Goal: Task Accomplishment & Management: Manage account settings

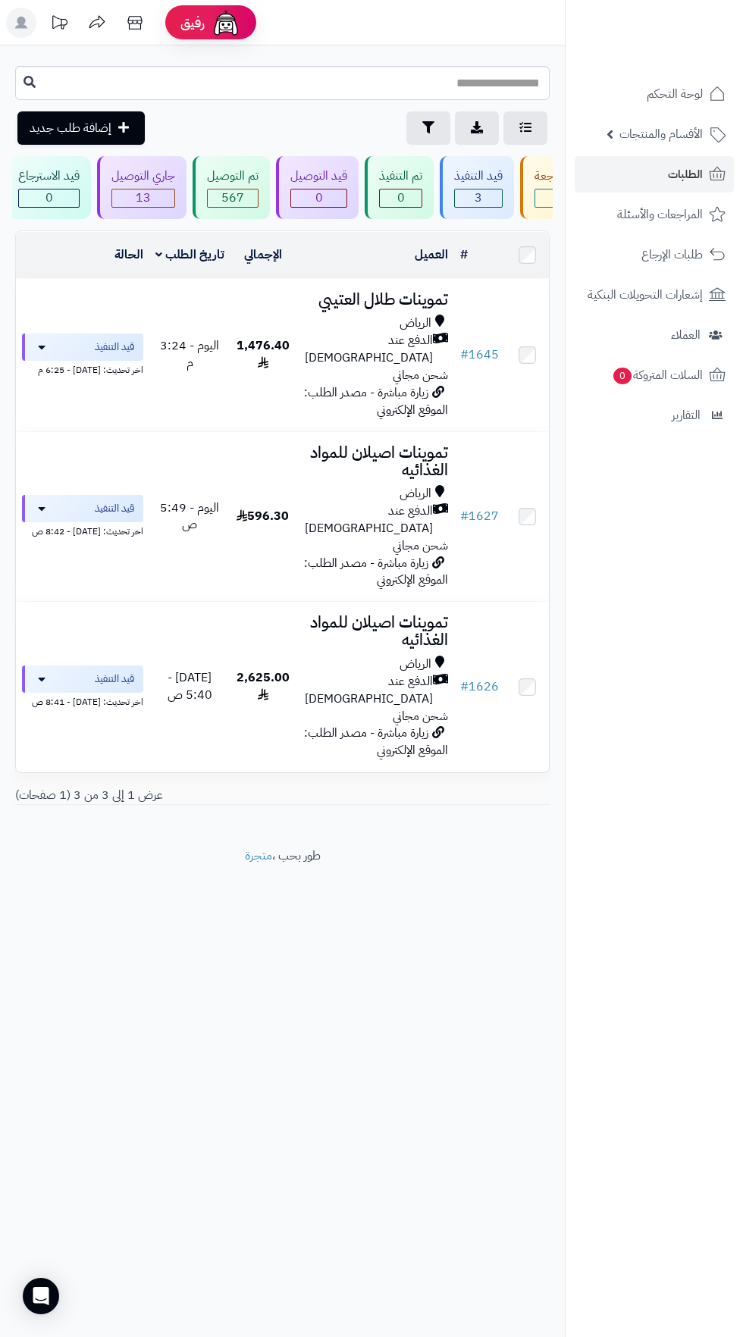
scroll to position [0, -145]
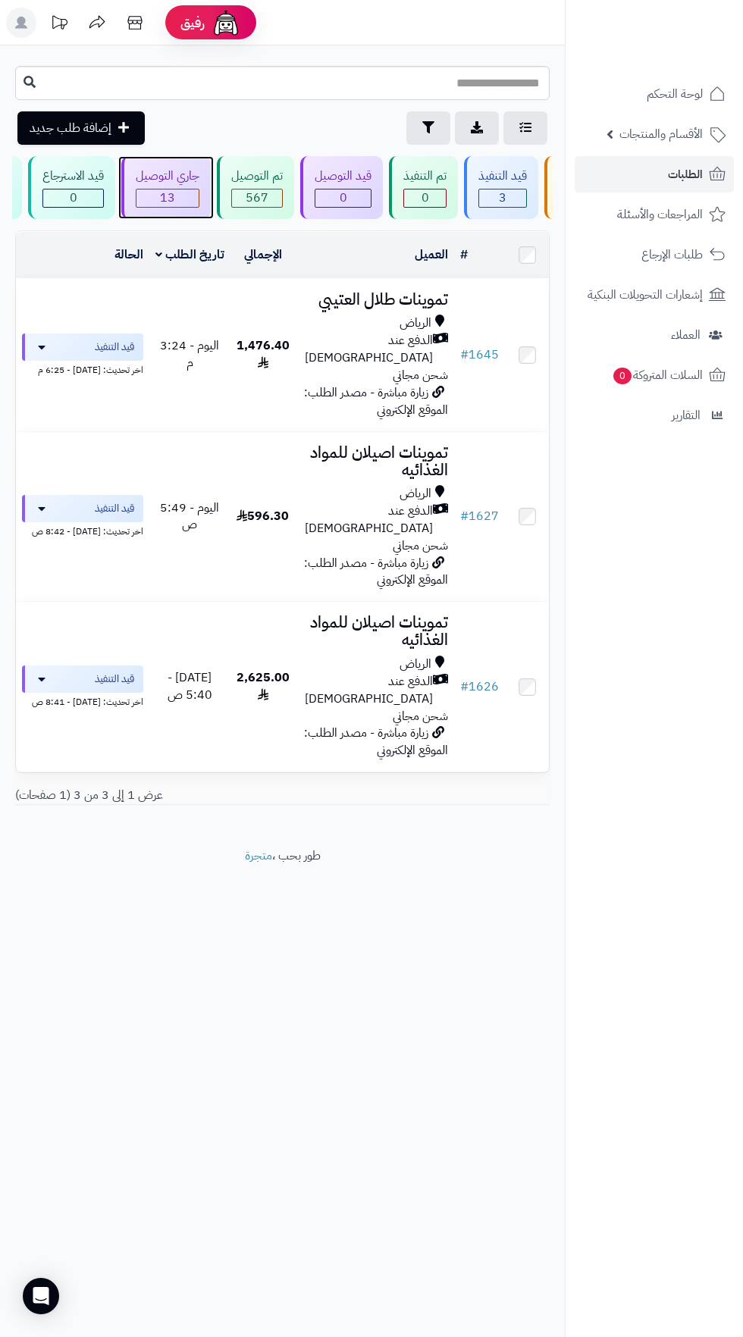
click at [176, 192] on span "13" at bounding box center [167, 197] width 62 height 17
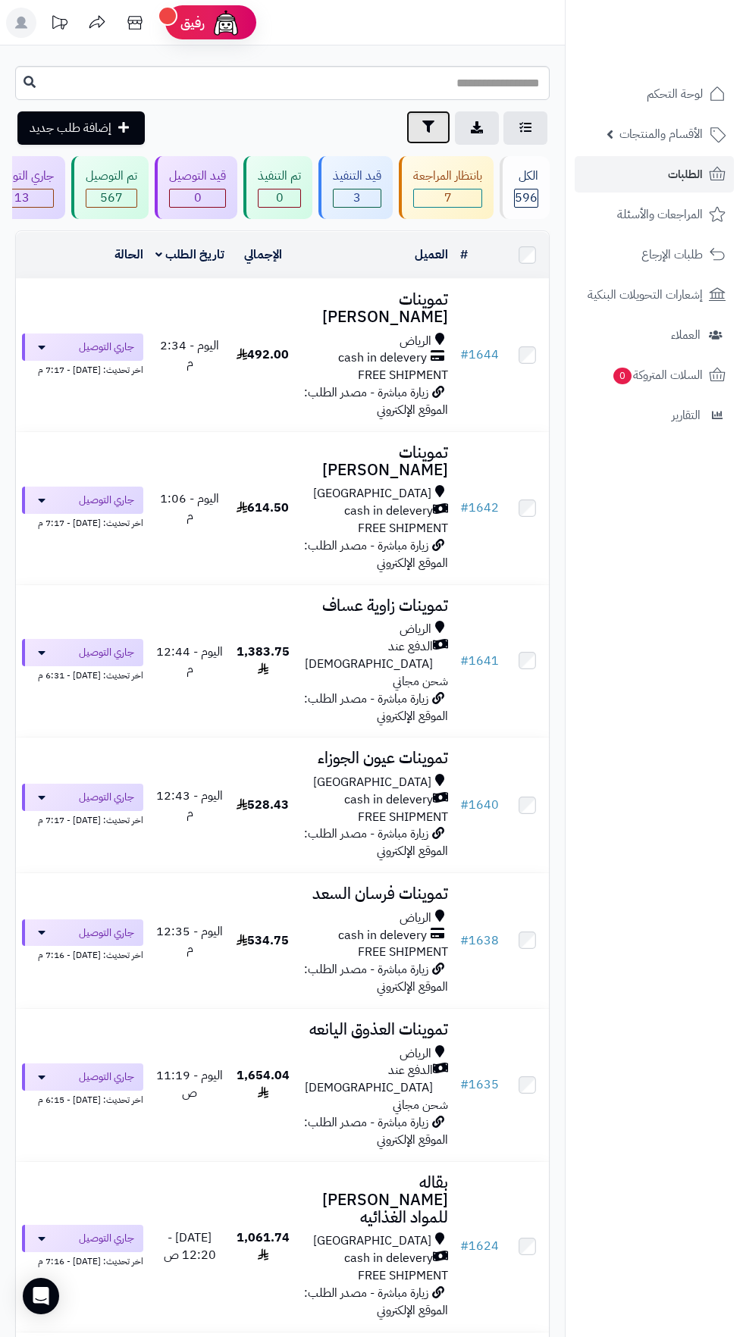
click at [427, 121] on icon "button" at bounding box center [428, 126] width 12 height 12
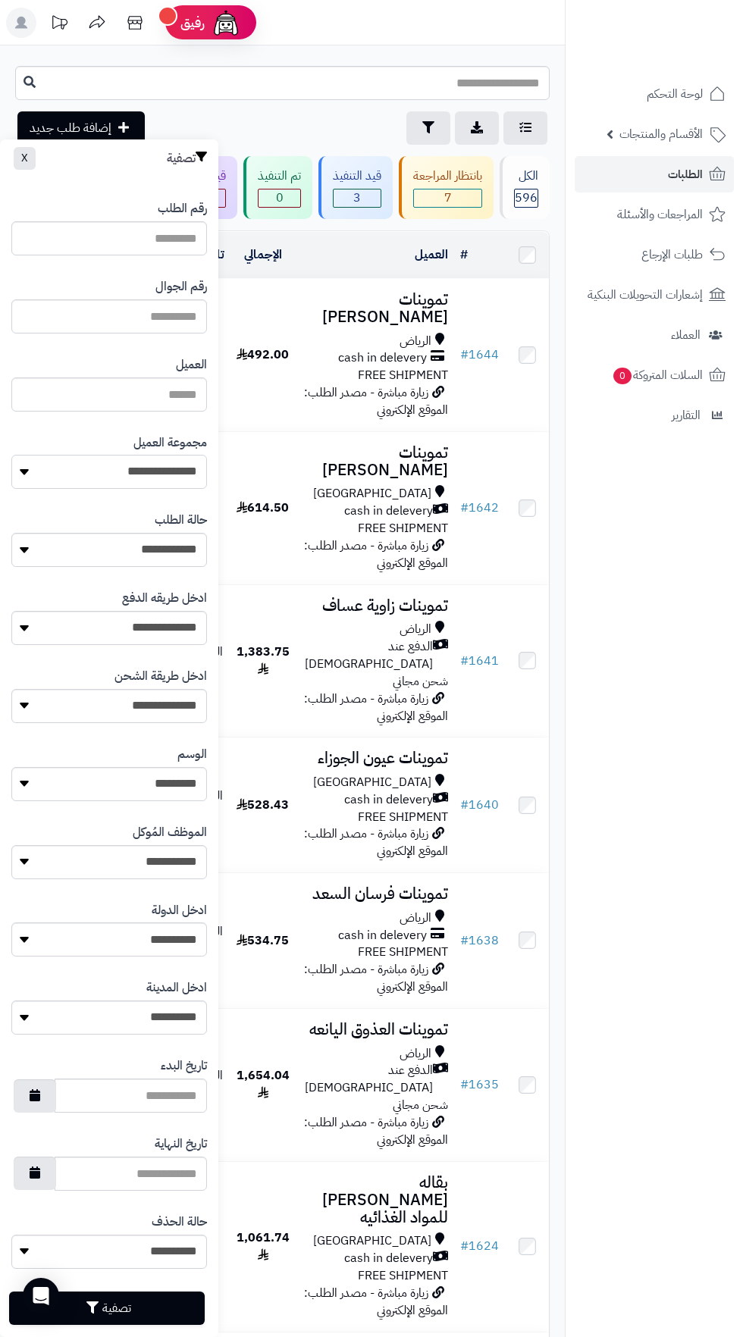
click at [167, 469] on select "**********" at bounding box center [108, 472] width 195 height 34
select select "*"
click at [164, 1300] on button "تصفية" at bounding box center [106, 1306] width 195 height 33
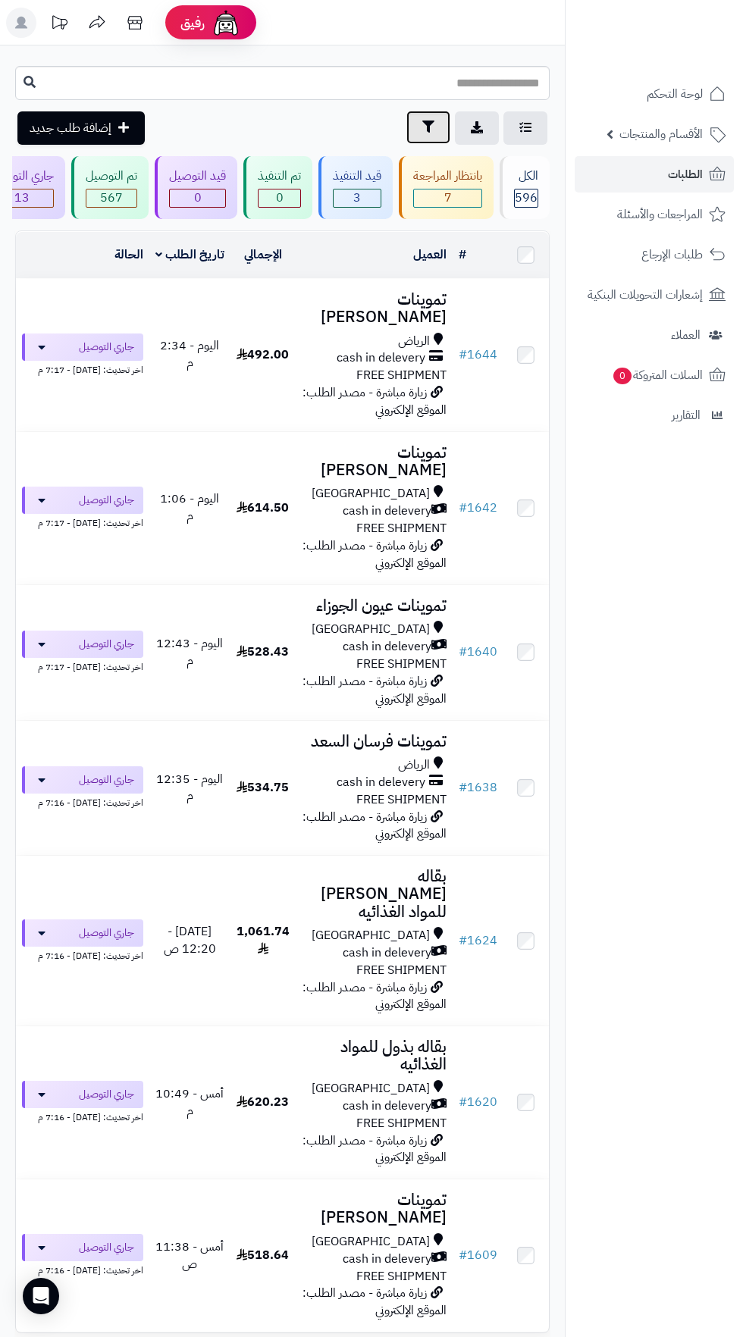
click at [432, 118] on button "تصفية" at bounding box center [428, 127] width 44 height 33
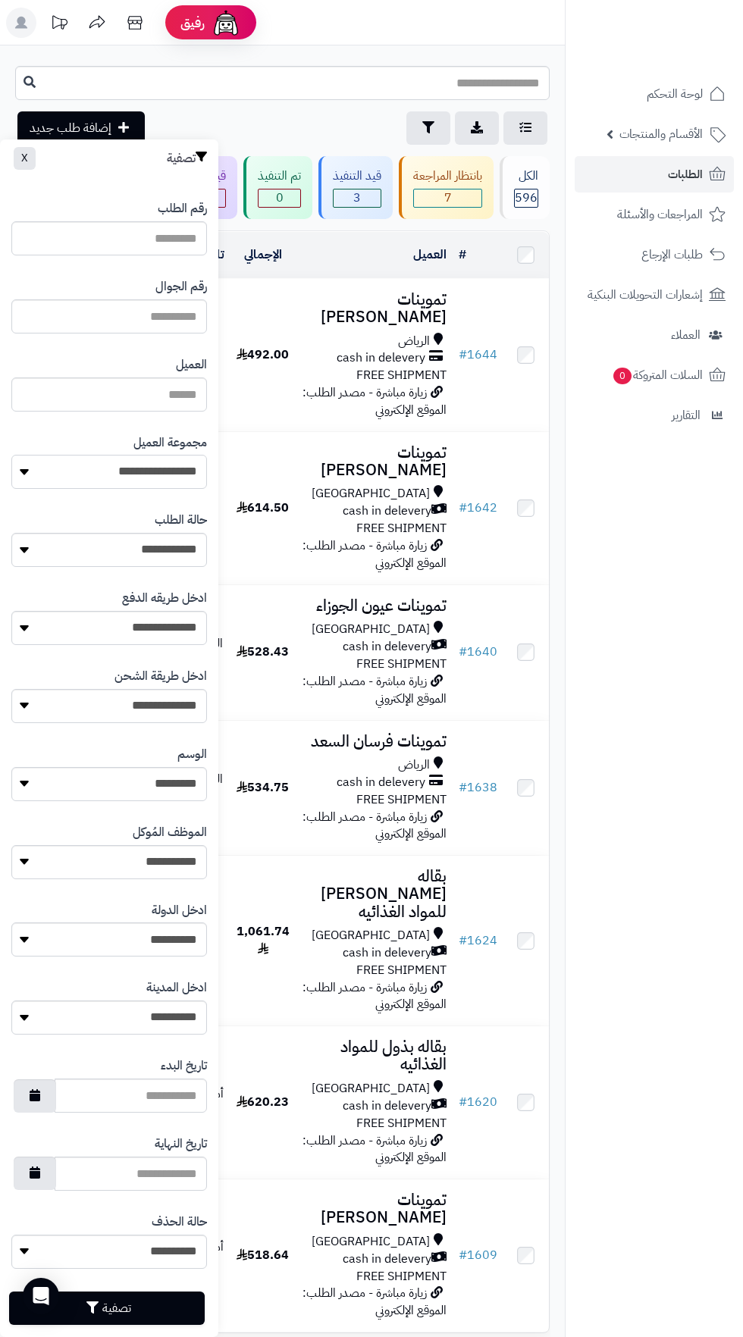
click at [163, 479] on select "**********" at bounding box center [108, 472] width 195 height 34
click at [132, 1308] on button "تصفية" at bounding box center [106, 1306] width 195 height 33
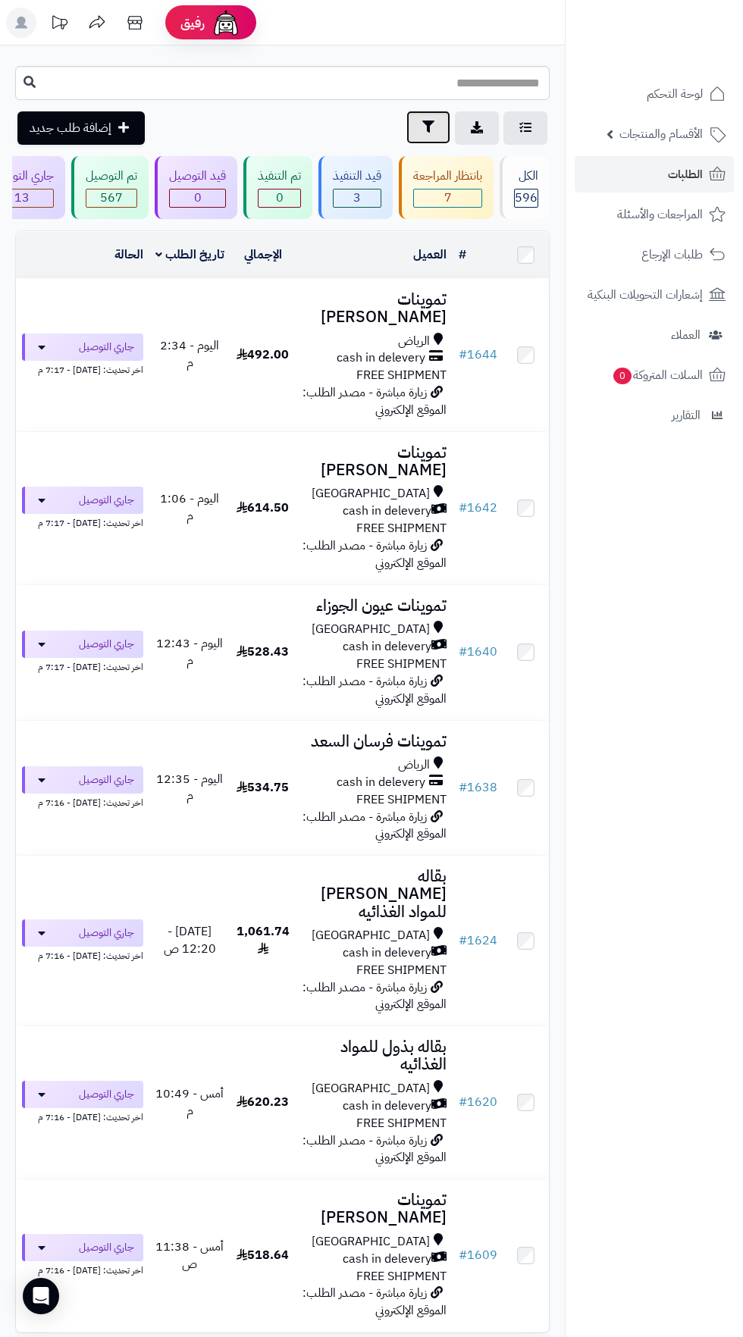
click at [427, 127] on icon "button" at bounding box center [428, 126] width 12 height 12
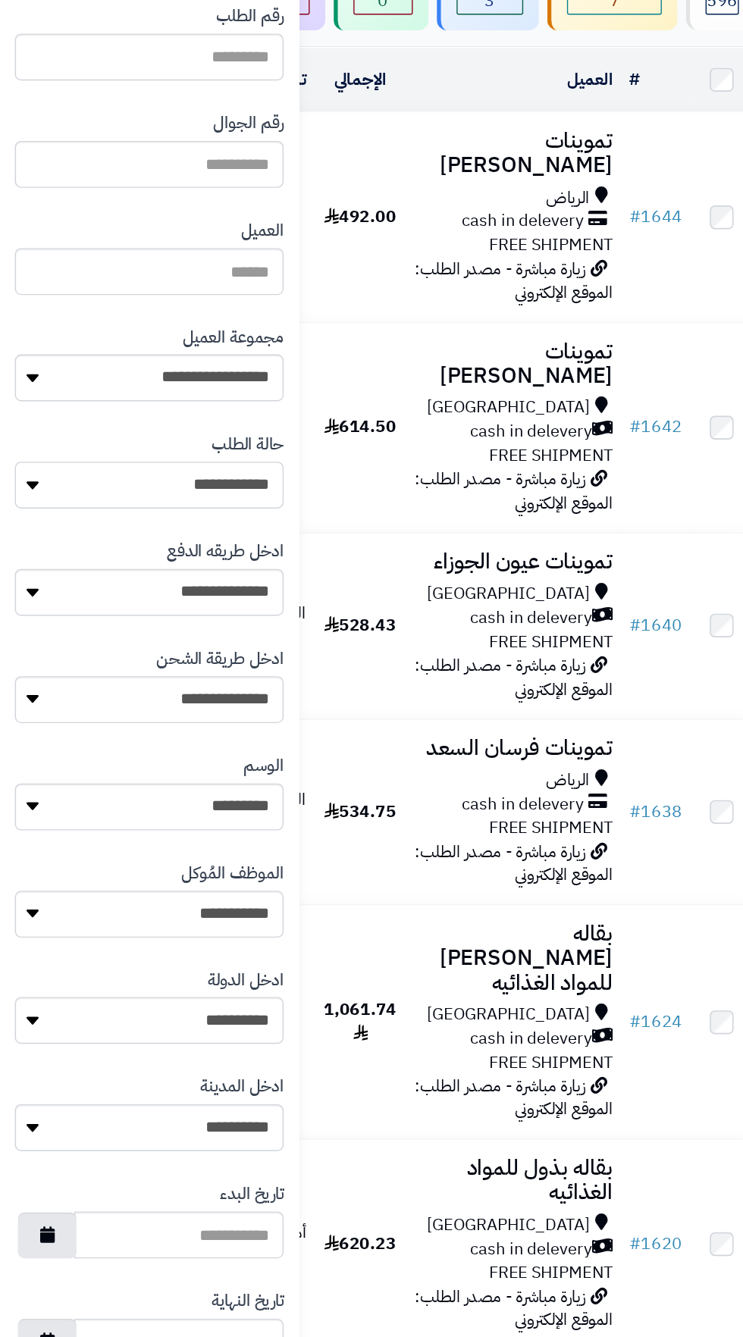
click at [164, 560] on select "**********" at bounding box center [108, 550] width 195 height 34
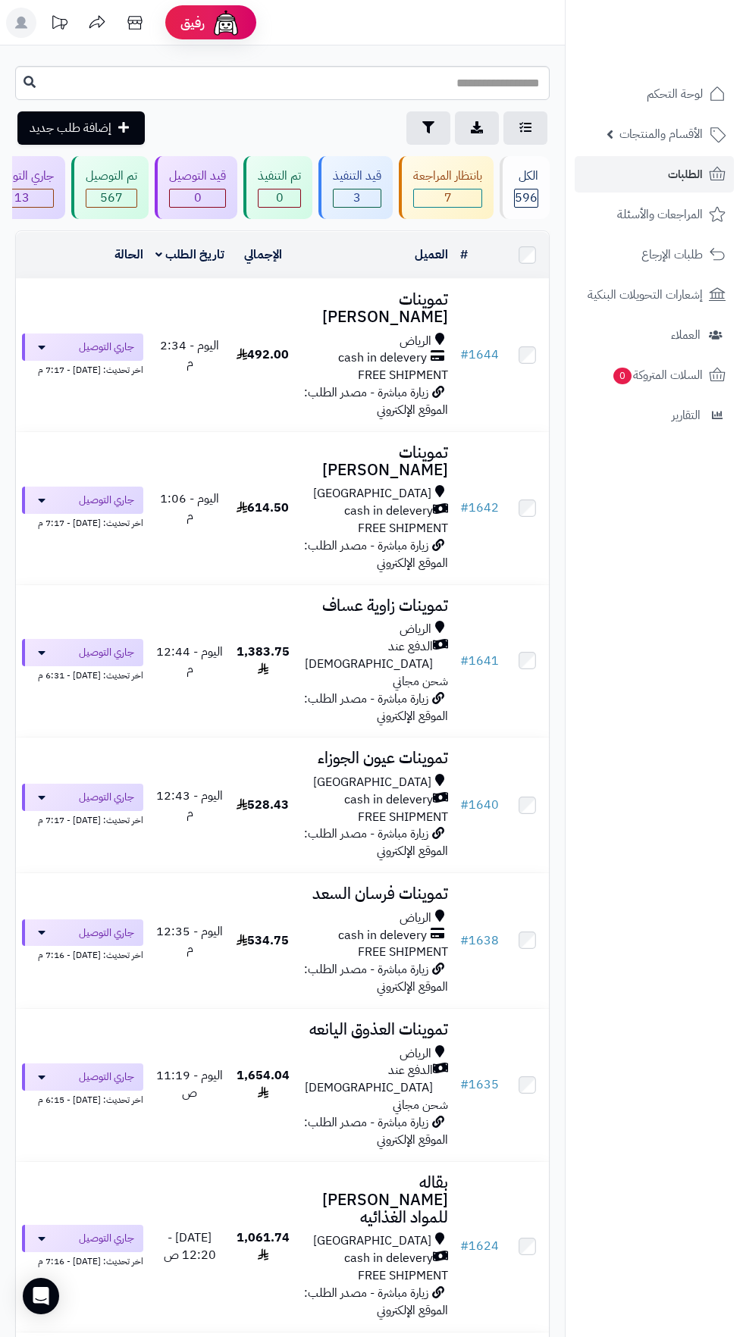
scroll to position [2, 0]
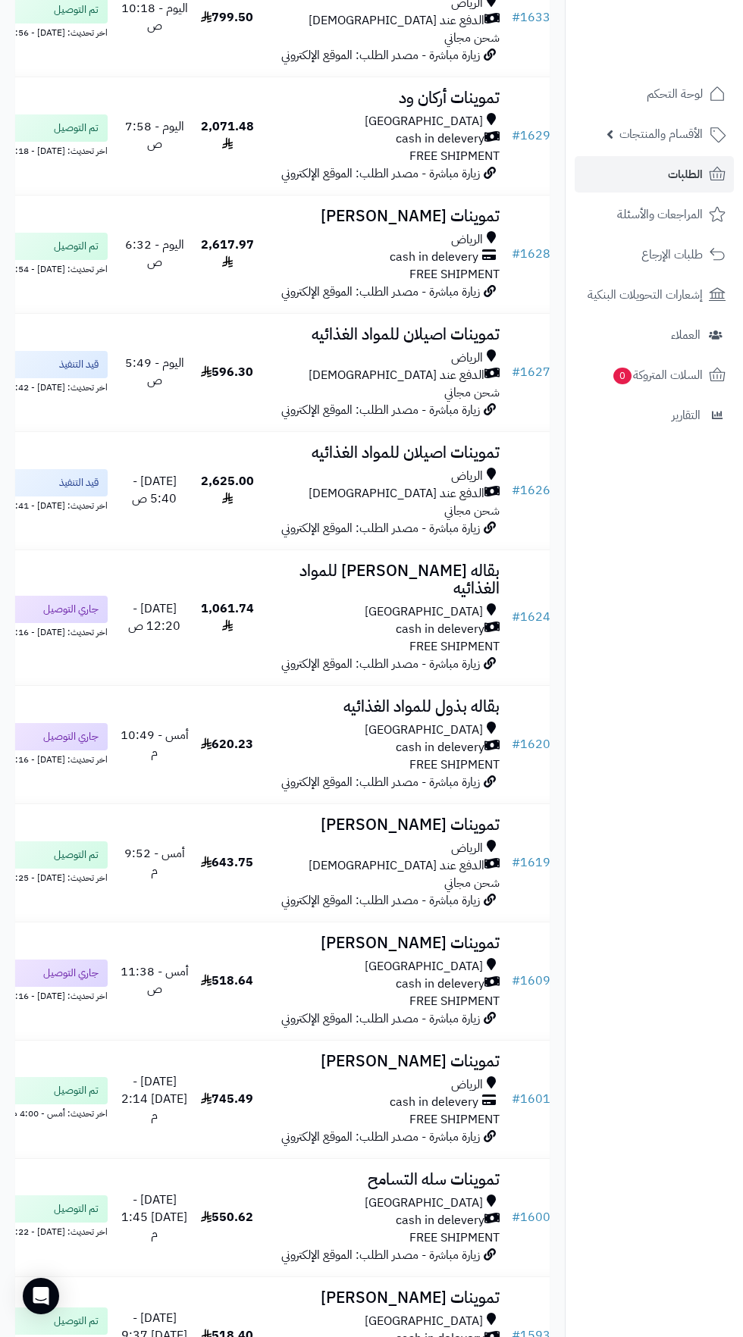
scroll to position [903, 0]
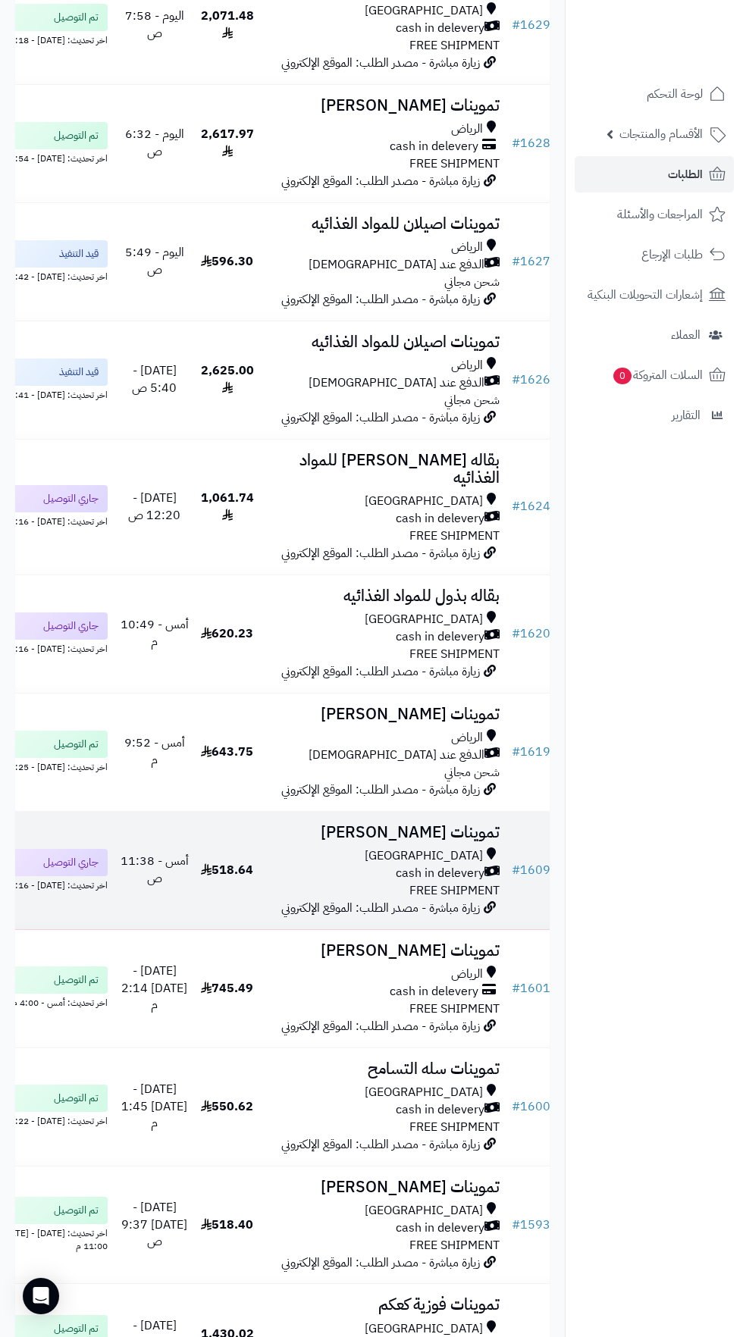
click at [410, 864] on div "[GEOGRAPHIC_DATA]" at bounding box center [382, 855] width 233 height 17
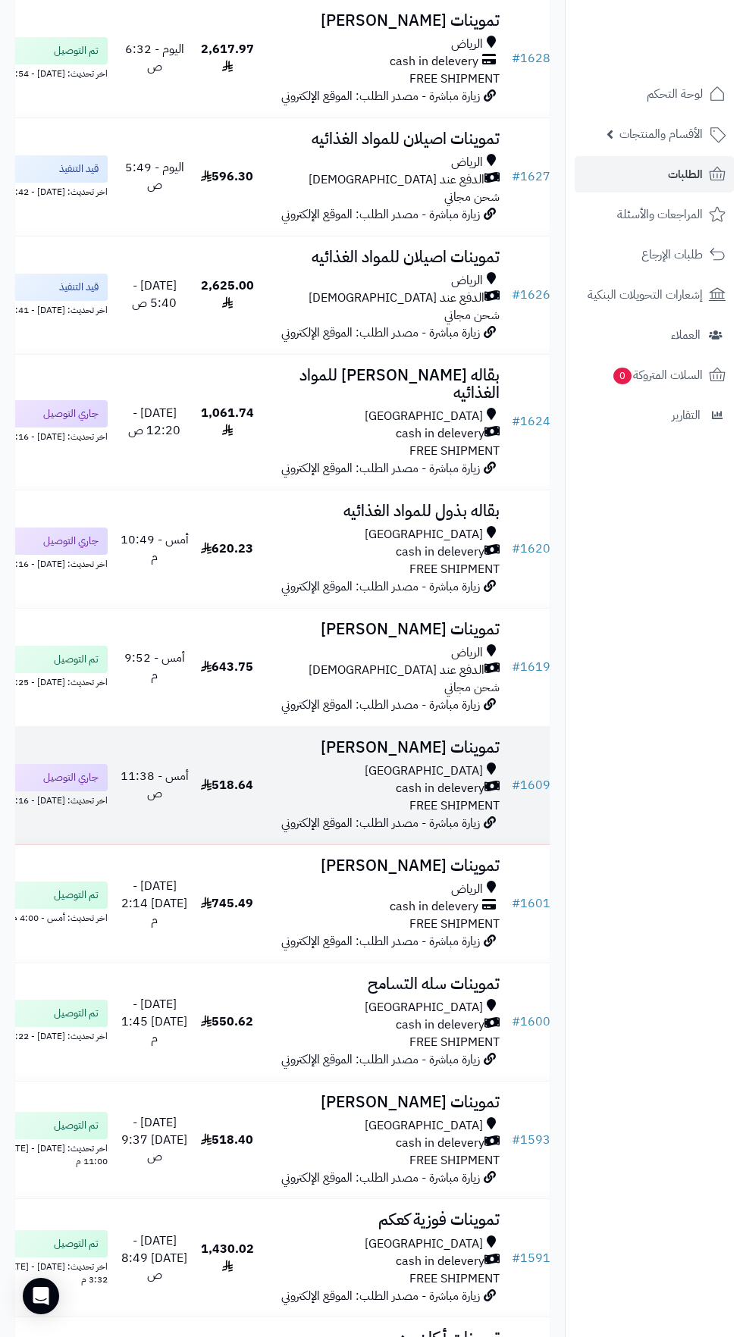
scroll to position [996, 0]
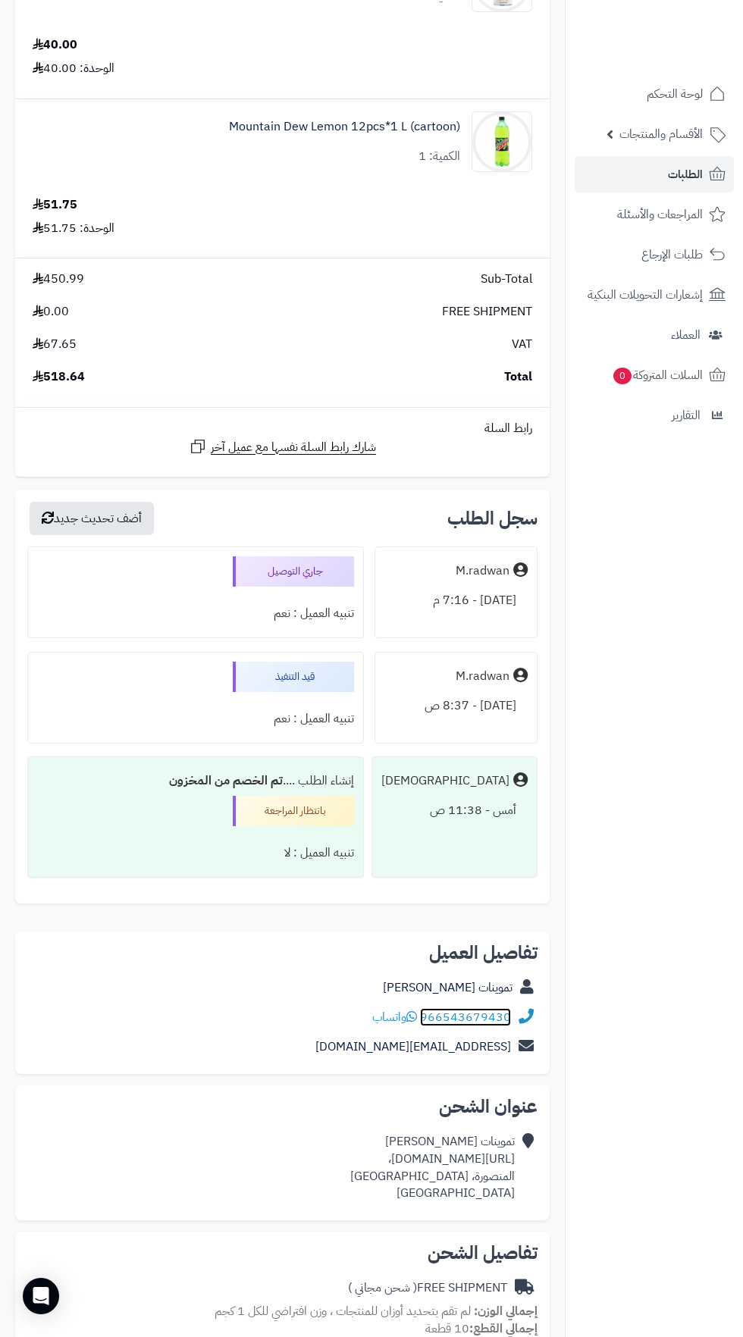
scroll to position [1222, 0]
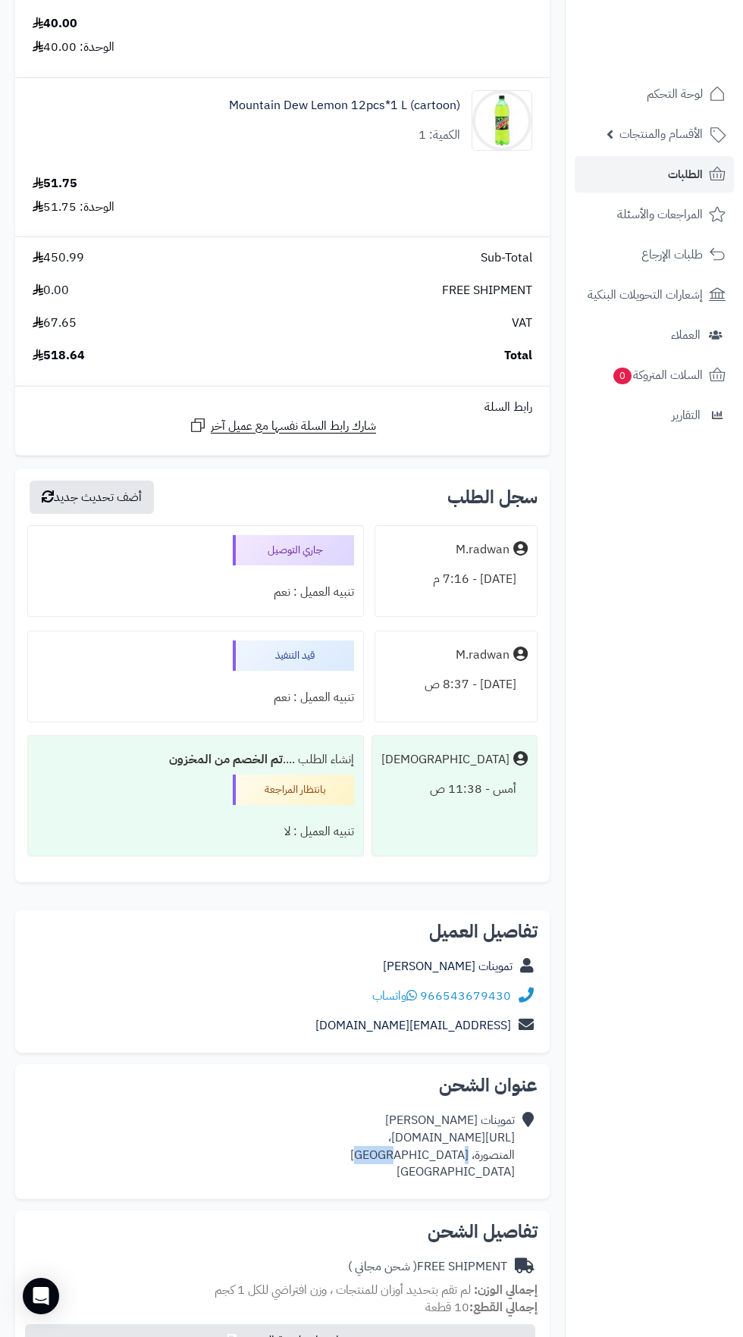
click at [496, 1226] on h2 "تفاصيل الشحن" at bounding box center [282, 1231] width 510 height 18
copy div "https://maps.app.goo.gl/55wtdkLt6jopXTVp6،"
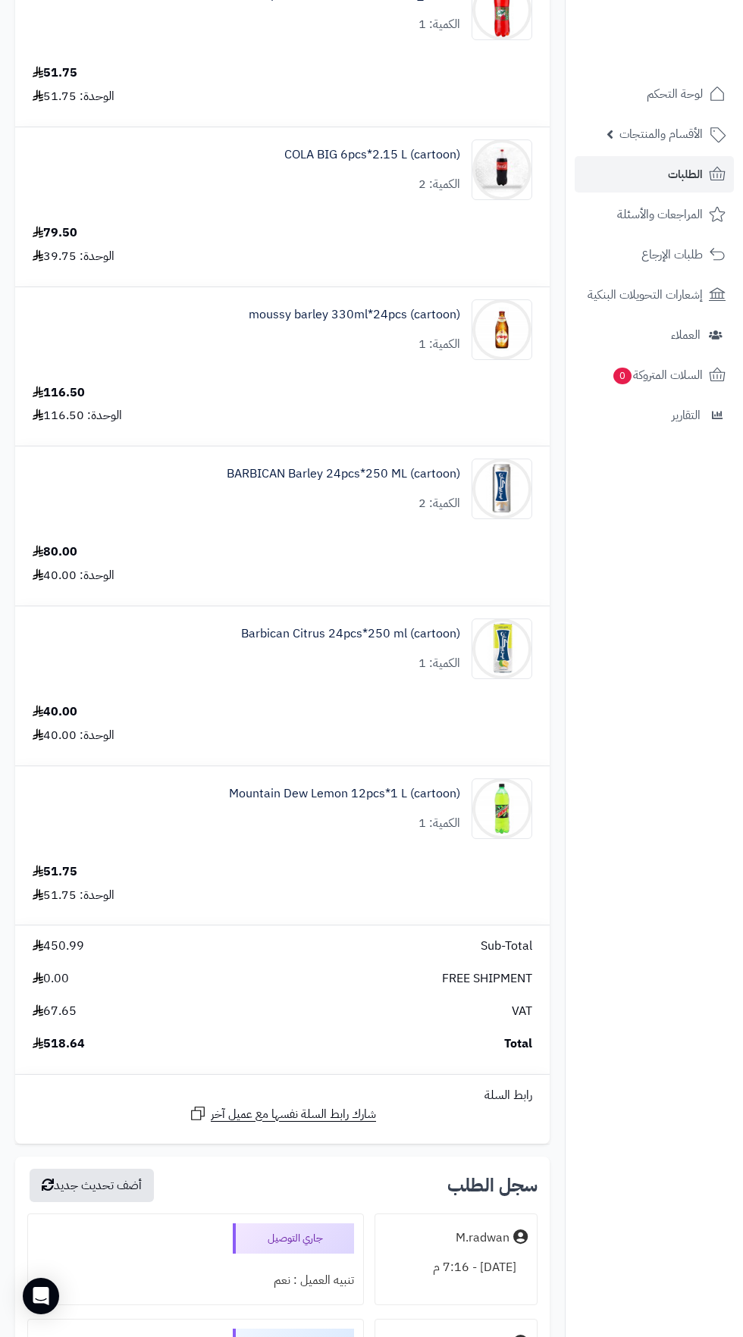
scroll to position [0, 0]
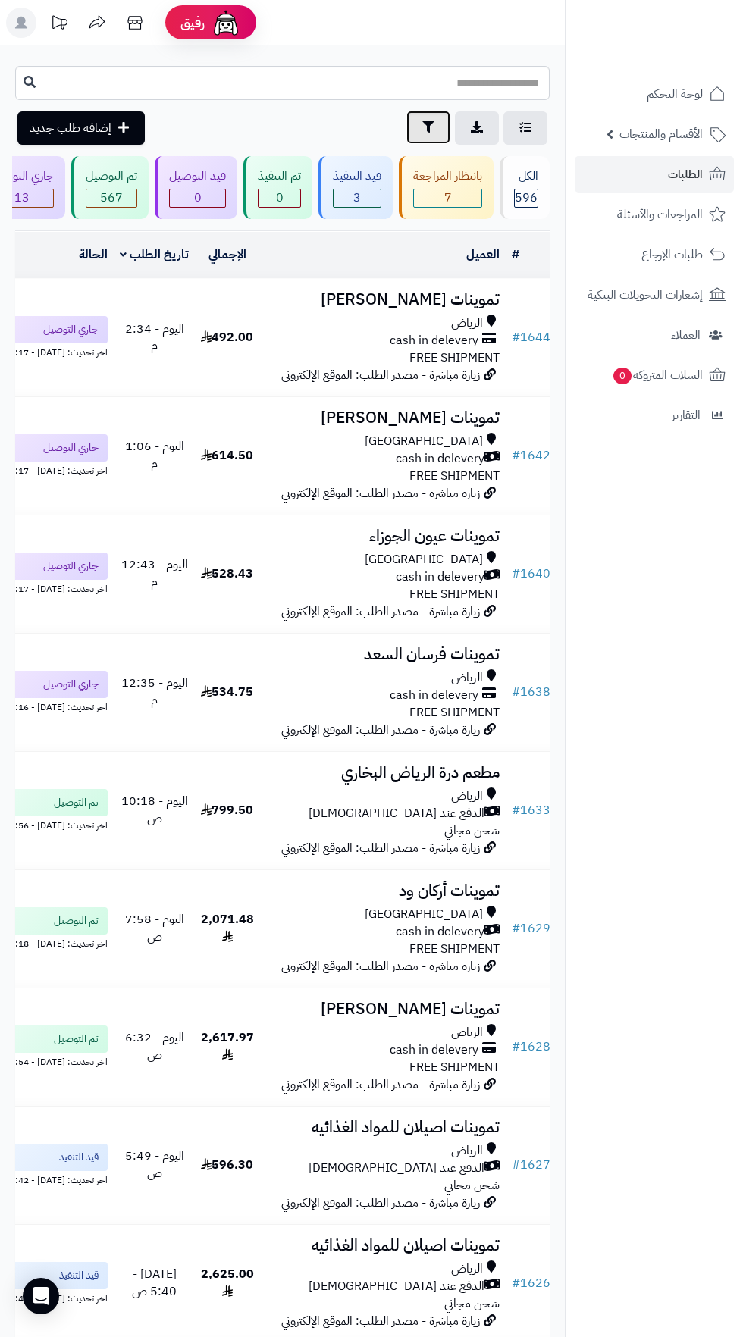
click at [408, 126] on button "تصفية" at bounding box center [428, 127] width 44 height 33
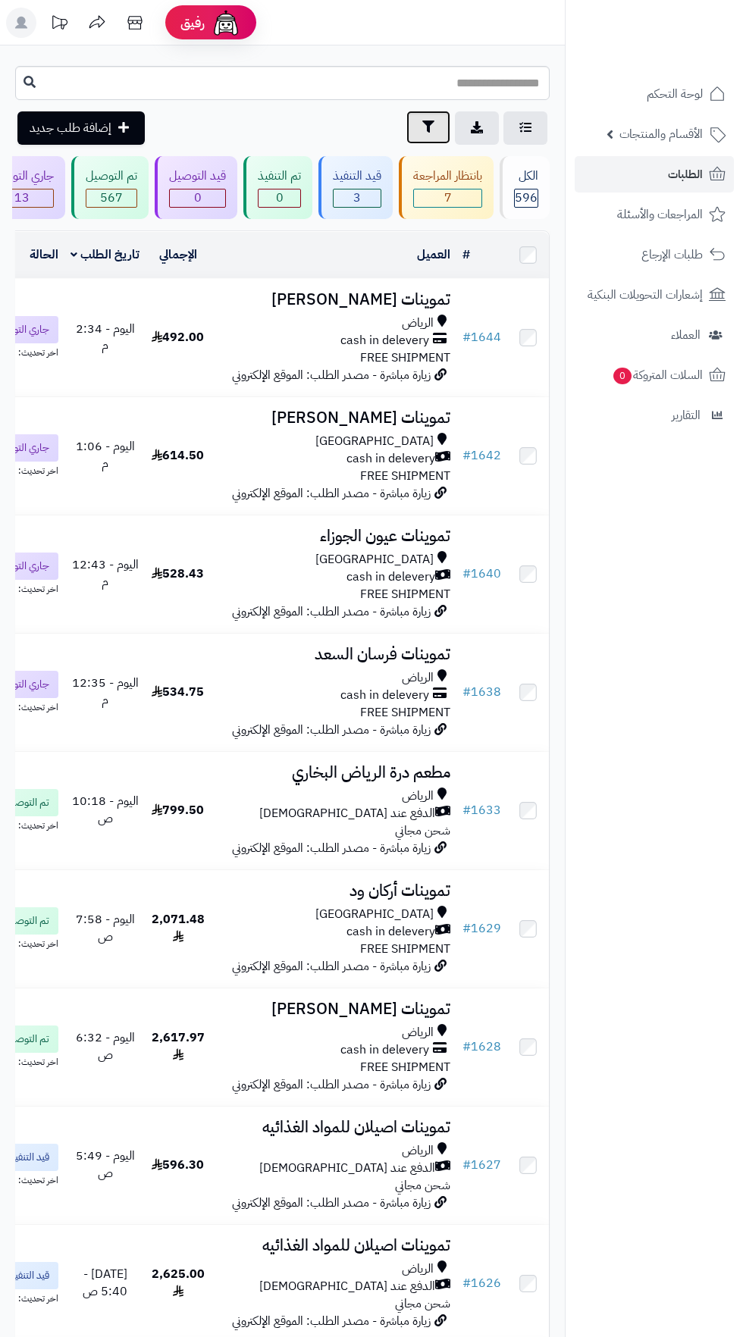
click at [427, 127] on icon "button" at bounding box center [428, 126] width 12 height 12
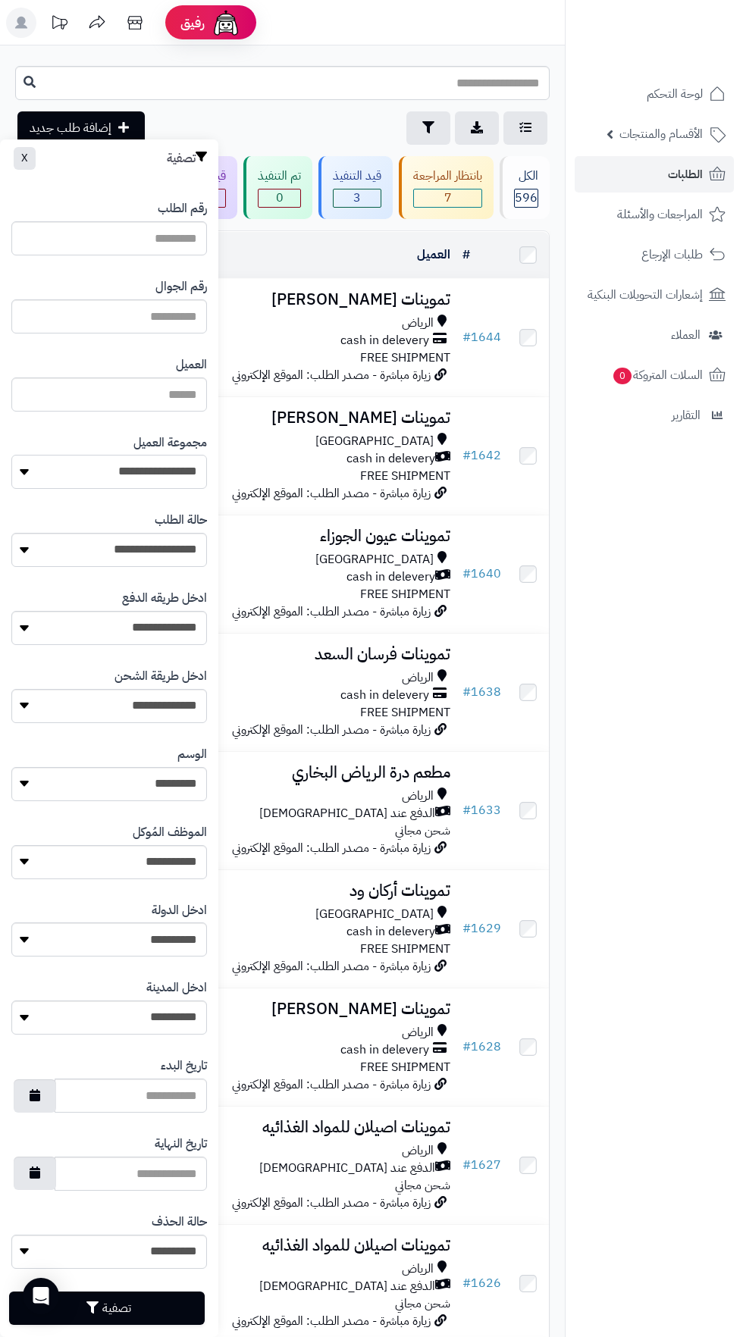
click at [157, 469] on select "**********" at bounding box center [108, 472] width 195 height 34
select select "*"
click at [159, 1293] on button "تصفية" at bounding box center [106, 1306] width 195 height 33
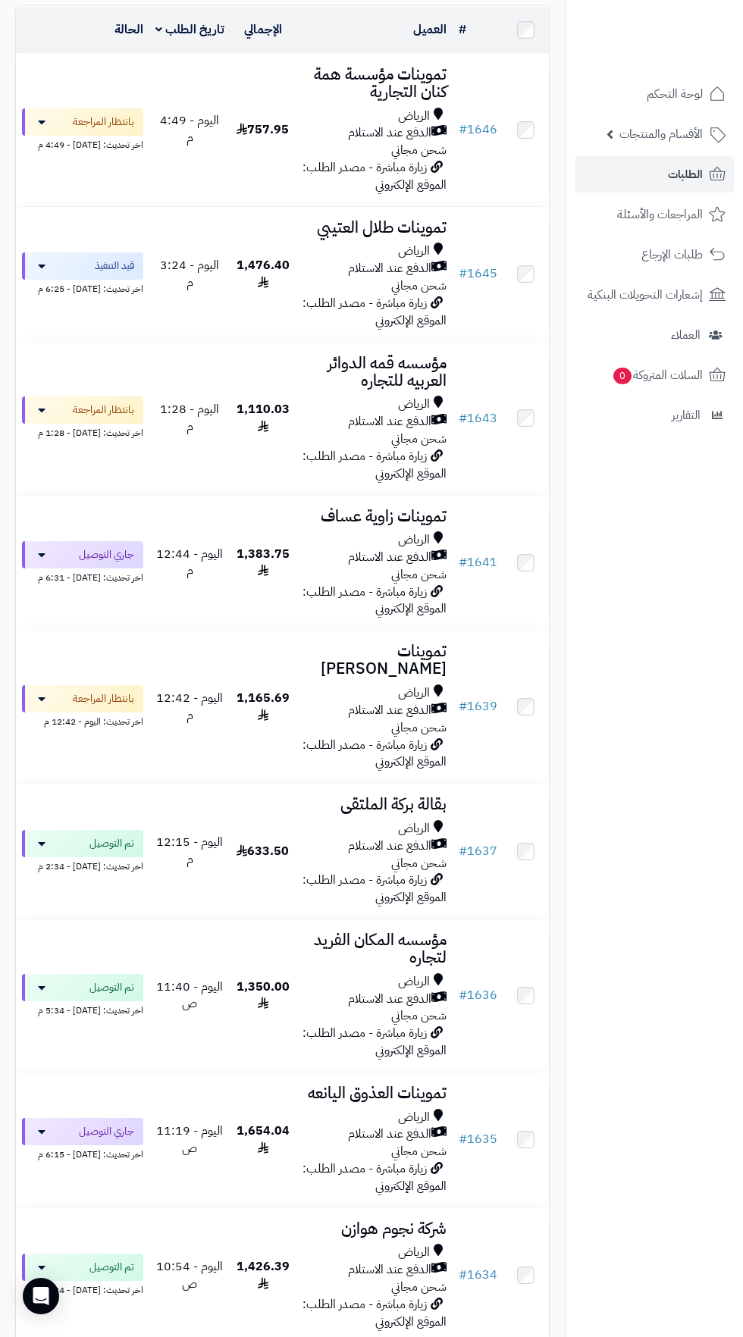
scroll to position [224, 0]
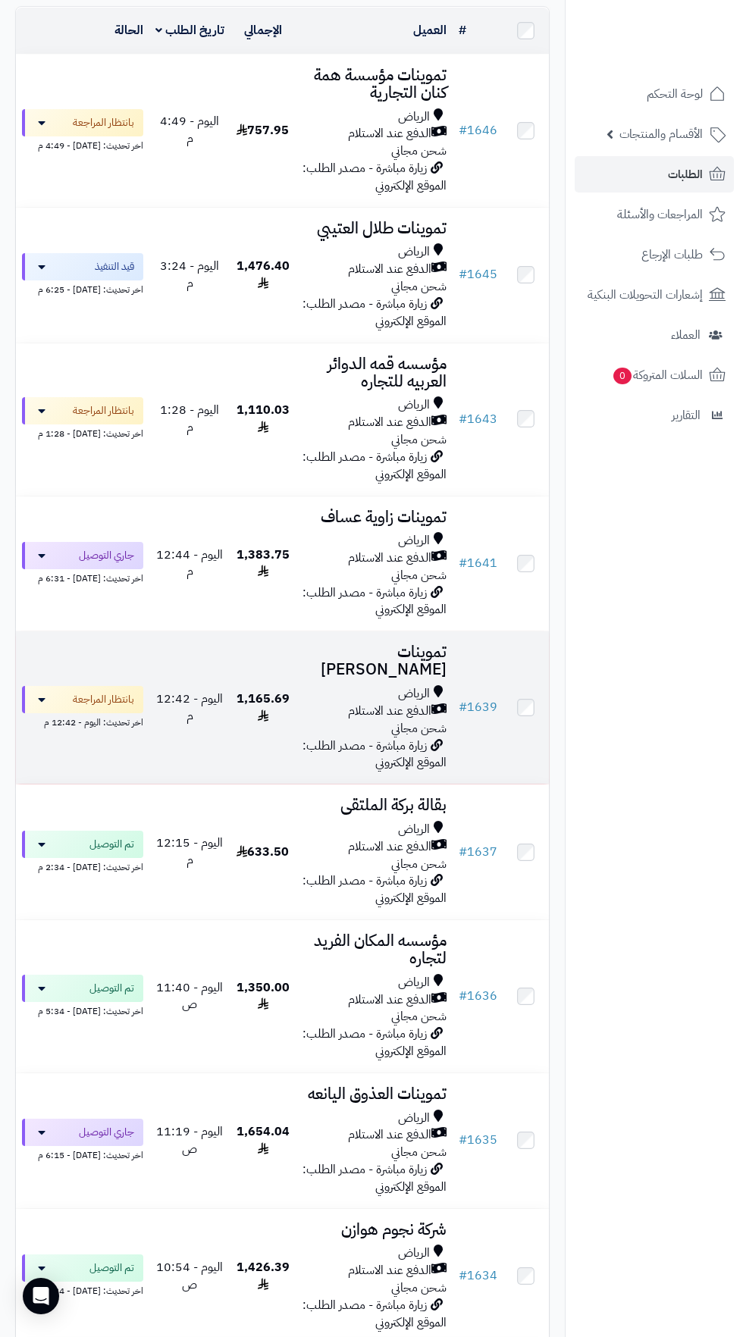
click at [402, 685] on span "الرياض" at bounding box center [414, 693] width 32 height 17
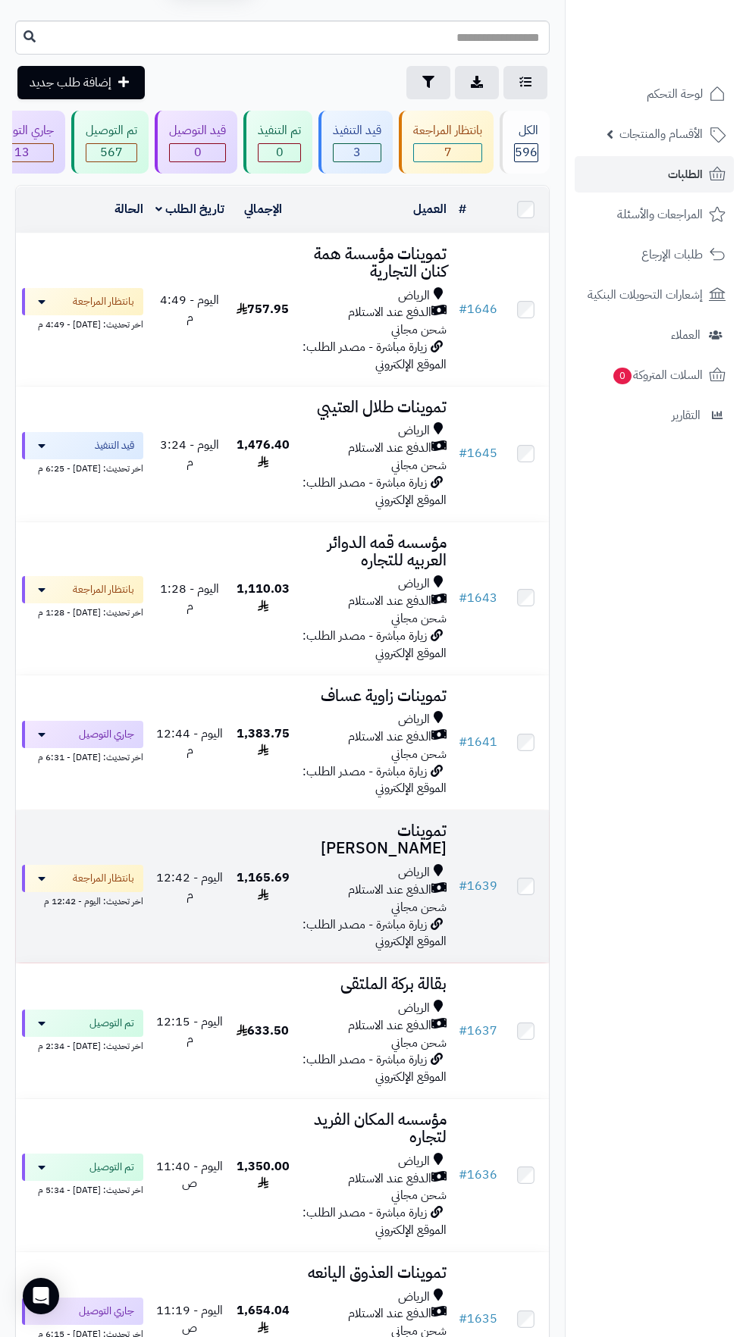
scroll to position [30, 0]
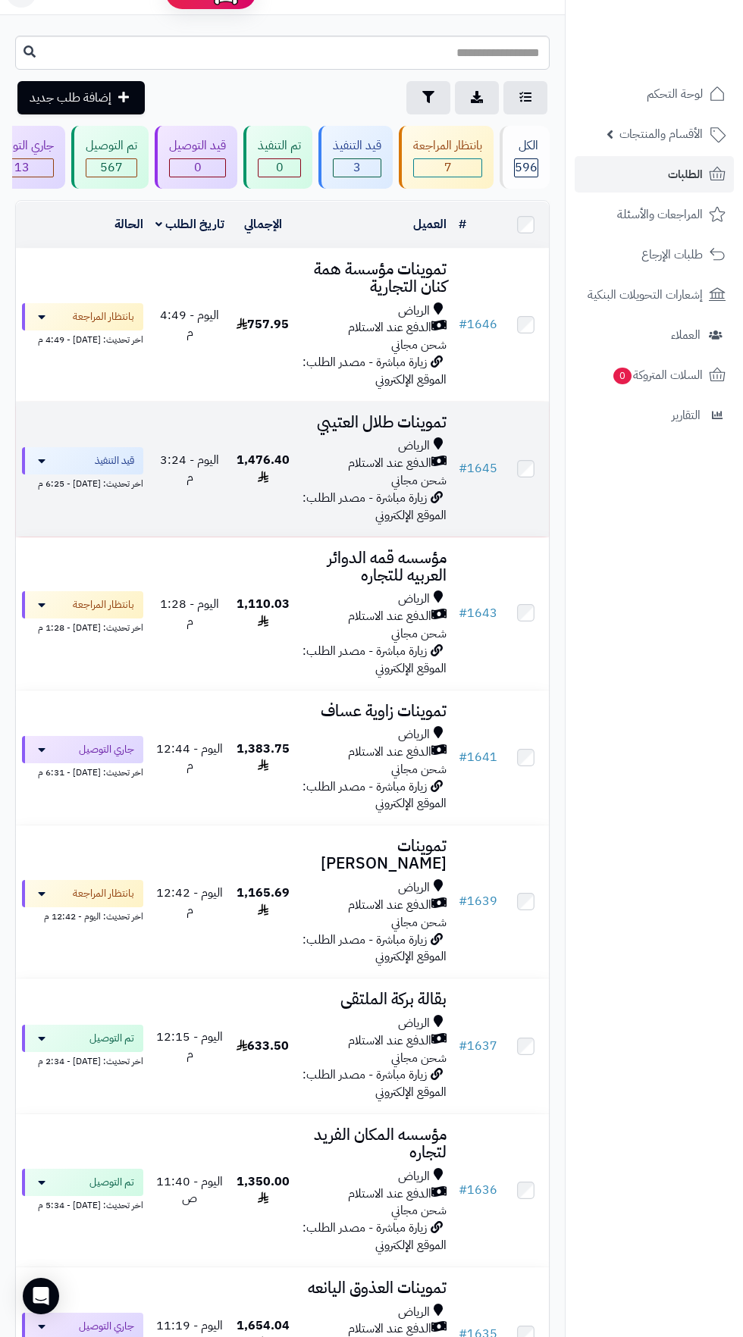
click at [355, 428] on h3 "تموينات طلال العتيبي" at bounding box center [374, 422] width 145 height 17
click at [121, 461] on span "قيد التنفيذ" at bounding box center [110, 460] width 45 height 15
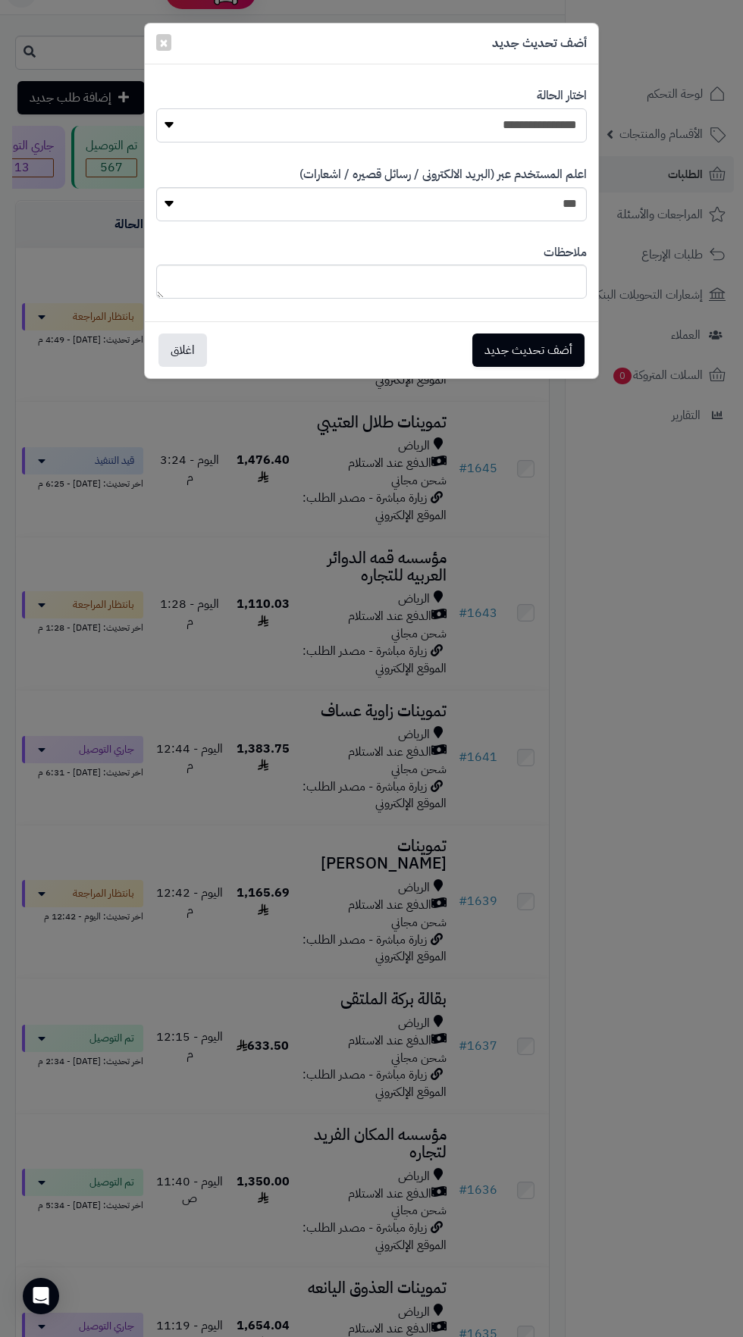
click at [568, 132] on select "**********" at bounding box center [371, 125] width 430 height 34
select select "**"
click at [533, 353] on button "أضف تحديث جديد" at bounding box center [528, 349] width 112 height 33
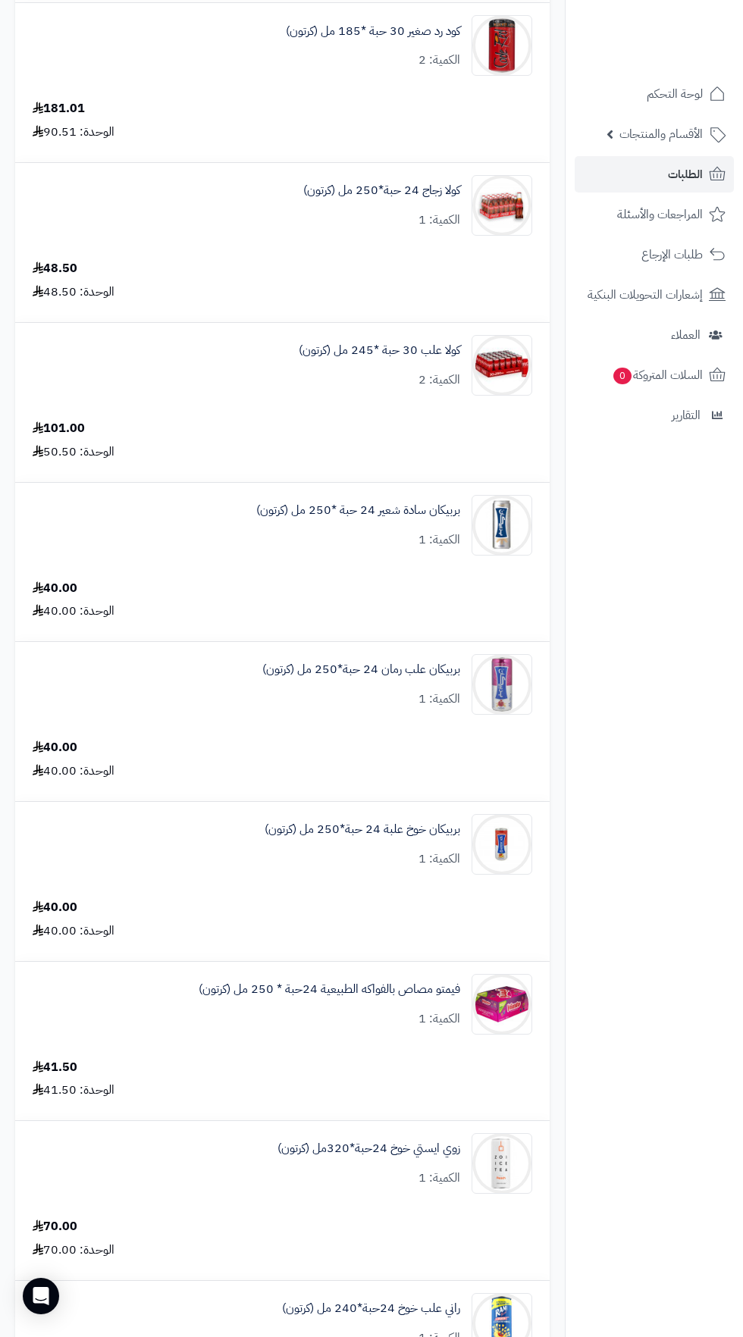
scroll to position [842, 0]
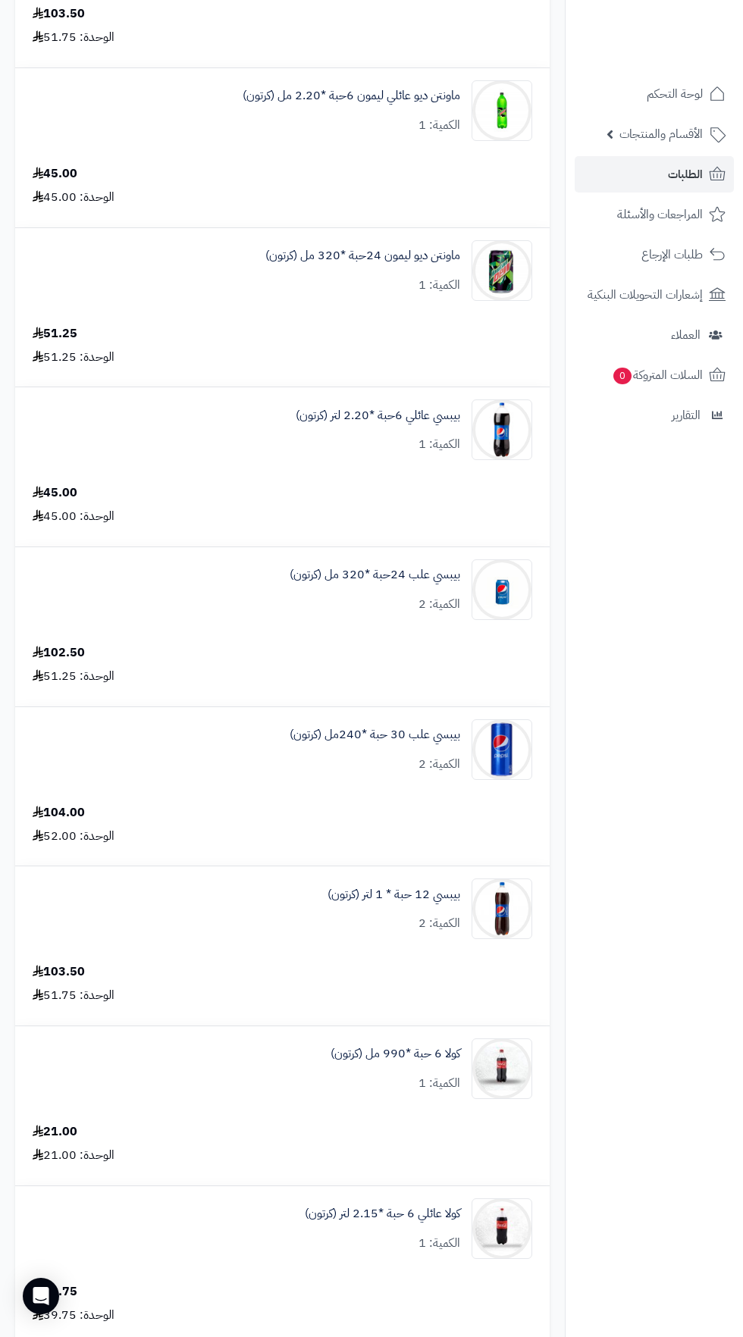
scroll to position [1158, 0]
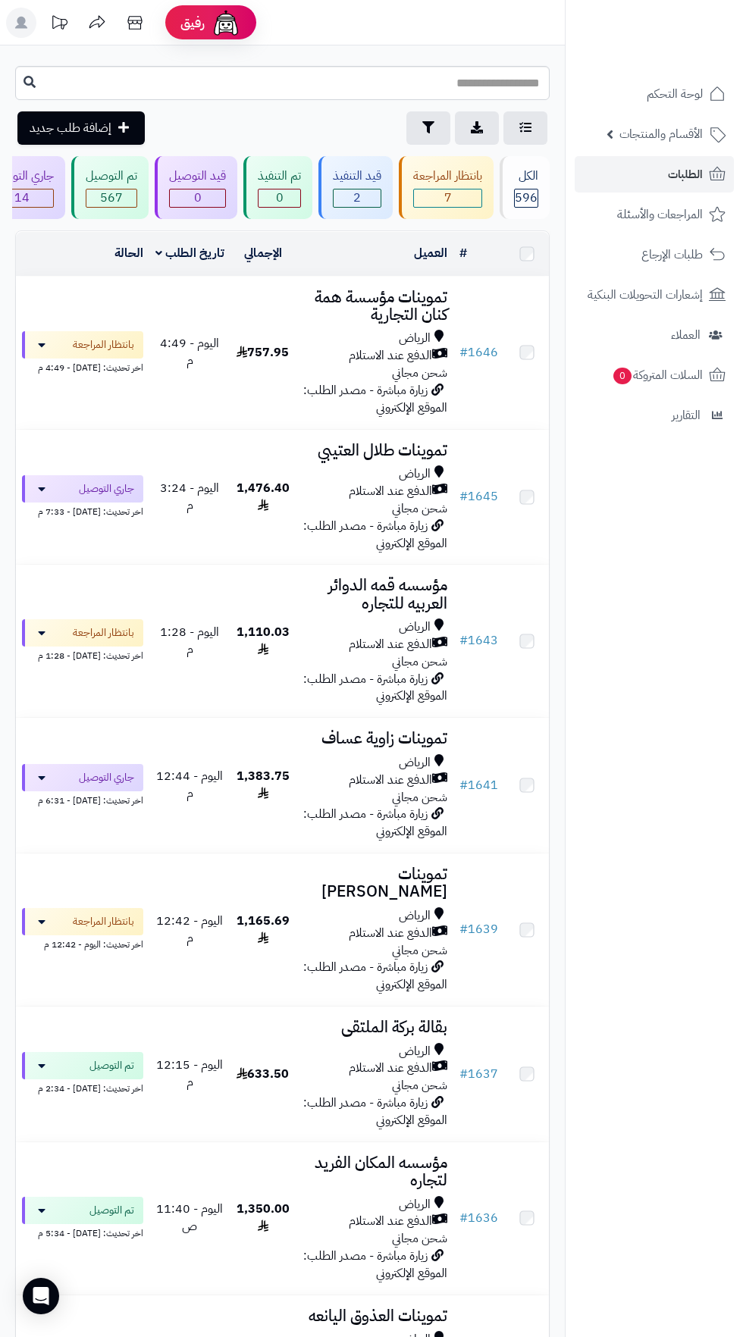
scroll to position [30, 0]
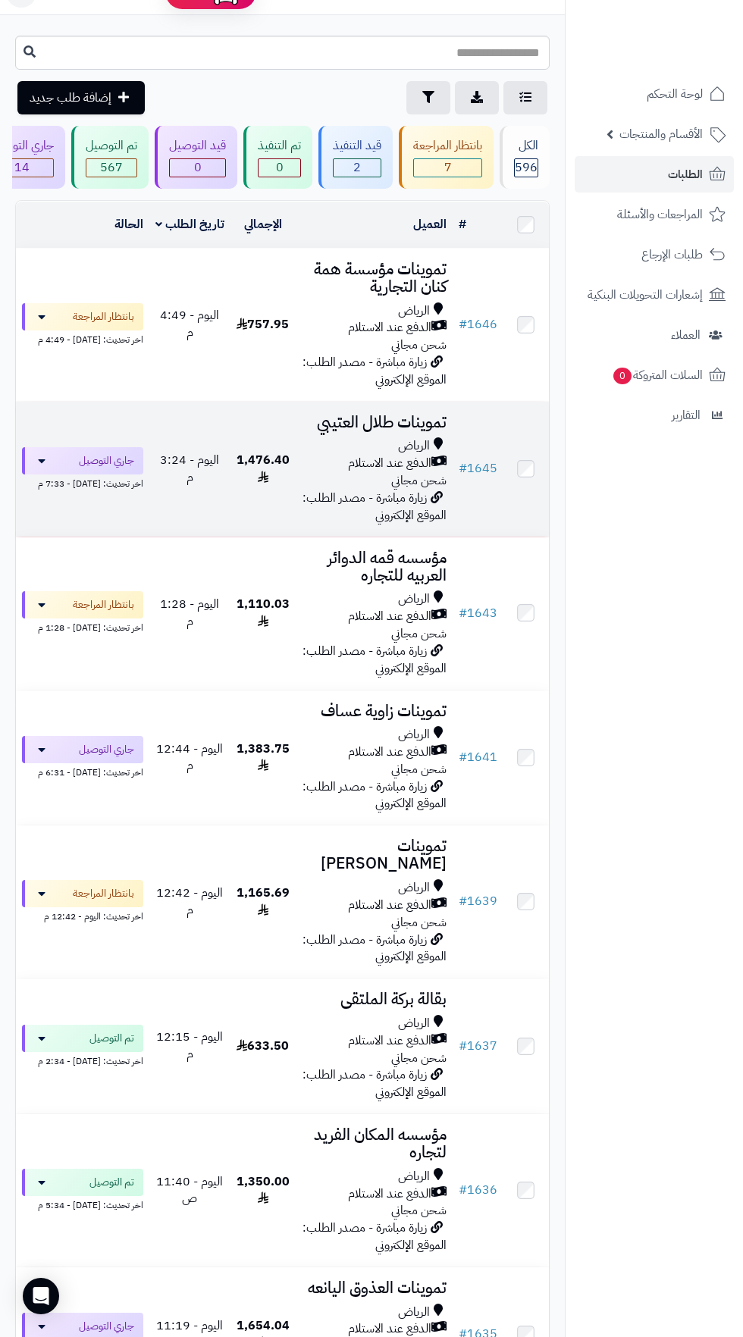
click at [380, 427] on h3 "تموينات طلال العتيبي" at bounding box center [374, 422] width 145 height 17
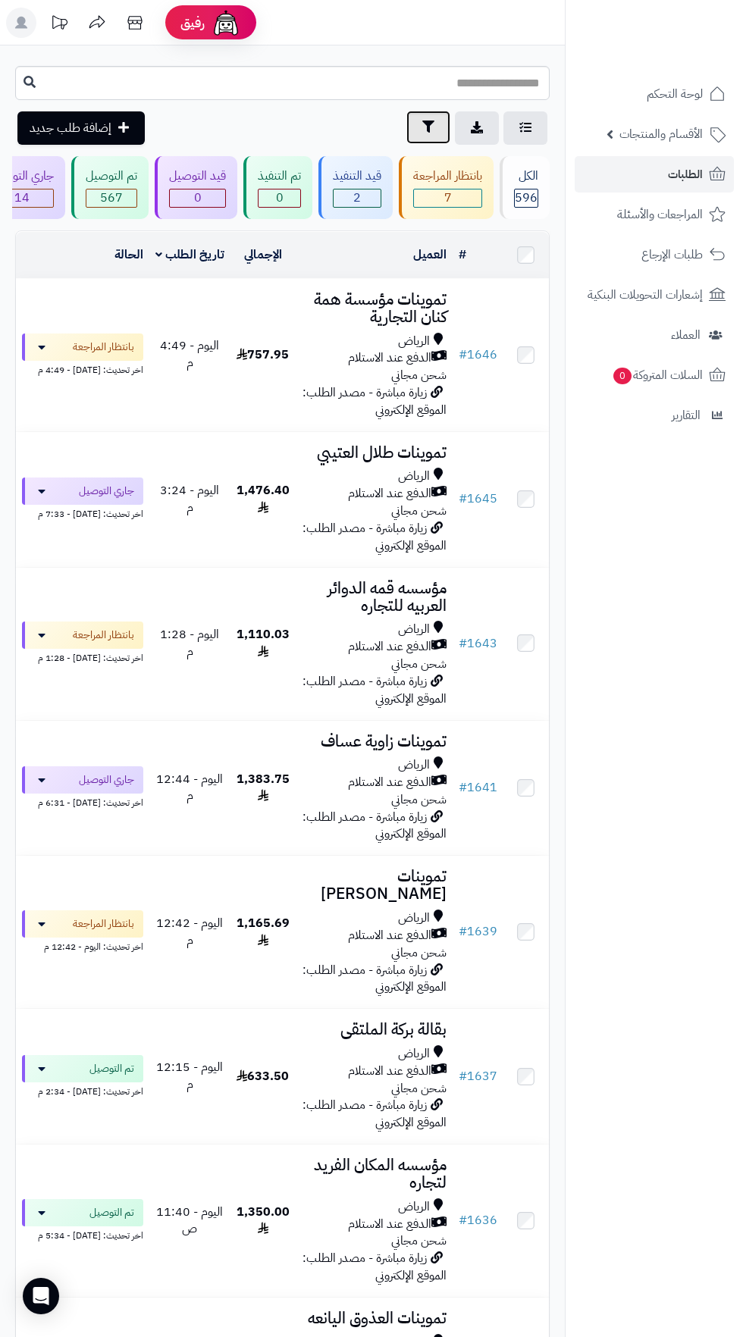
click at [427, 129] on icon "button" at bounding box center [428, 126] width 12 height 12
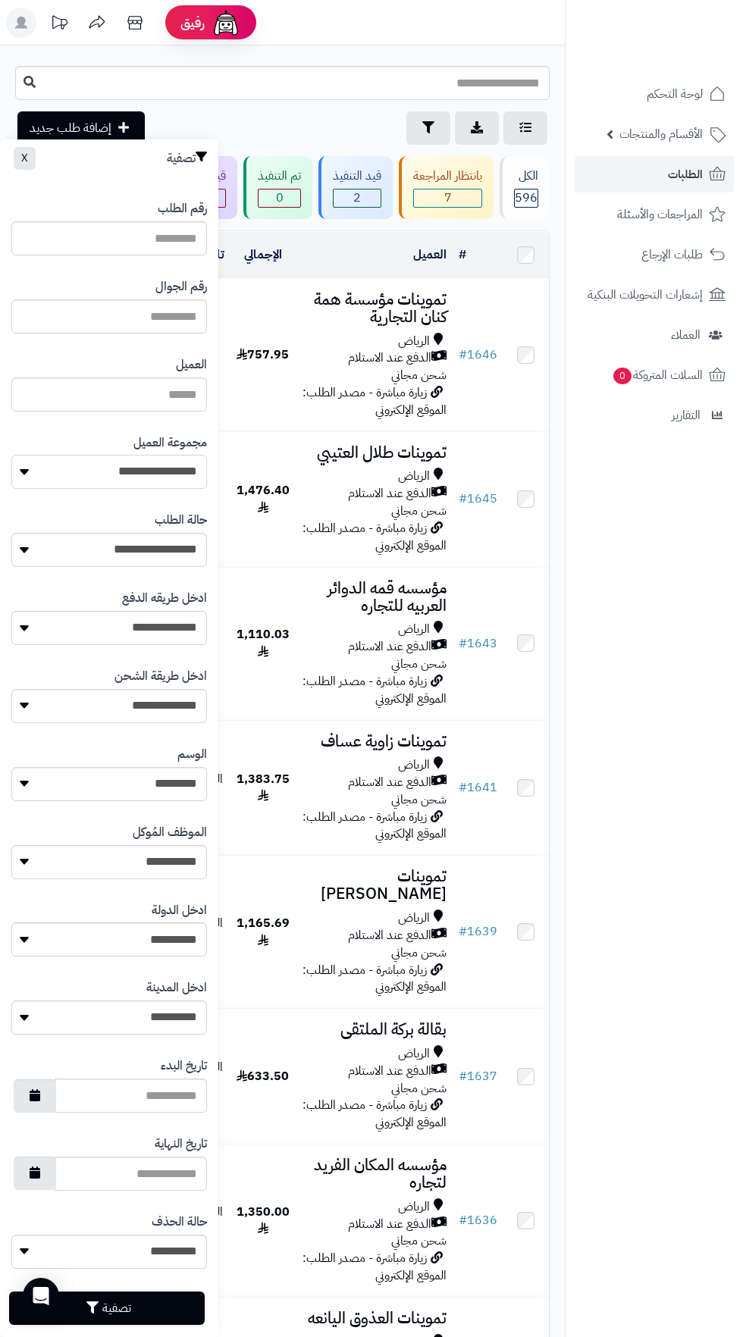
click at [182, 464] on select "**********" at bounding box center [108, 472] width 195 height 34
click at [113, 1312] on button "تصفية" at bounding box center [106, 1306] width 195 height 33
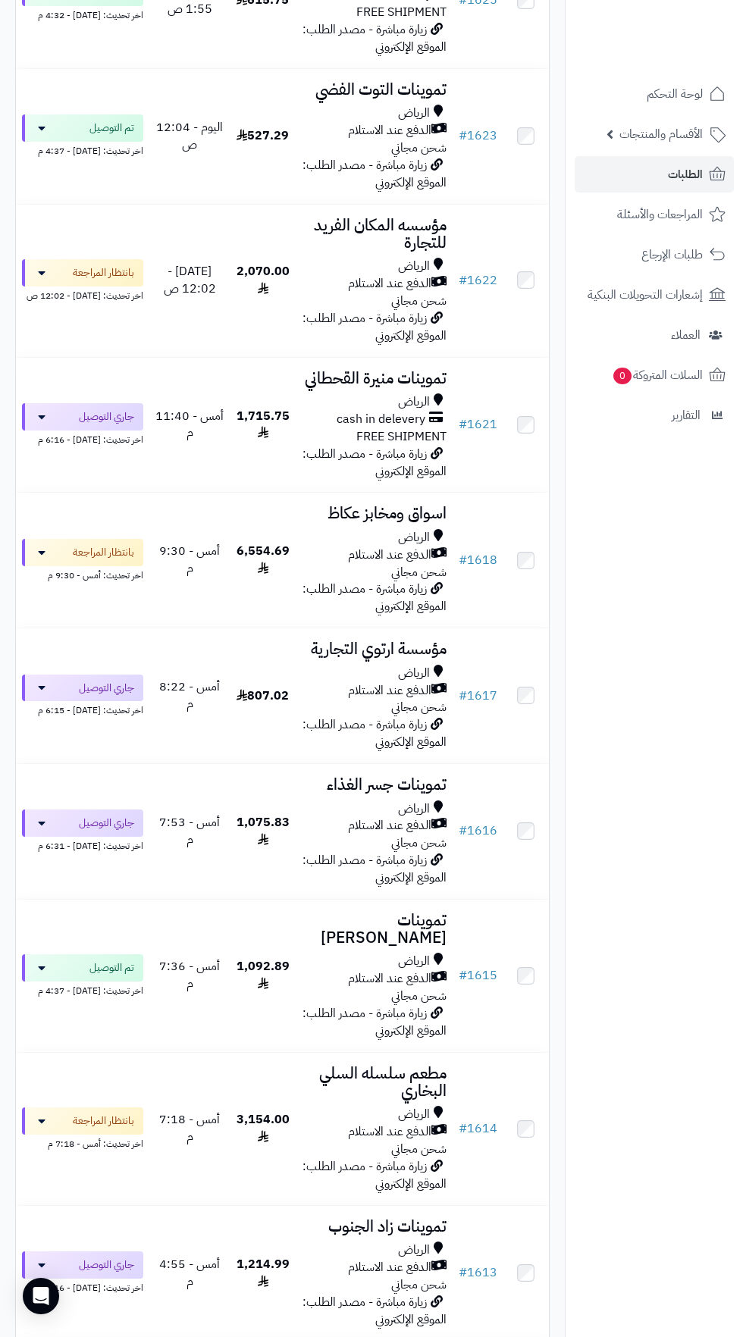
scroll to position [2117, 0]
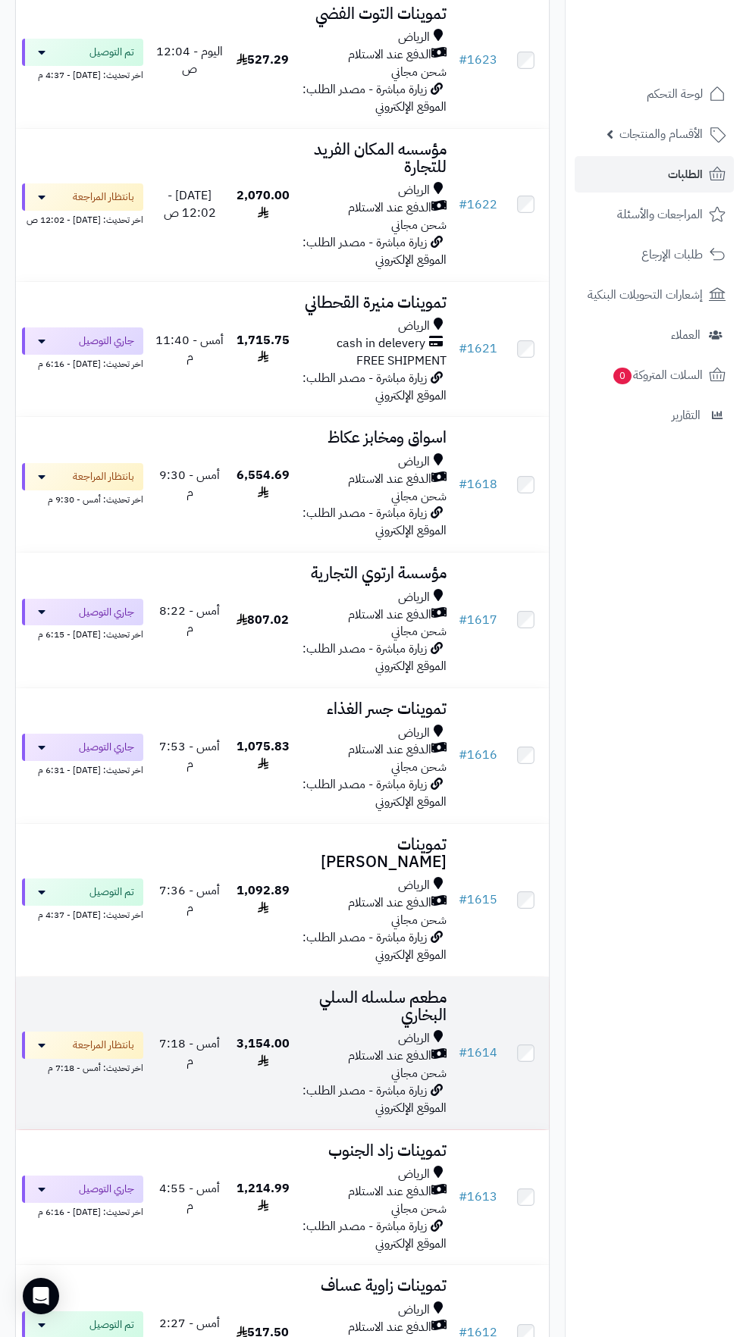
click at [353, 1047] on span "الدفع عند الاستلام" at bounding box center [389, 1055] width 83 height 17
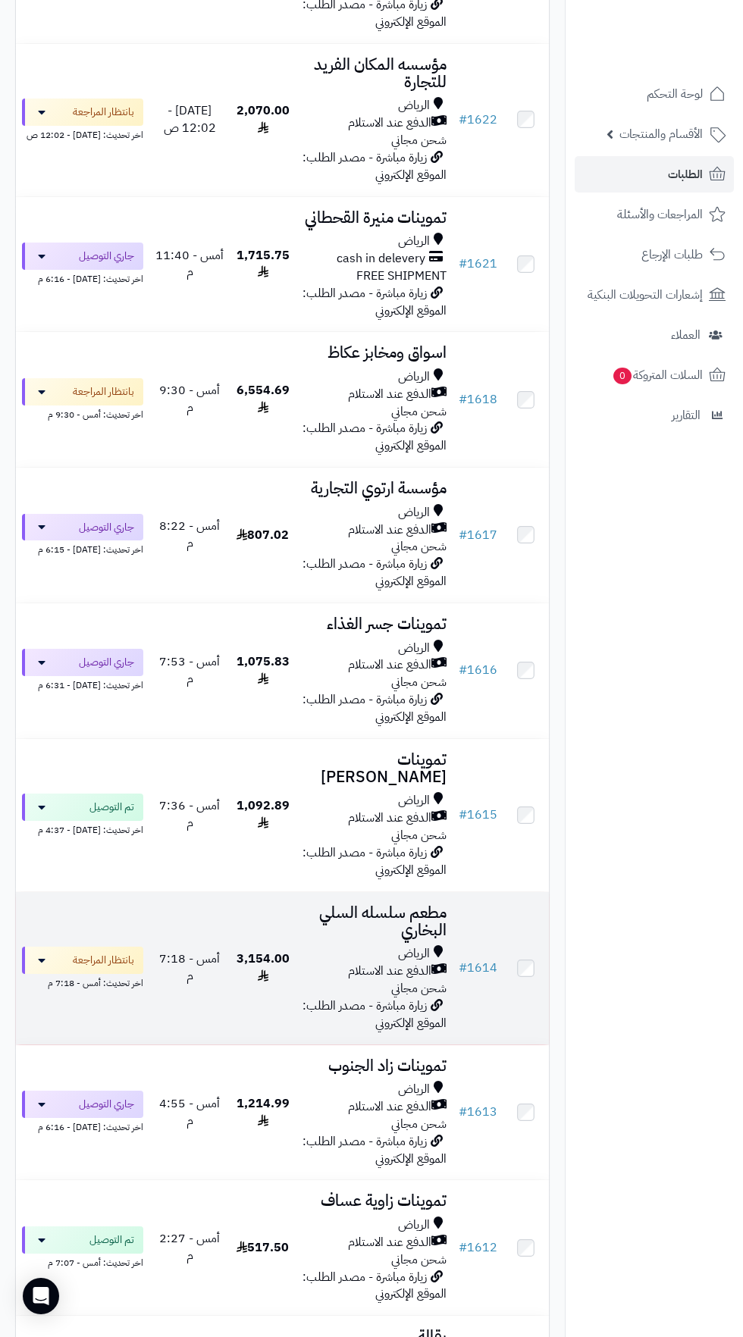
scroll to position [2210, 0]
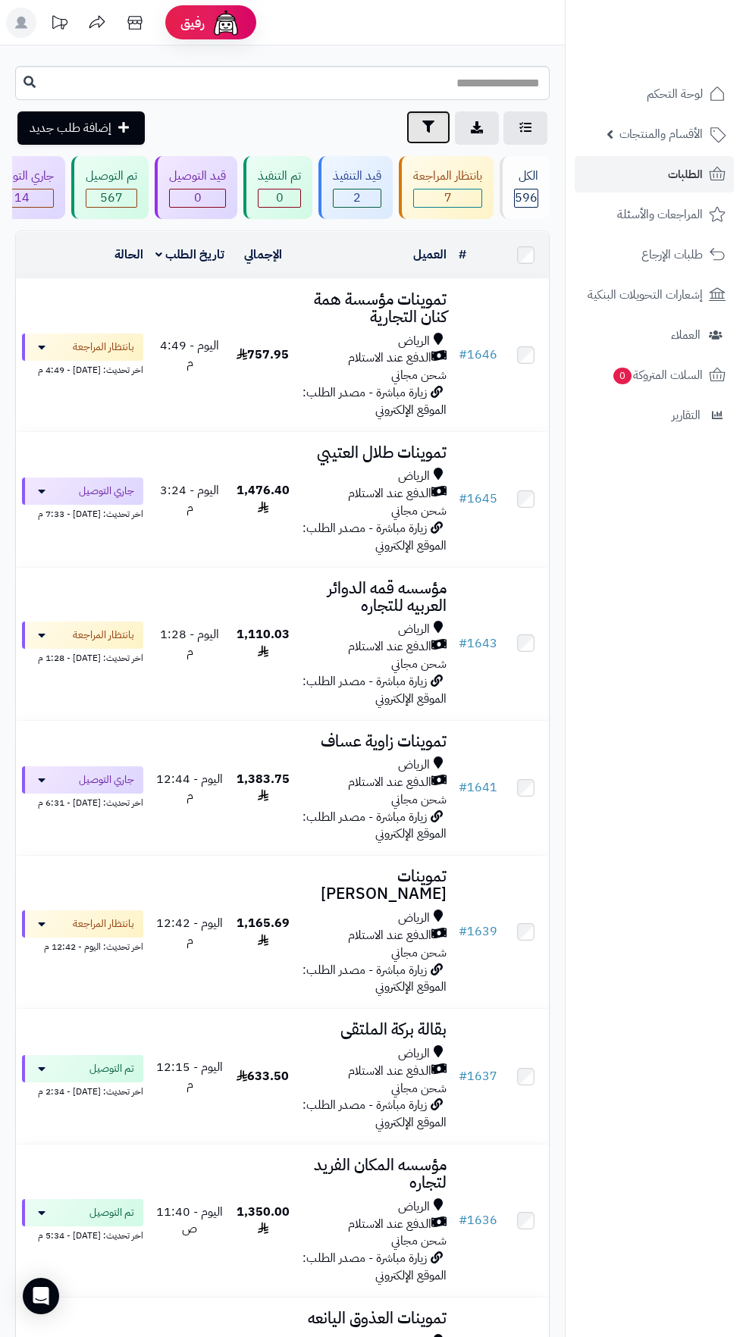
click at [427, 127] on icon "button" at bounding box center [428, 126] width 12 height 12
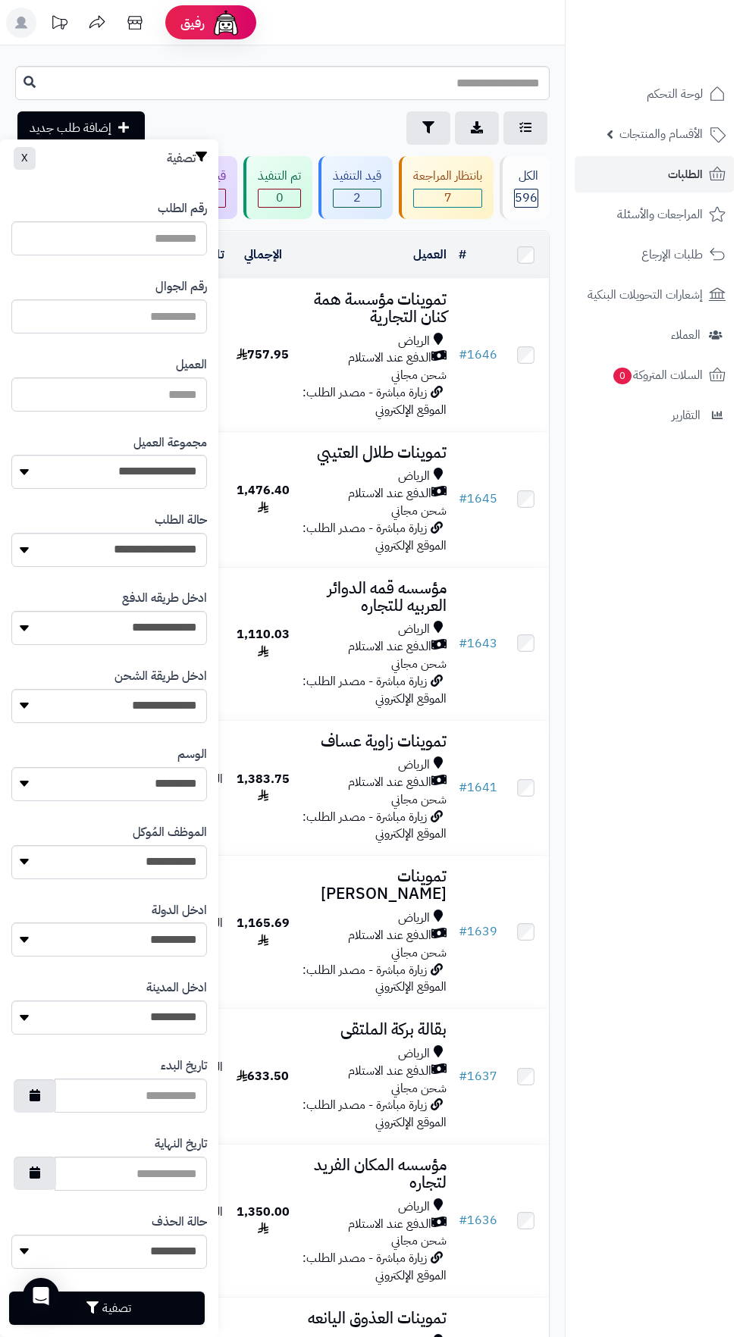
click at [634, 861] on nav "لوحة التحكم الأقسام والمنتجات المنتجات الأقسام الماركات مواصفات المنتجات مواصفا…" at bounding box center [653, 687] width 178 height 1337
click at [671, 887] on nav "لوحة التحكم الأقسام والمنتجات المنتجات الأقسام الماركات مواصفات المنتجات مواصفا…" at bounding box center [653, 687] width 178 height 1337
click at [202, 159] on icon at bounding box center [200, 157] width 11 height 10
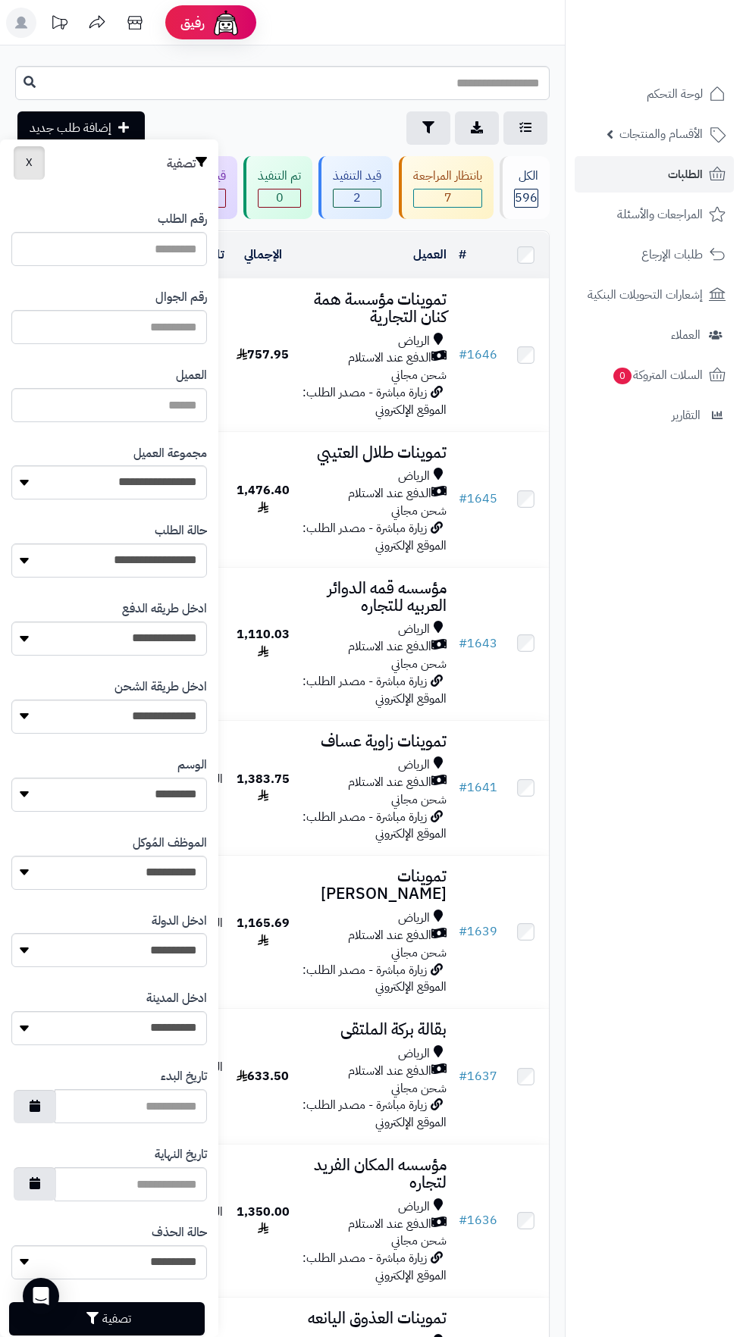
click at [24, 162] on button "X" at bounding box center [29, 162] width 31 height 33
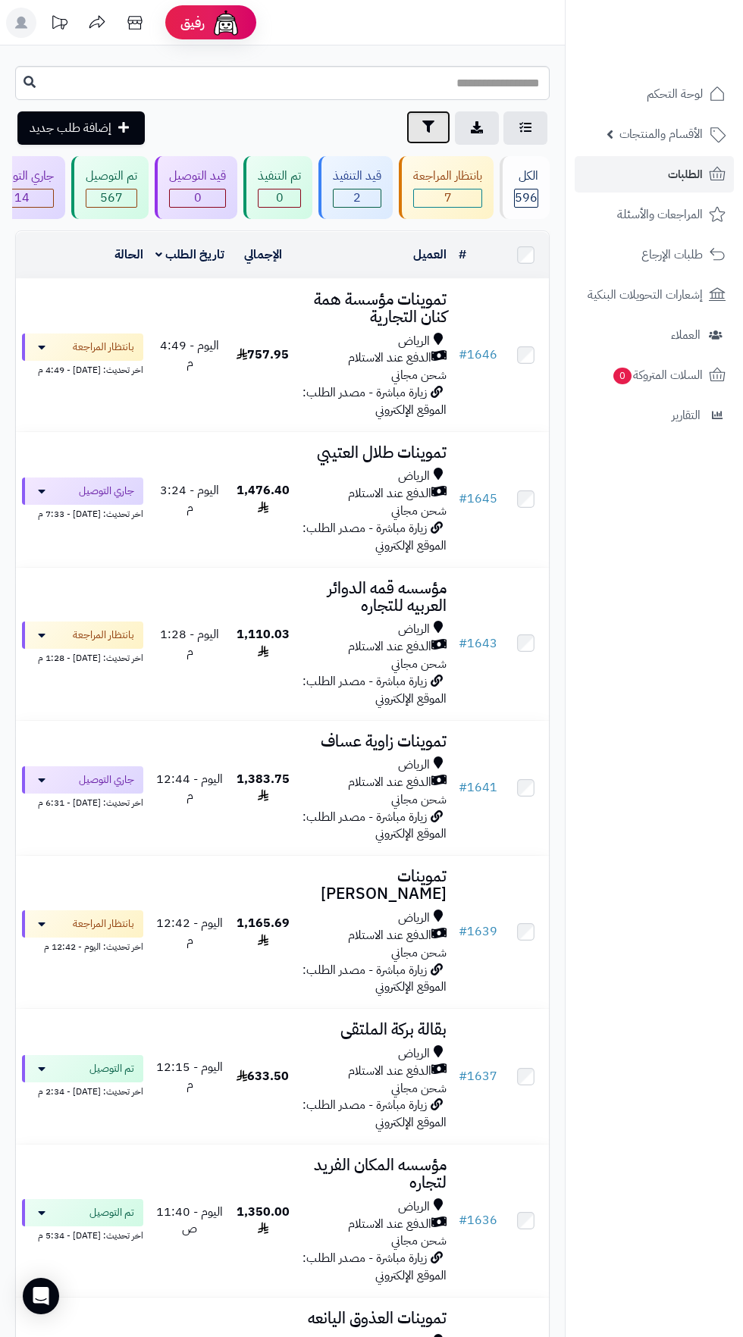
click at [427, 127] on icon "button" at bounding box center [428, 126] width 12 height 12
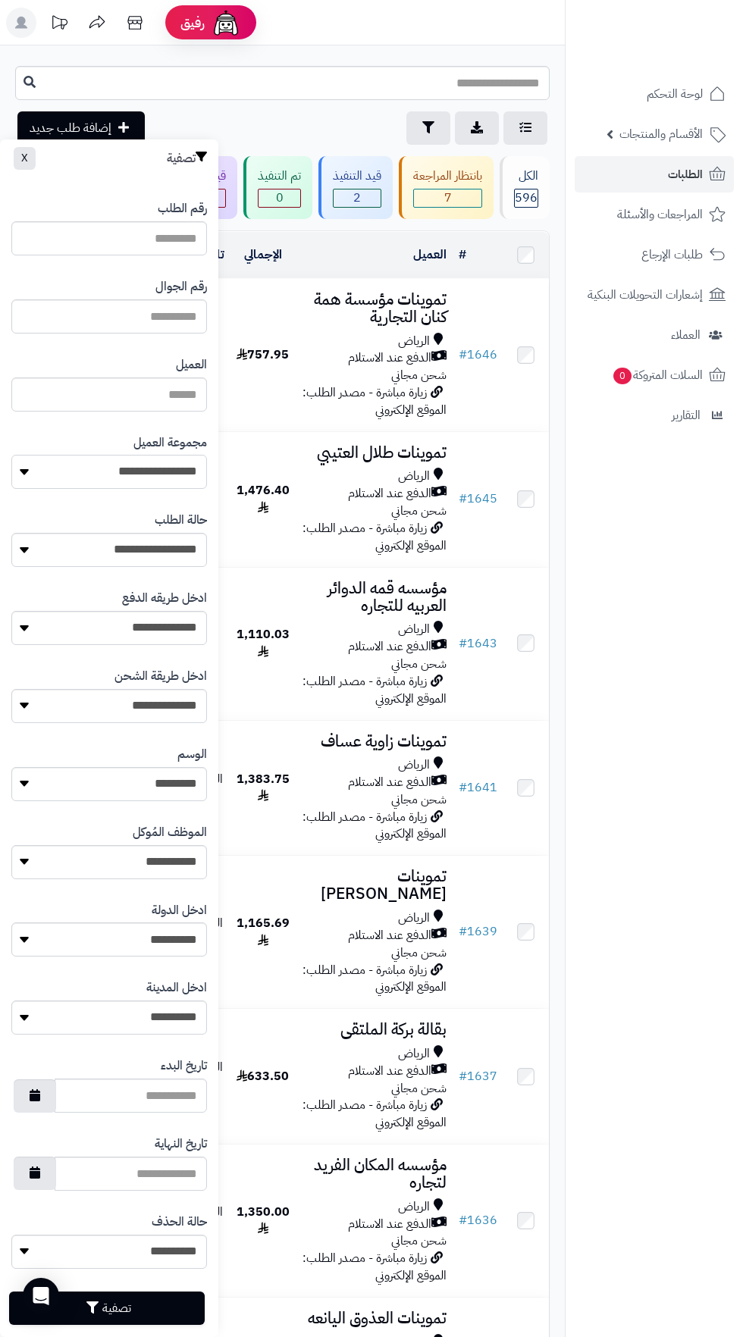
click at [170, 471] on select "**********" at bounding box center [108, 472] width 195 height 34
select select "*"
click at [161, 1317] on button "تصفية" at bounding box center [106, 1306] width 195 height 33
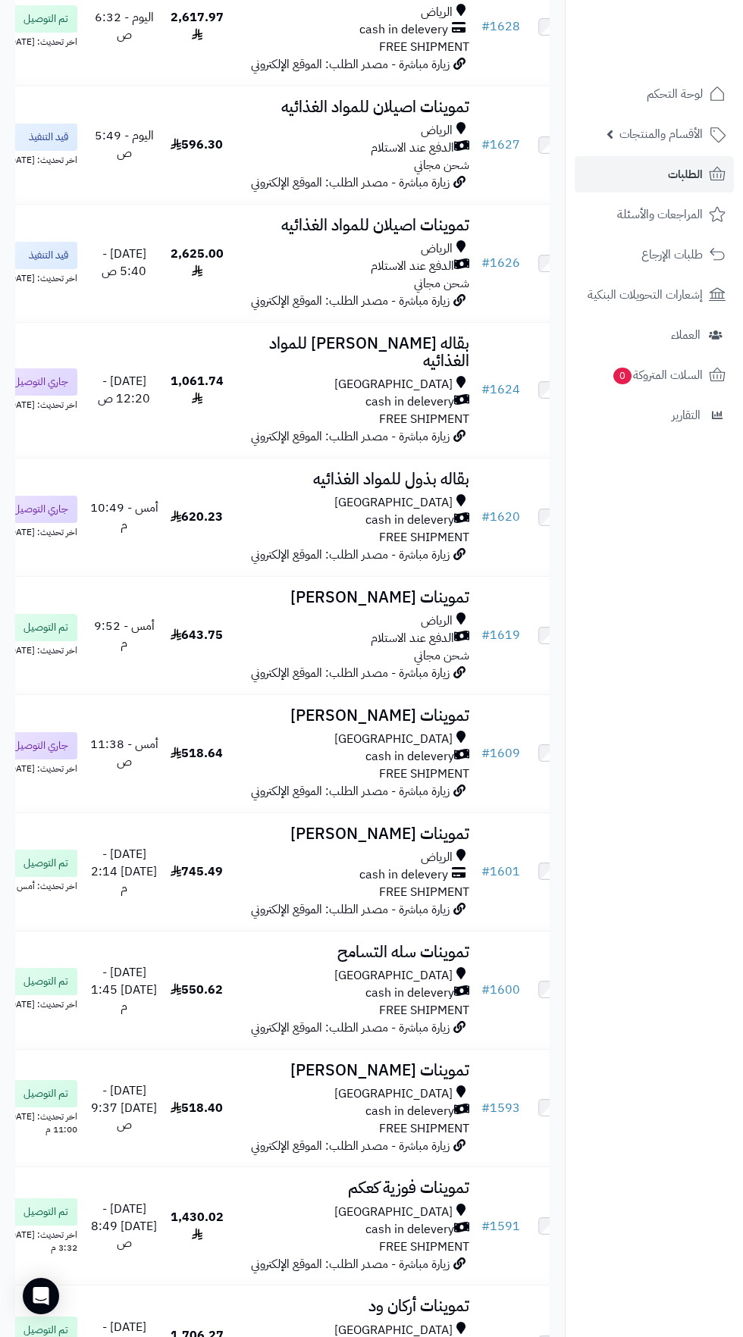
scroll to position [0, -19]
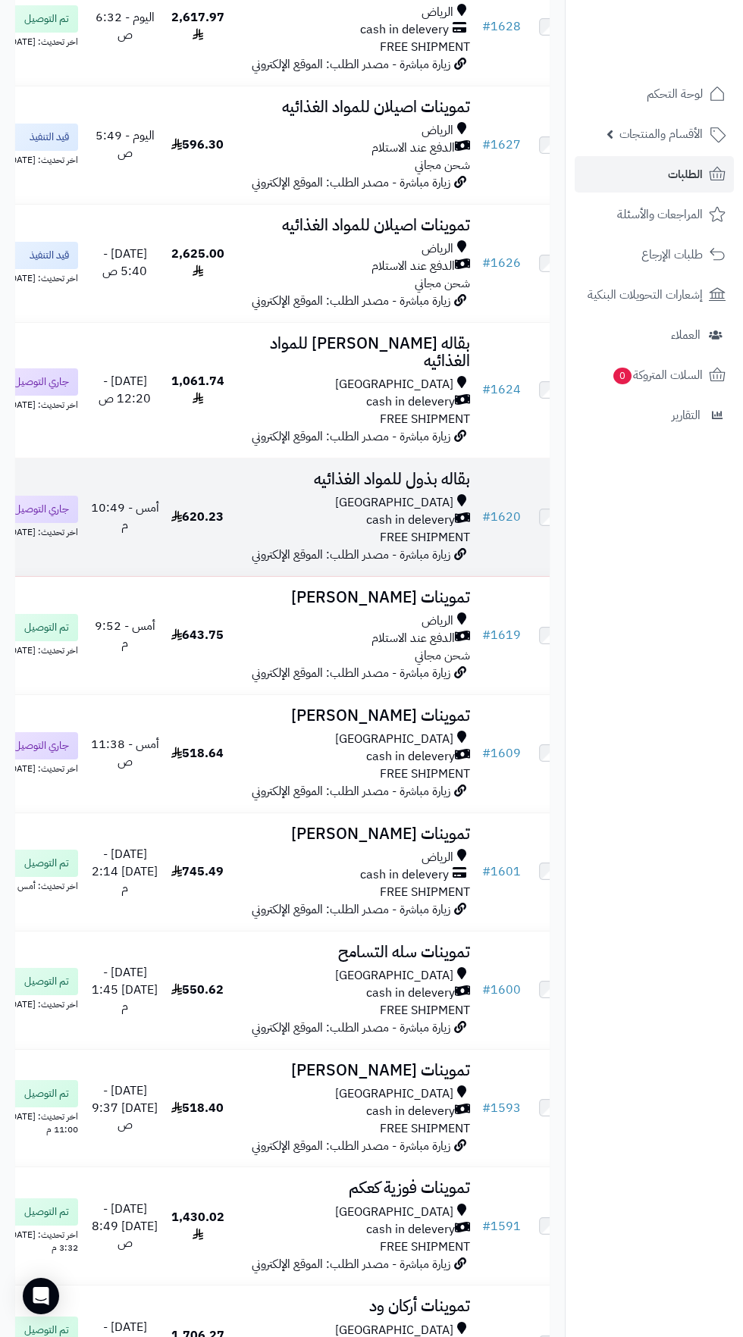
click at [407, 529] on span "cash in delevery" at bounding box center [410, 519] width 89 height 17
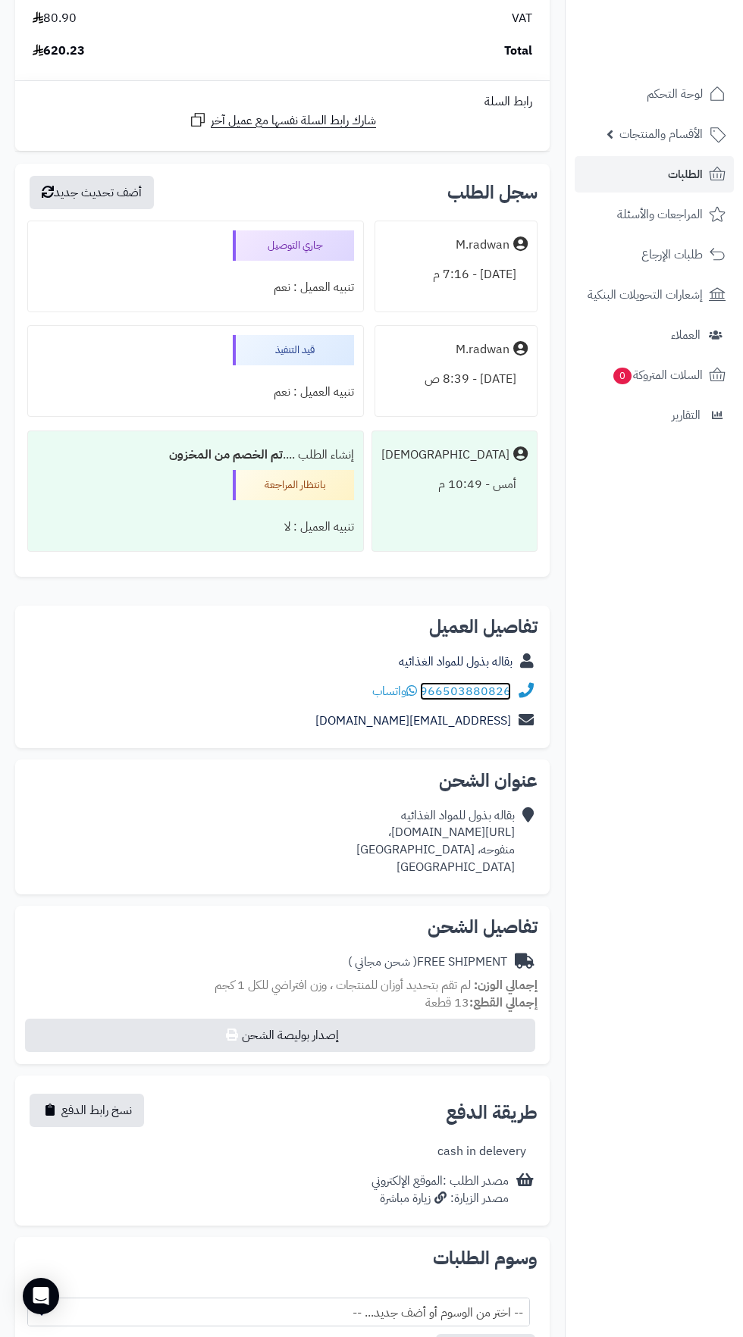
scroll to position [1182, 0]
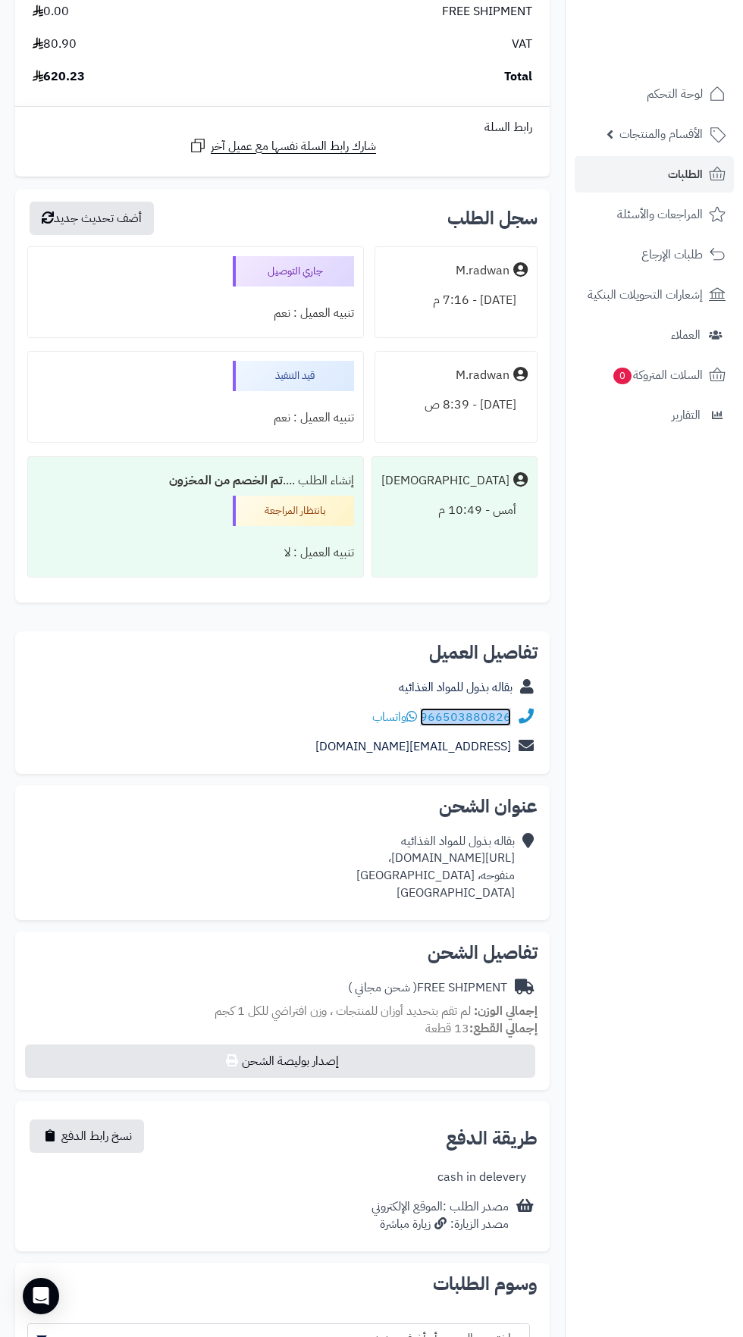
copy link "966503880826"
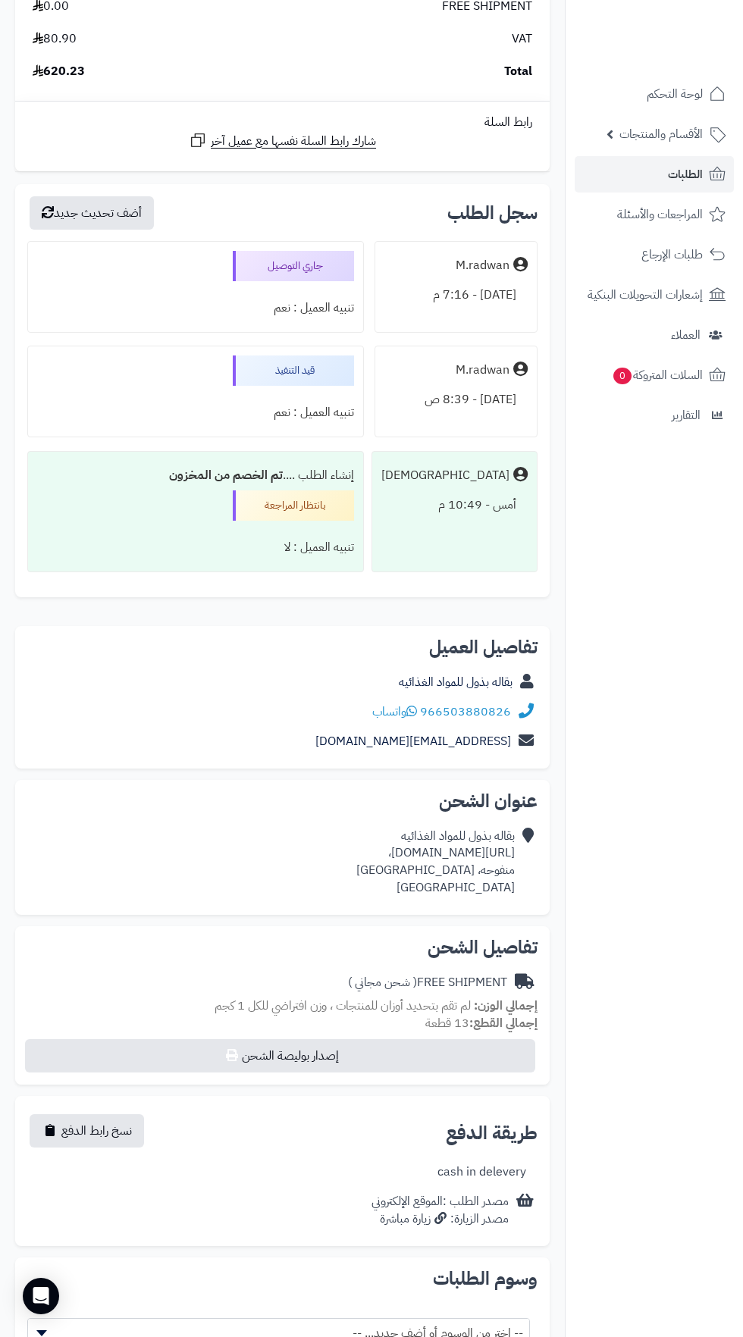
copy div "[URL][DOMAIN_NAME]،"
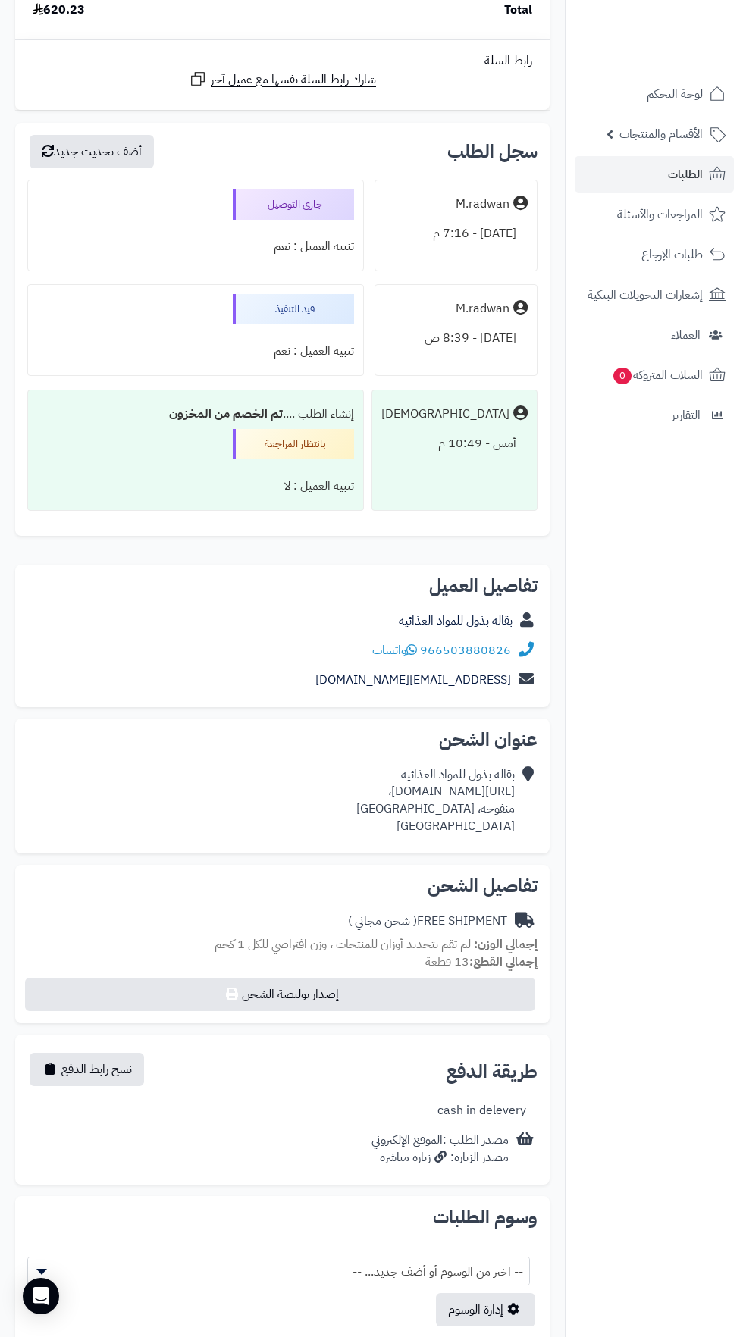
scroll to position [1272, 0]
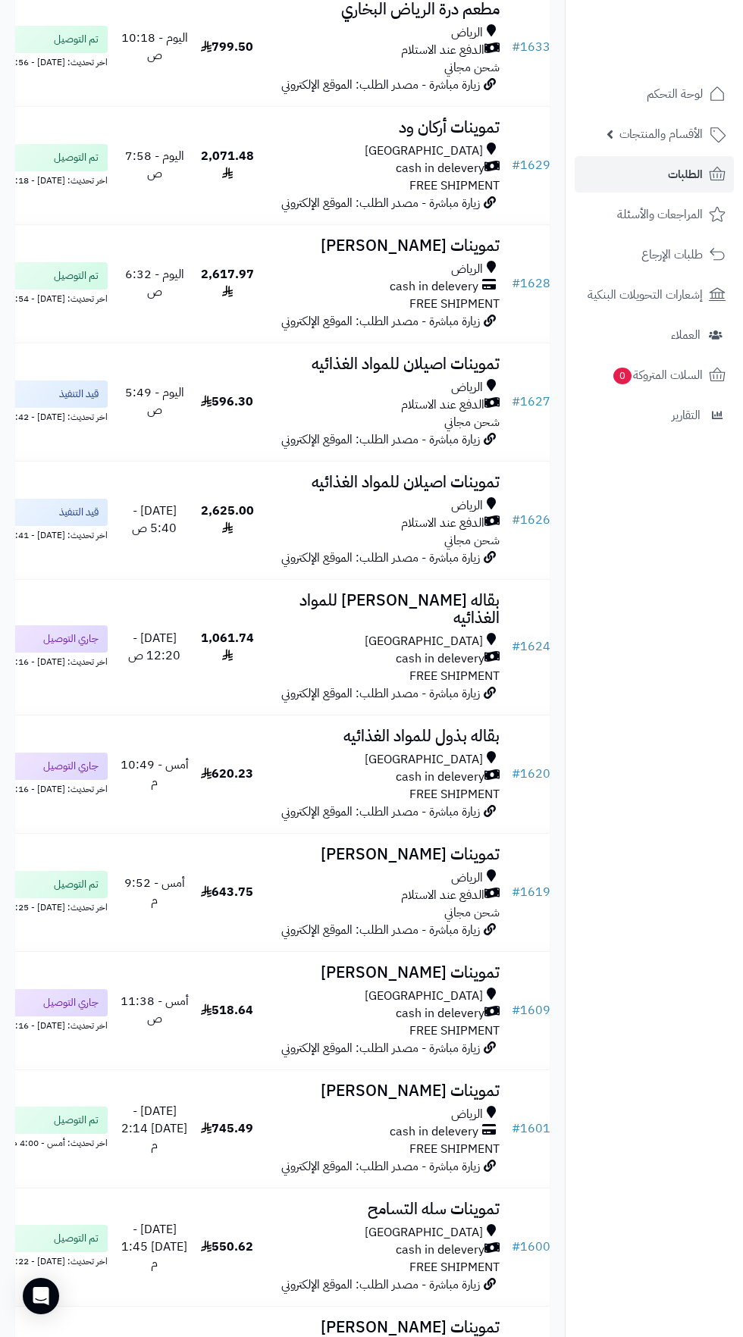
scroll to position [763, 0]
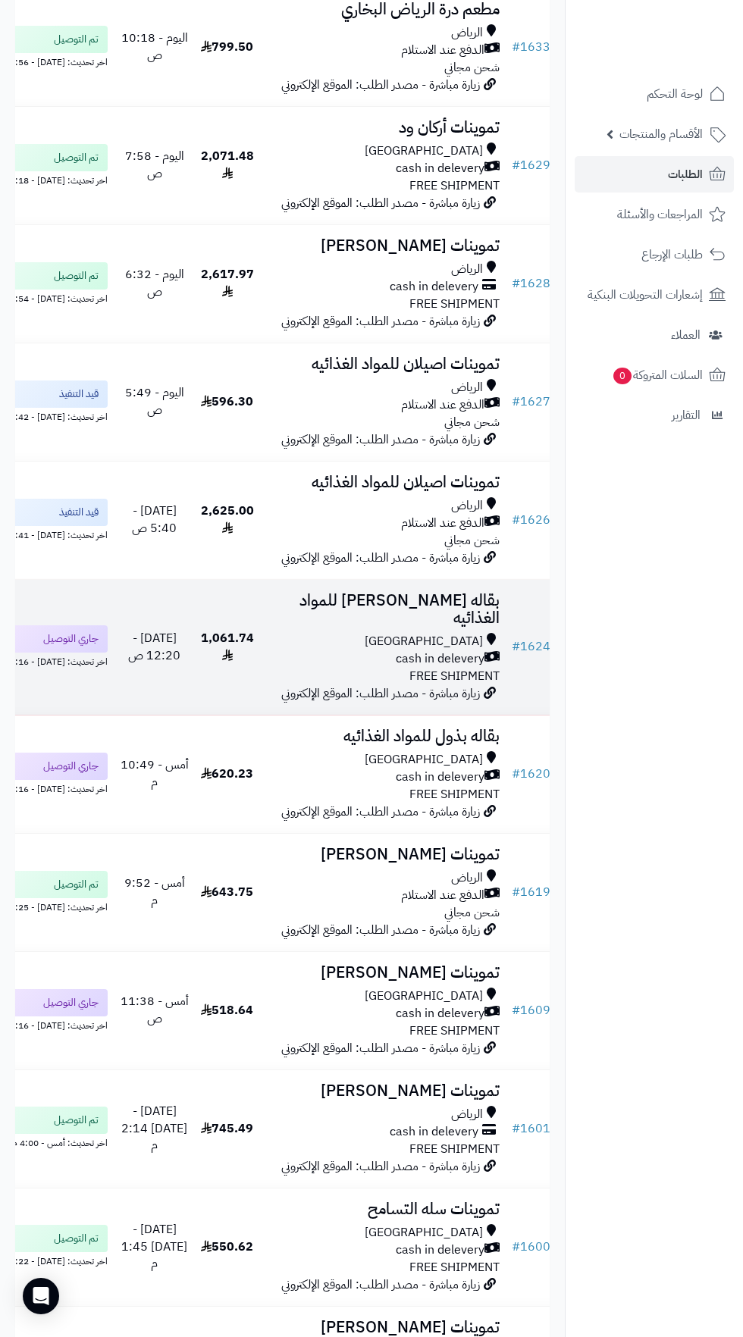
click at [457, 650] on span "Riyadh" at bounding box center [423, 641] width 118 height 17
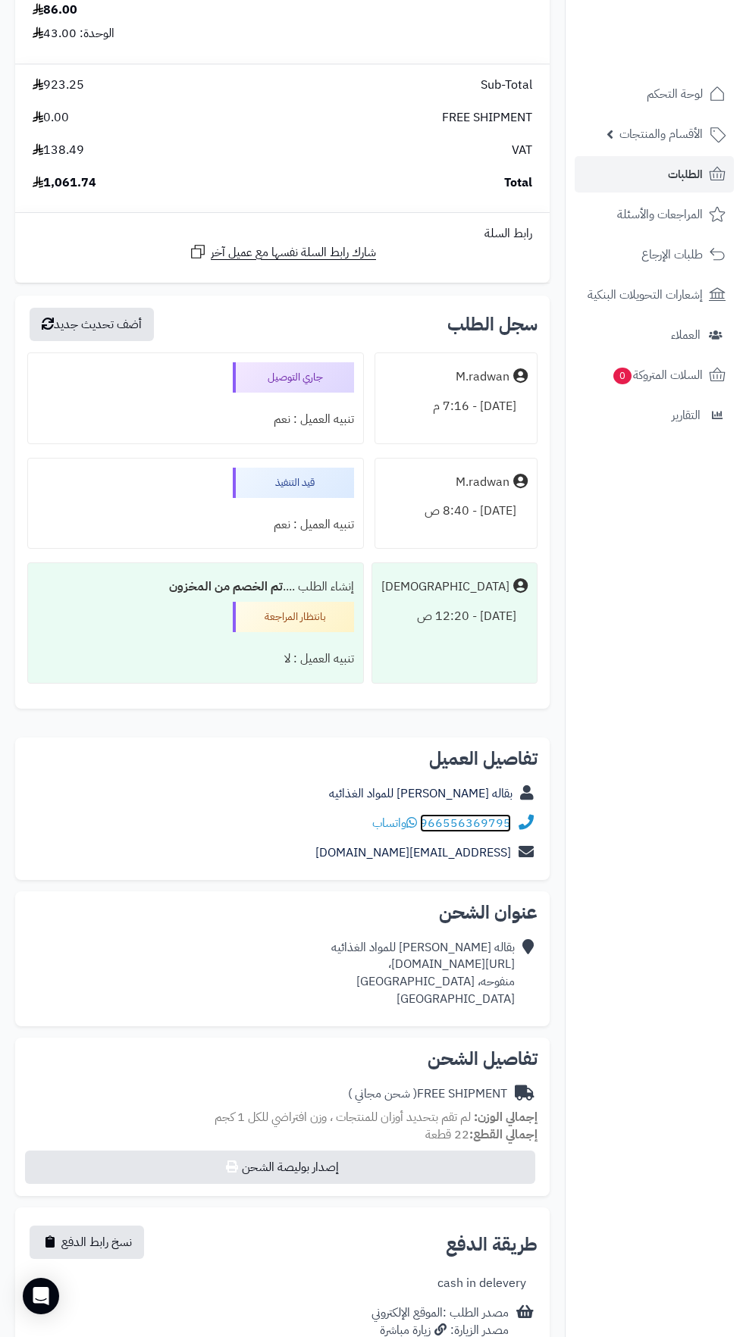
scroll to position [1572, 0]
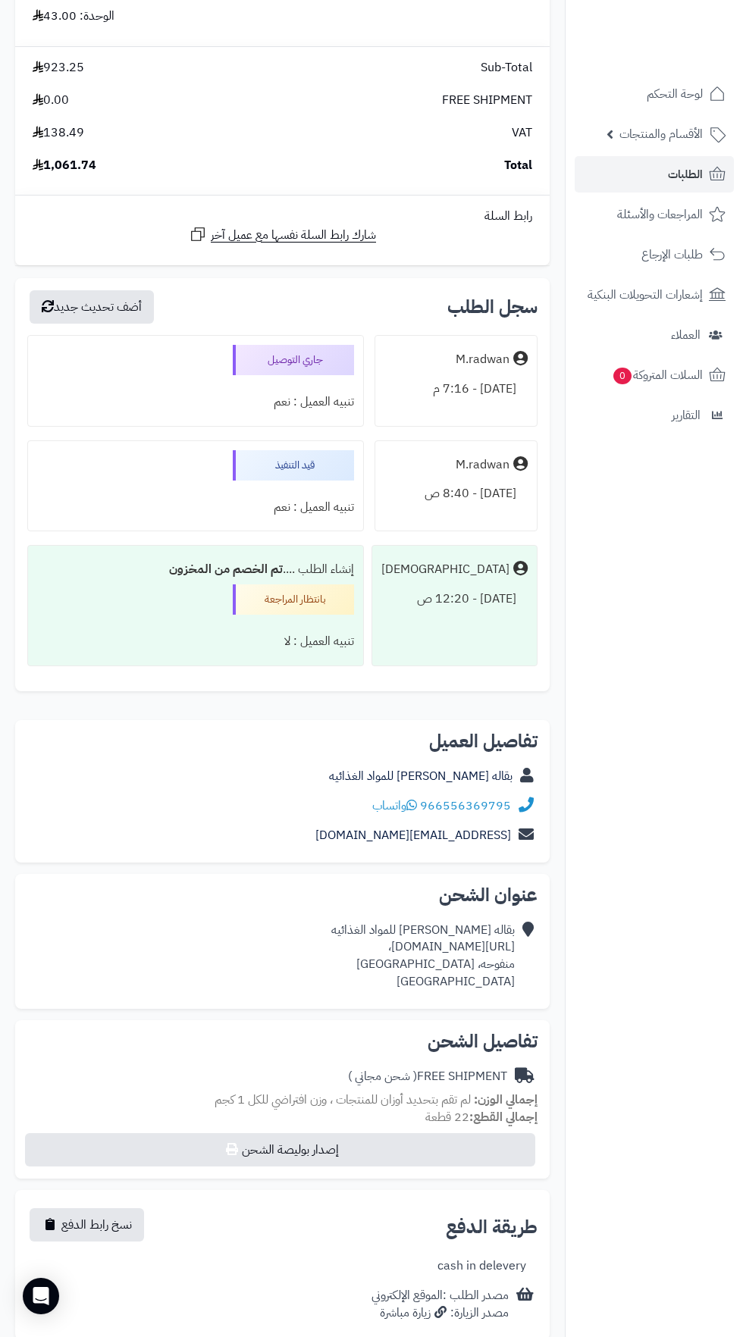
copy div "[URL][DOMAIN_NAME]،"
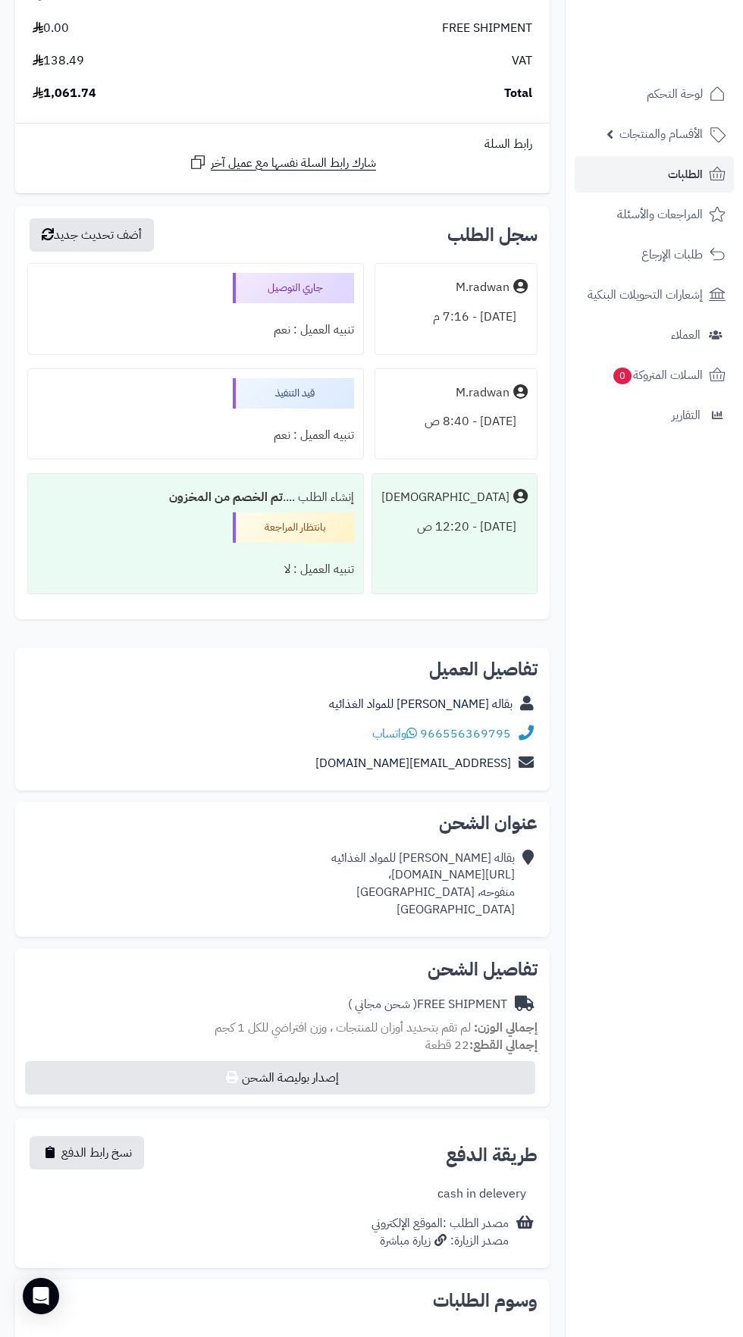
scroll to position [1668, 0]
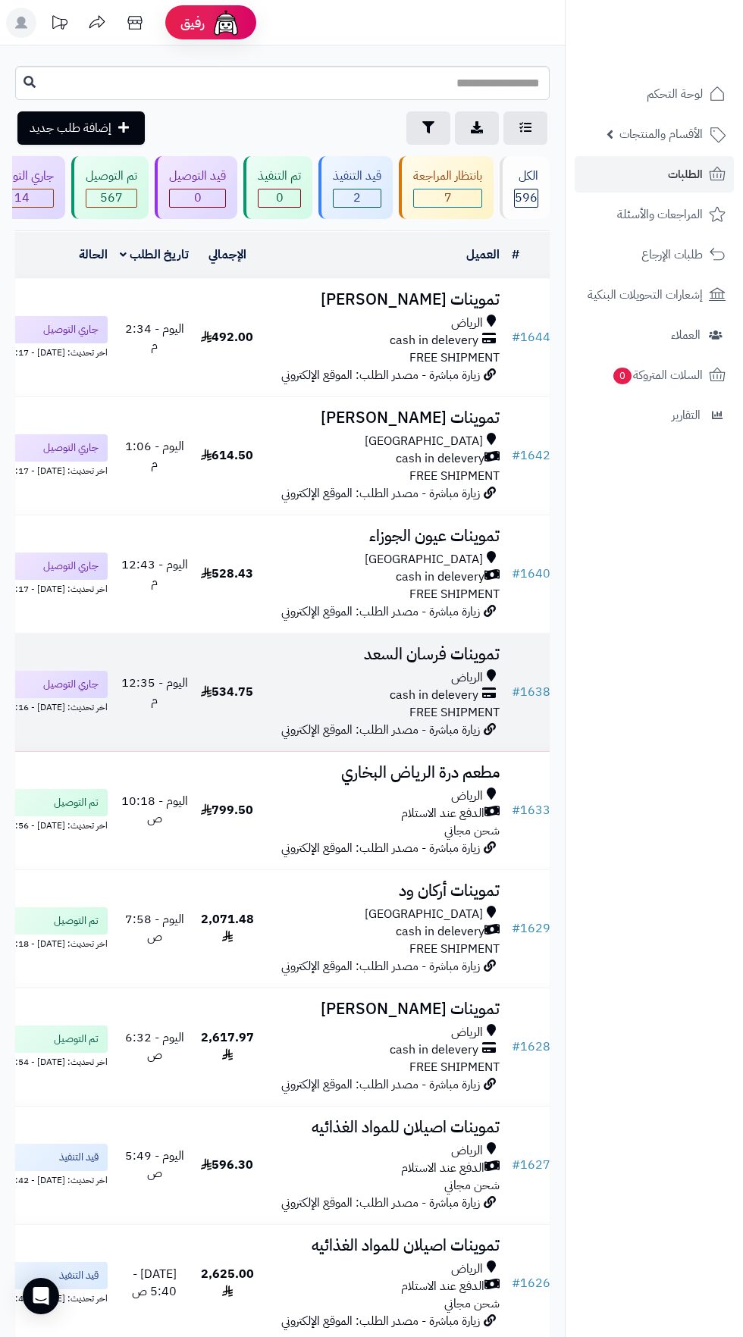
click at [449, 704] on span "cash in delevery" at bounding box center [433, 694] width 89 height 17
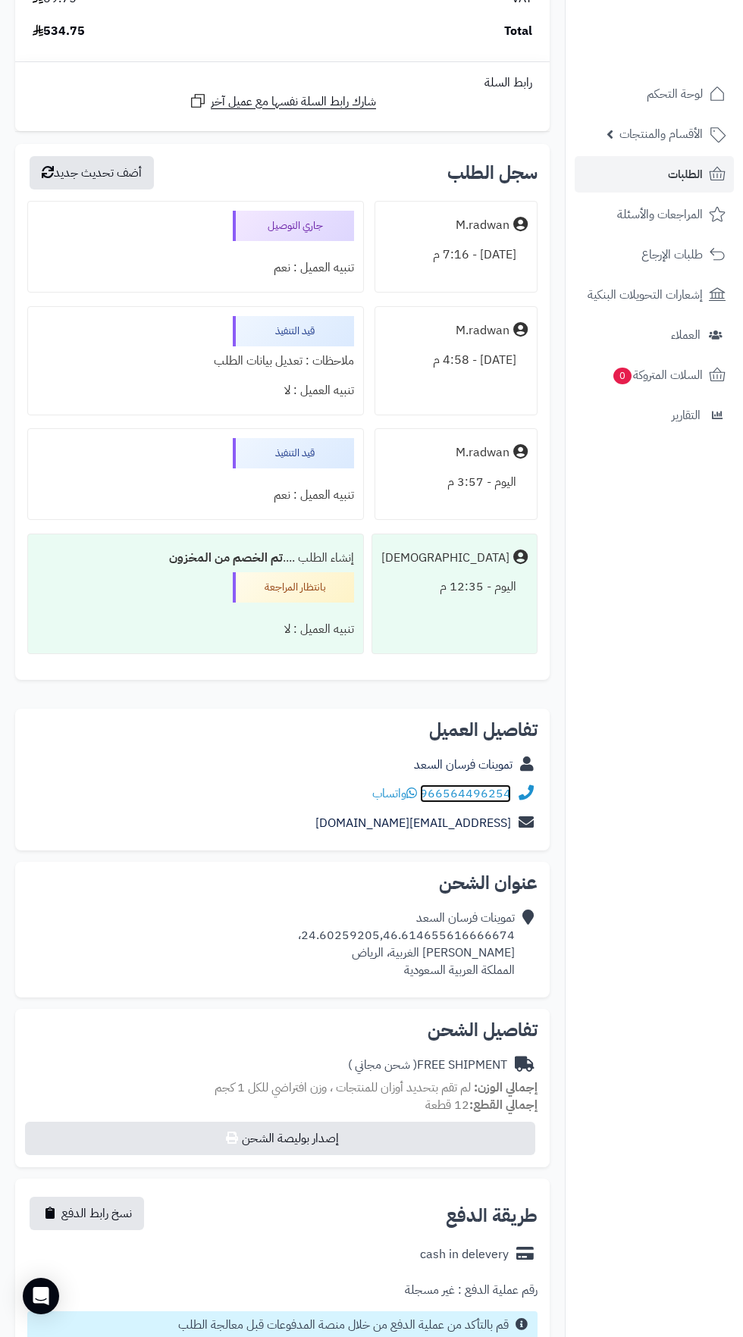
scroll to position [1554, 0]
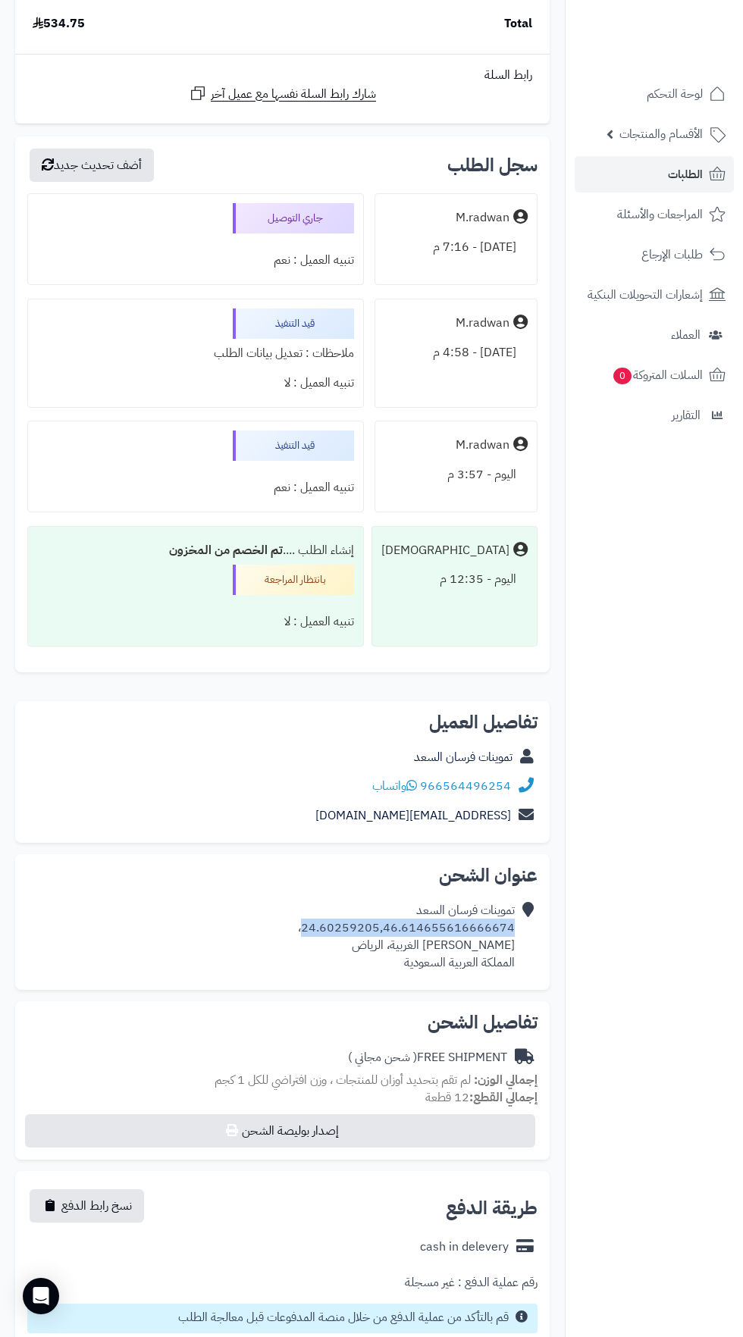
copy div "24.60259205,46.614655616666674"
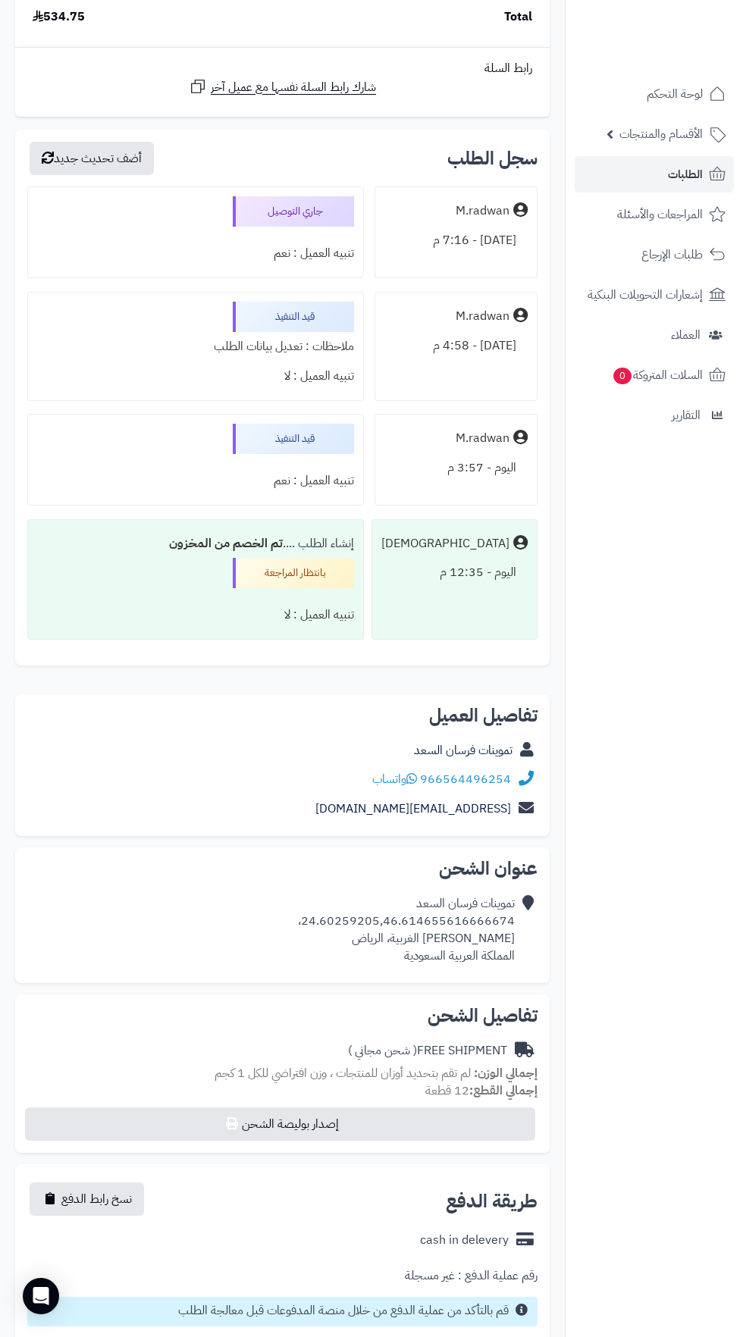
click at [445, 896] on div "تموينات فرسان السعد 24.60259205,46.614655616666674، العريجاء الغربية، الرياض ال…" at bounding box center [406, 929] width 217 height 69
copy div "24.60259205,46.614655616666674"
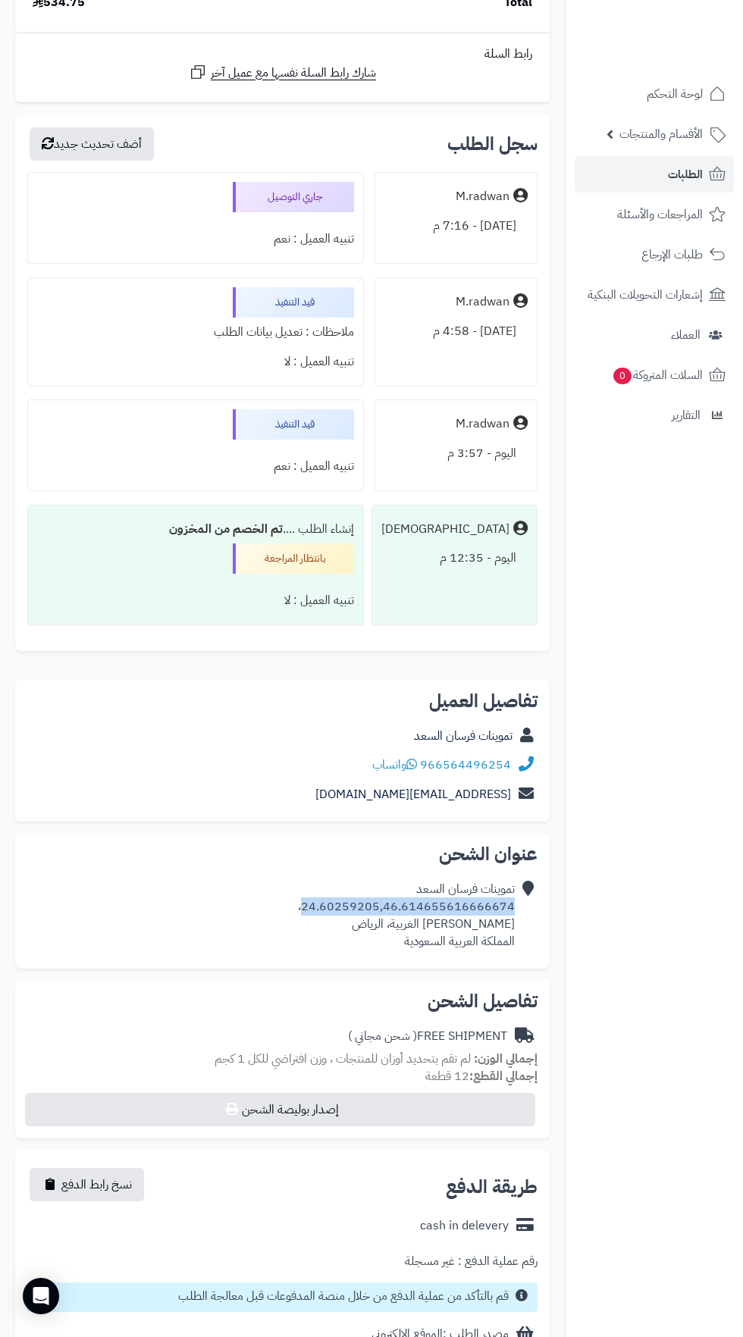
copy div "24.60259205,46.614655616666674"
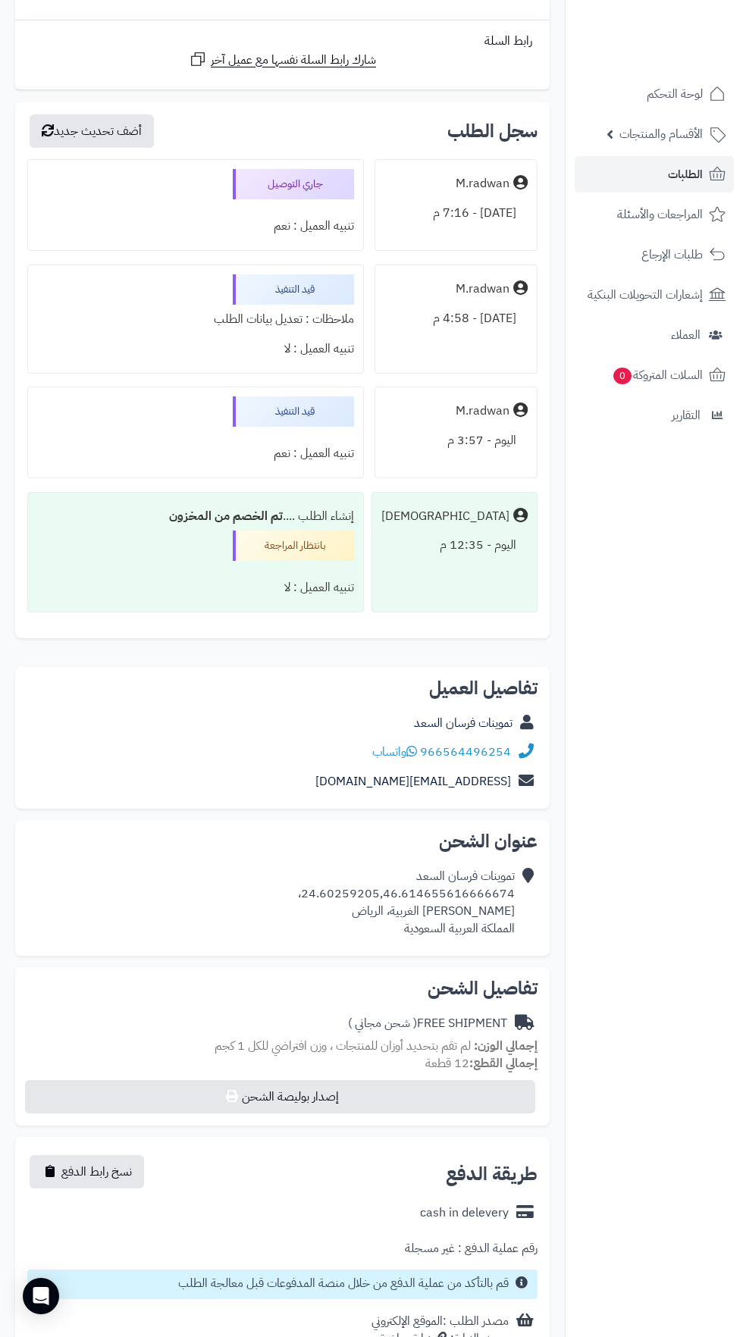
scroll to position [1680, 0]
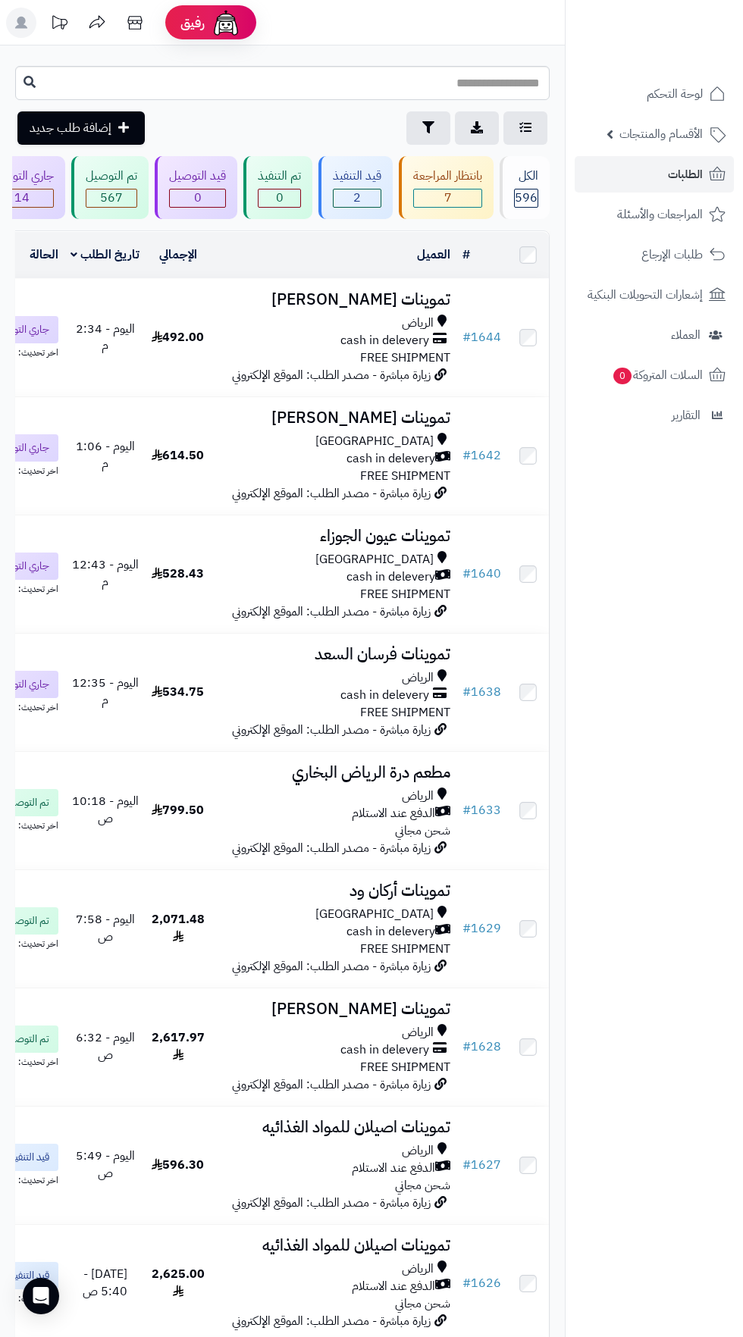
scroll to position [0, -48]
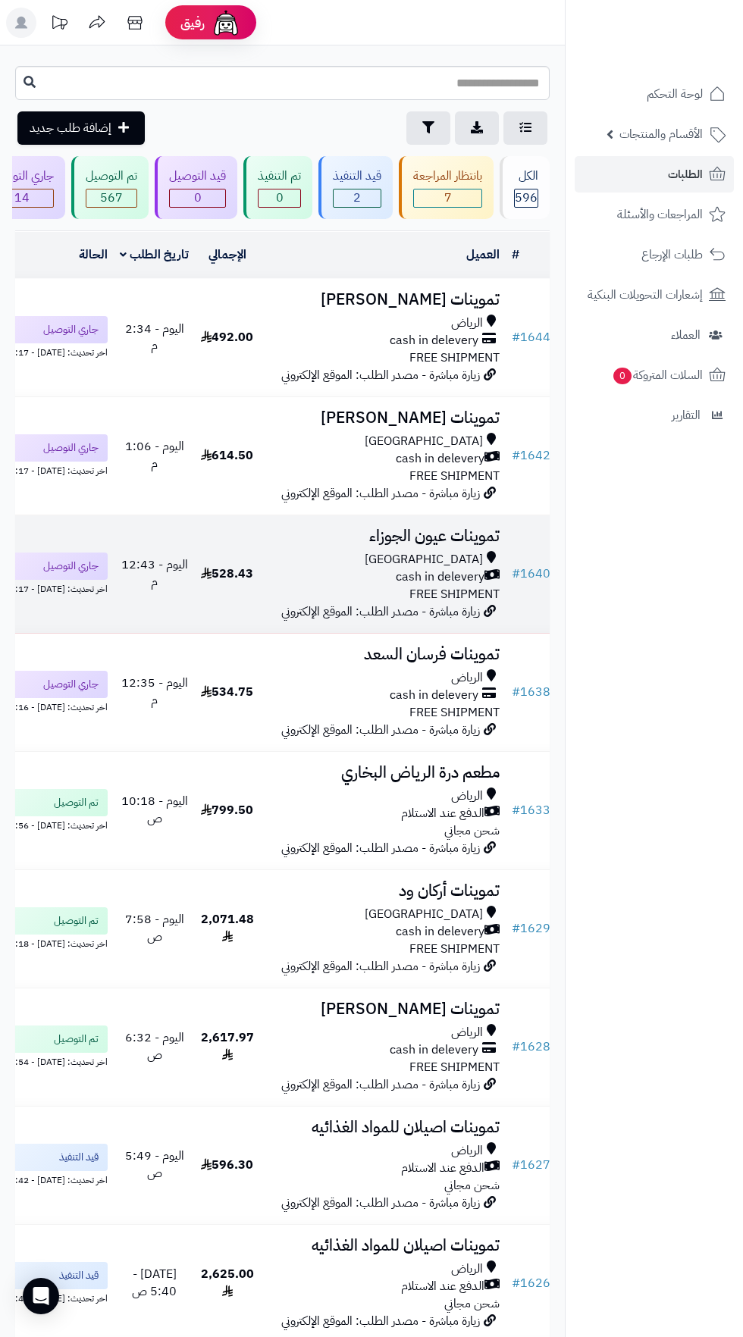
click at [443, 603] on span "FREE SHIPMENT" at bounding box center [454, 594] width 90 height 18
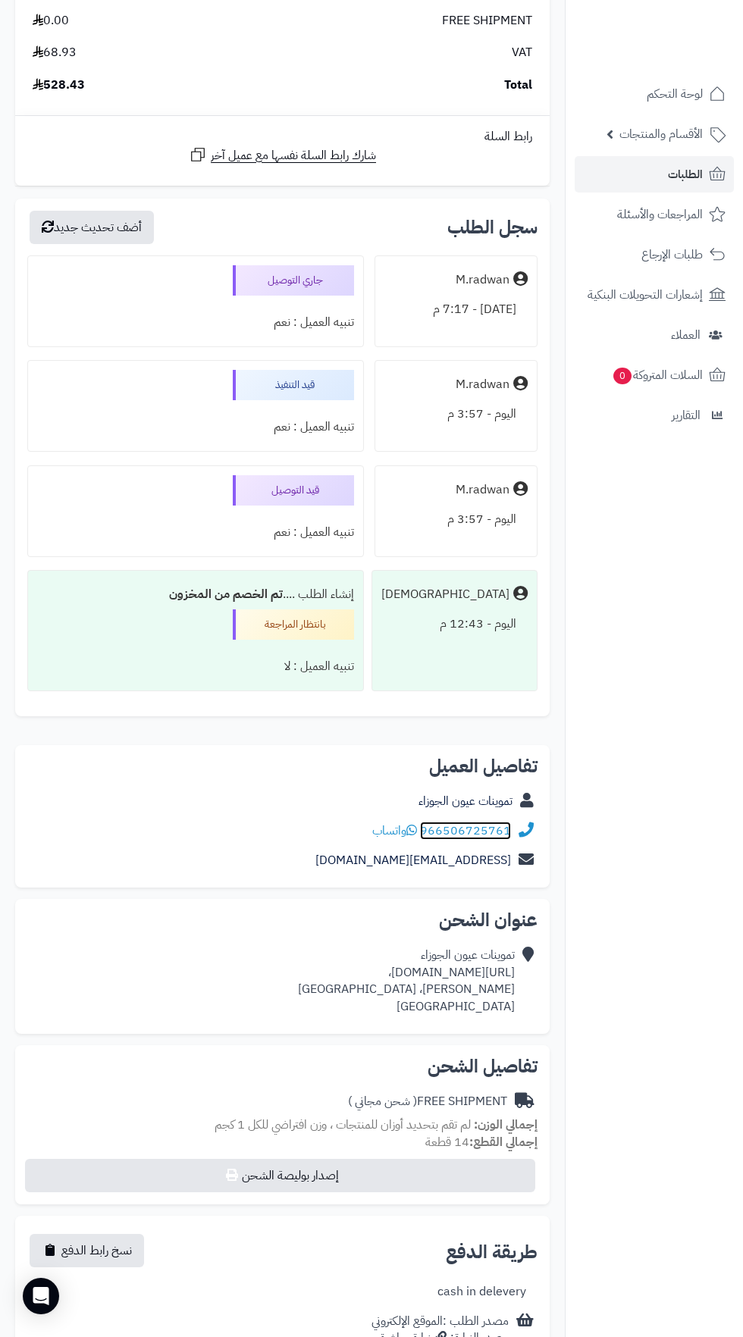
scroll to position [2293, 0]
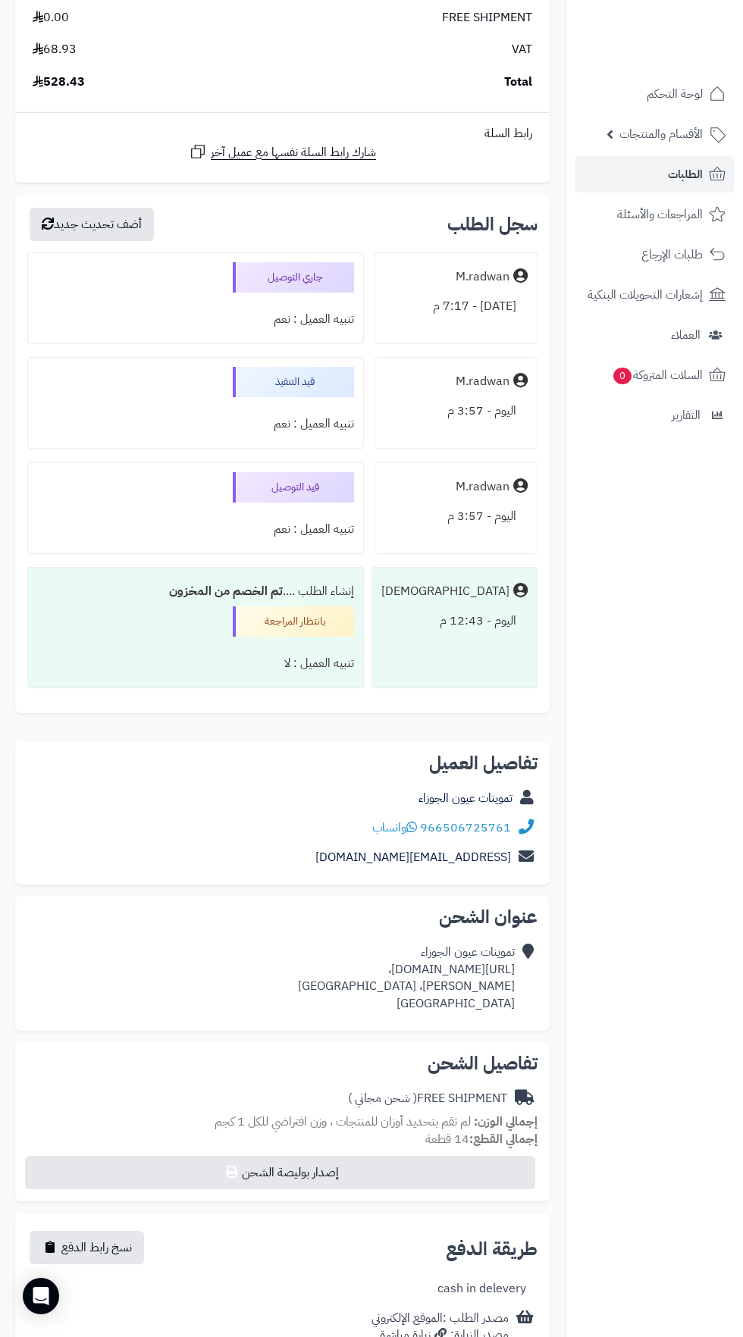
copy div "[URL][DOMAIN_NAME]،"
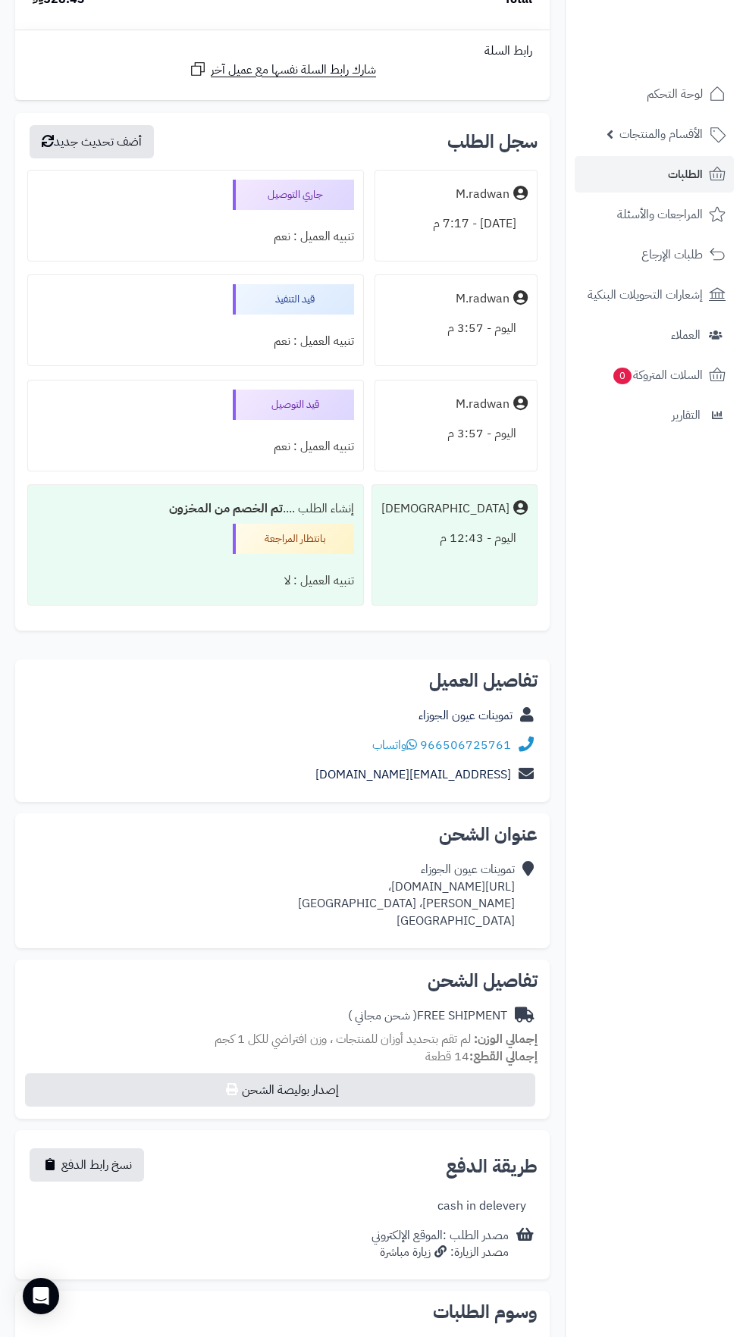
scroll to position [2391, 0]
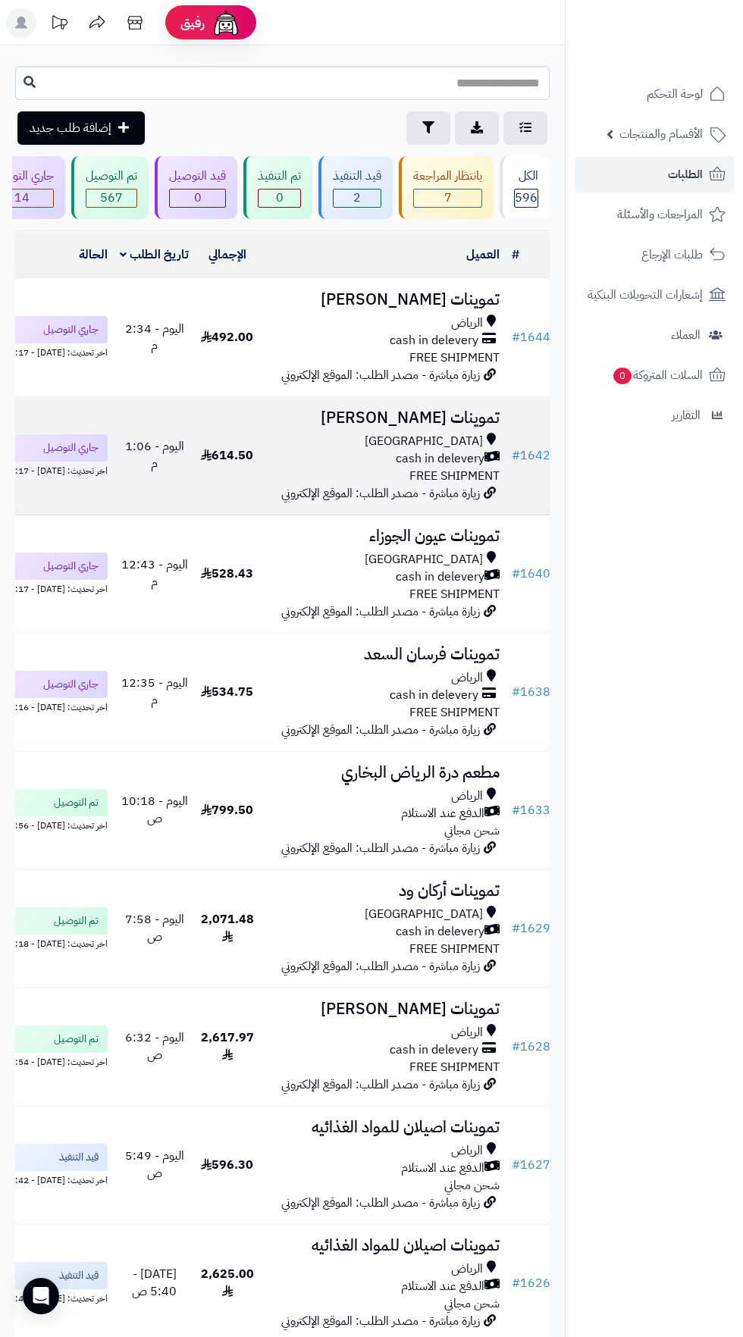
click at [422, 467] on span "cash in delevery" at bounding box center [439, 458] width 89 height 17
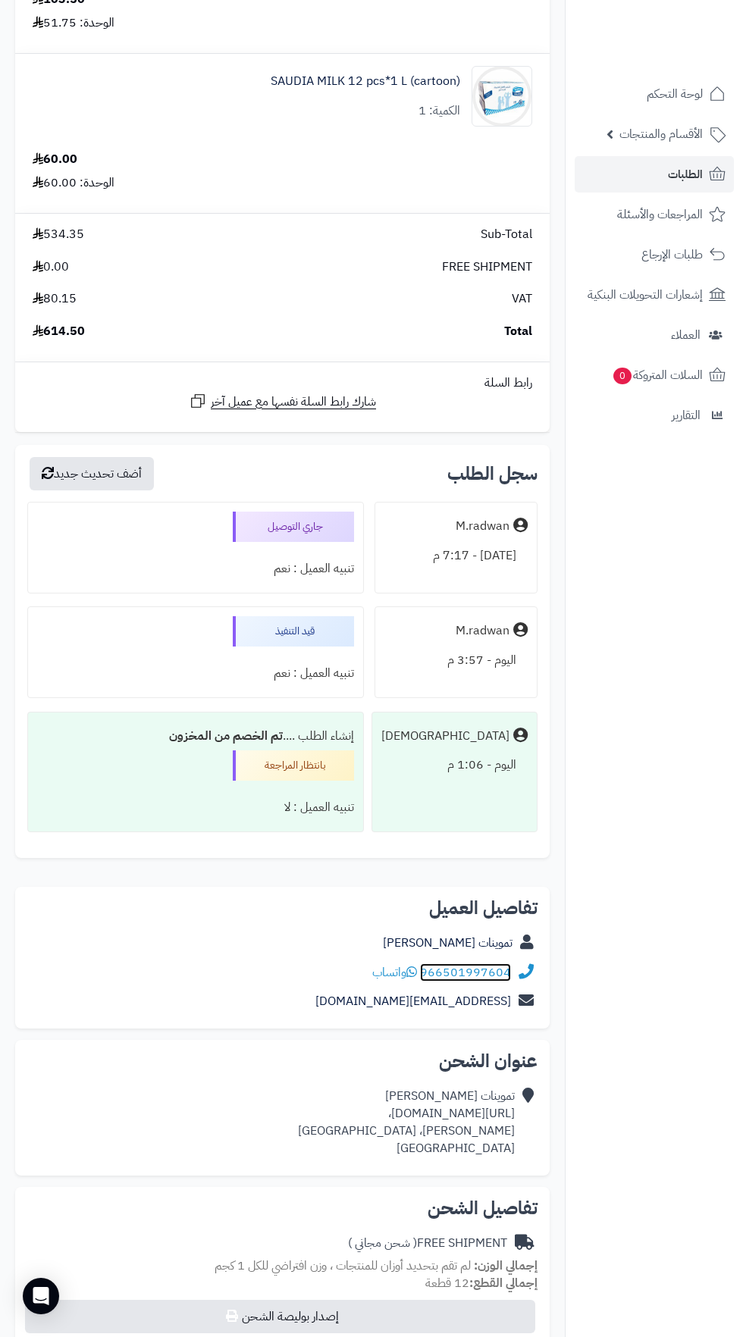
scroll to position [1568, 0]
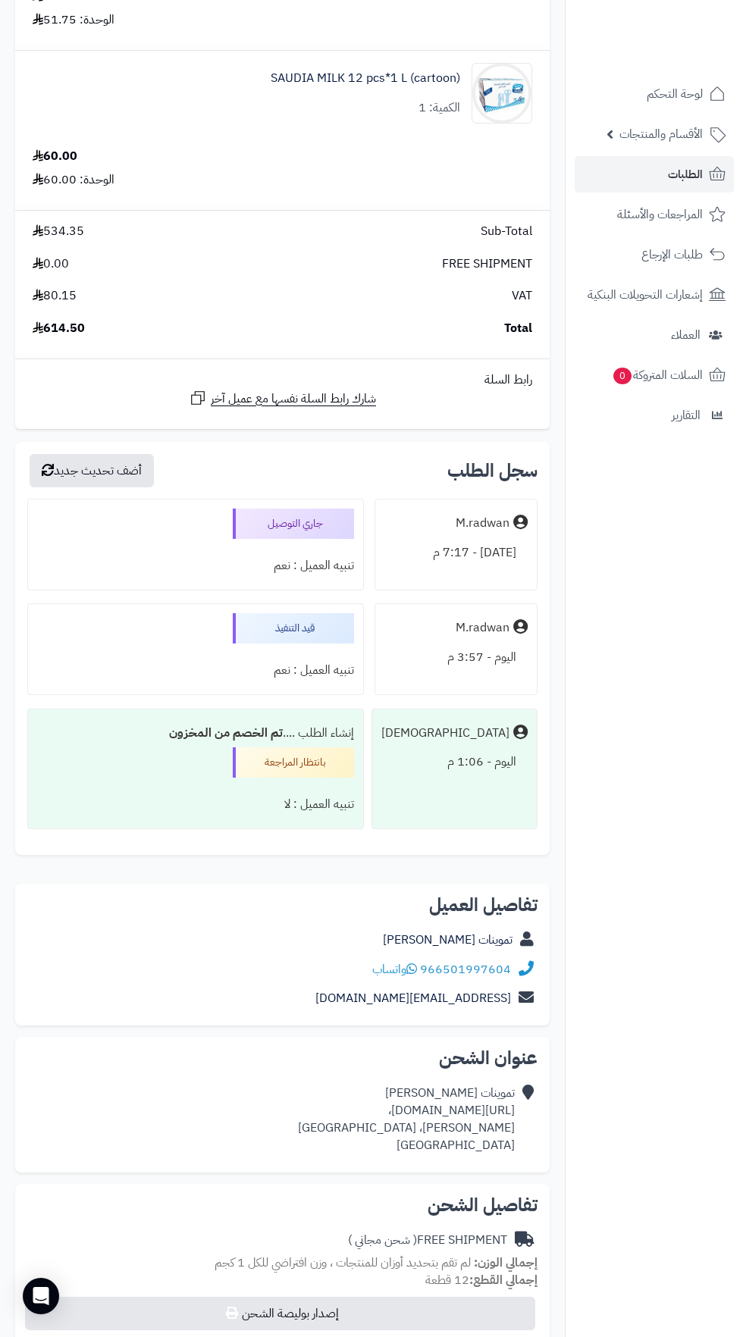
copy div "[URL][DOMAIN_NAME]،"
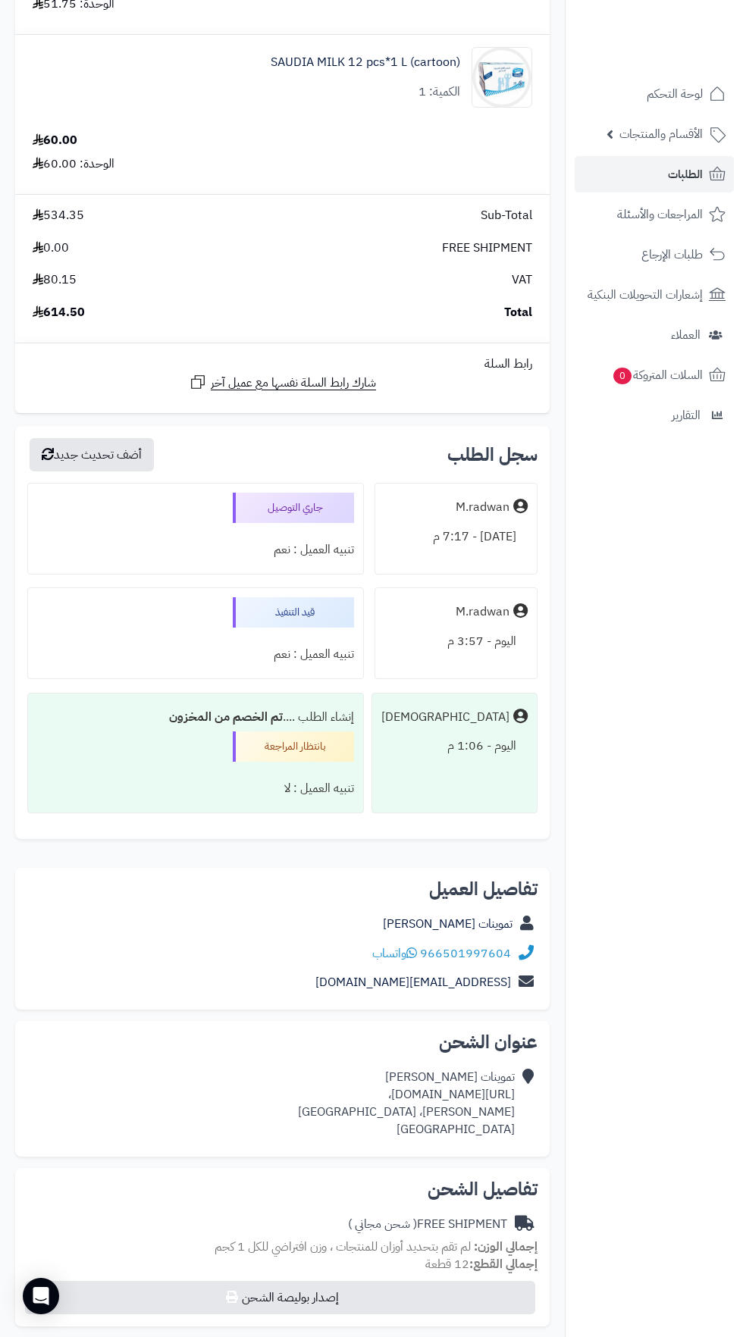
copy div "[URL][DOMAIN_NAME]،"
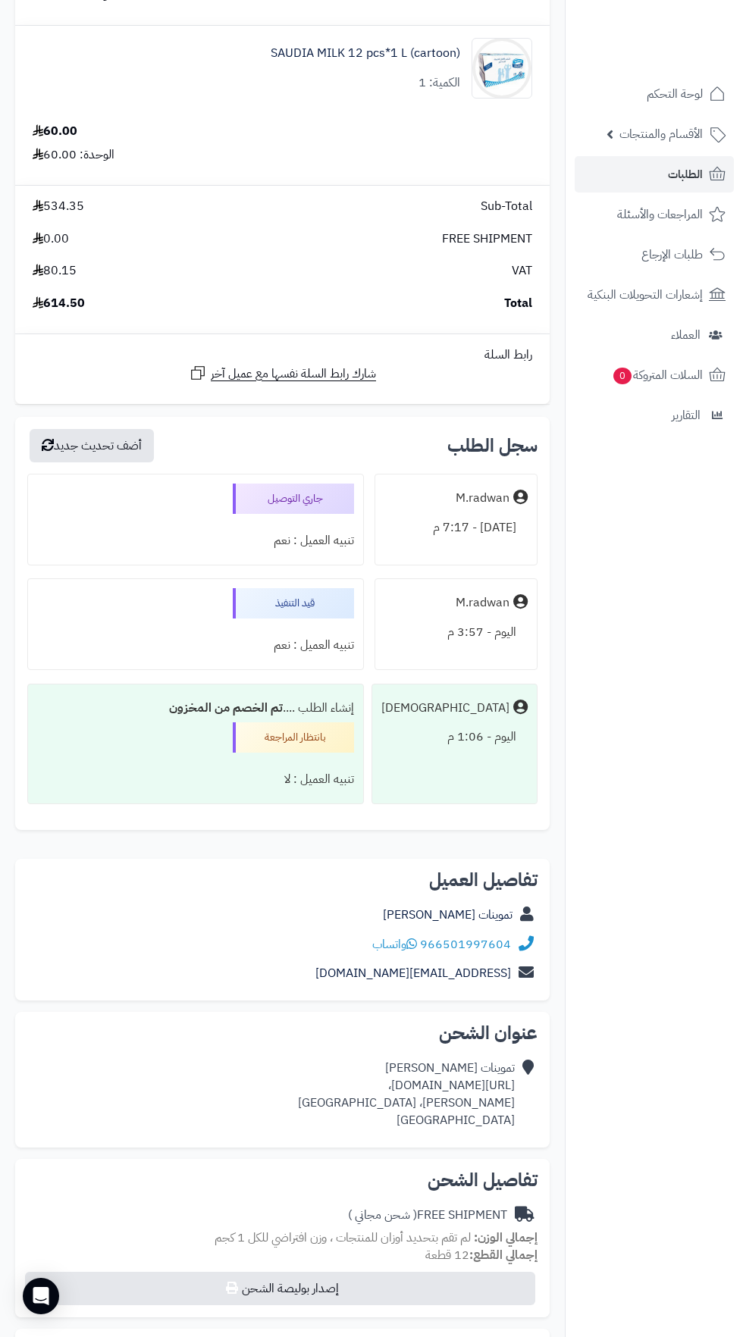
scroll to position [1686, 0]
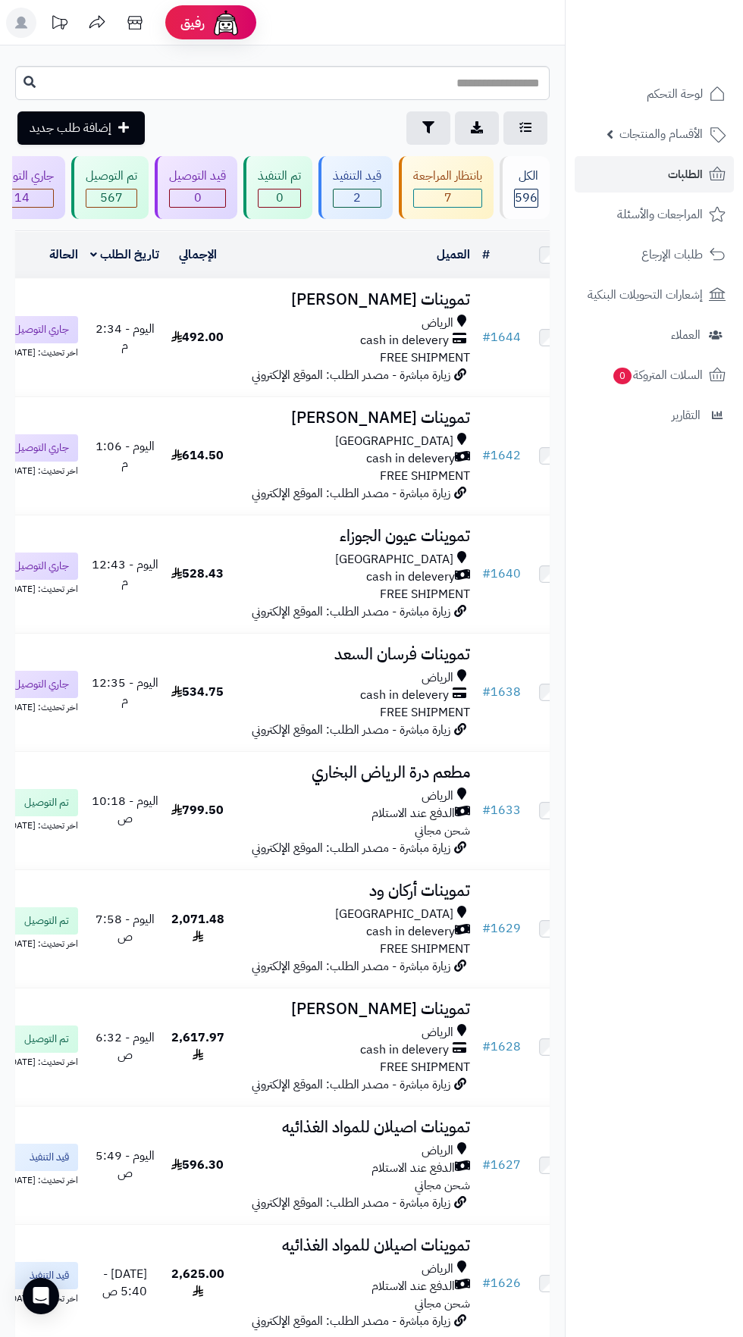
scroll to position [0, -48]
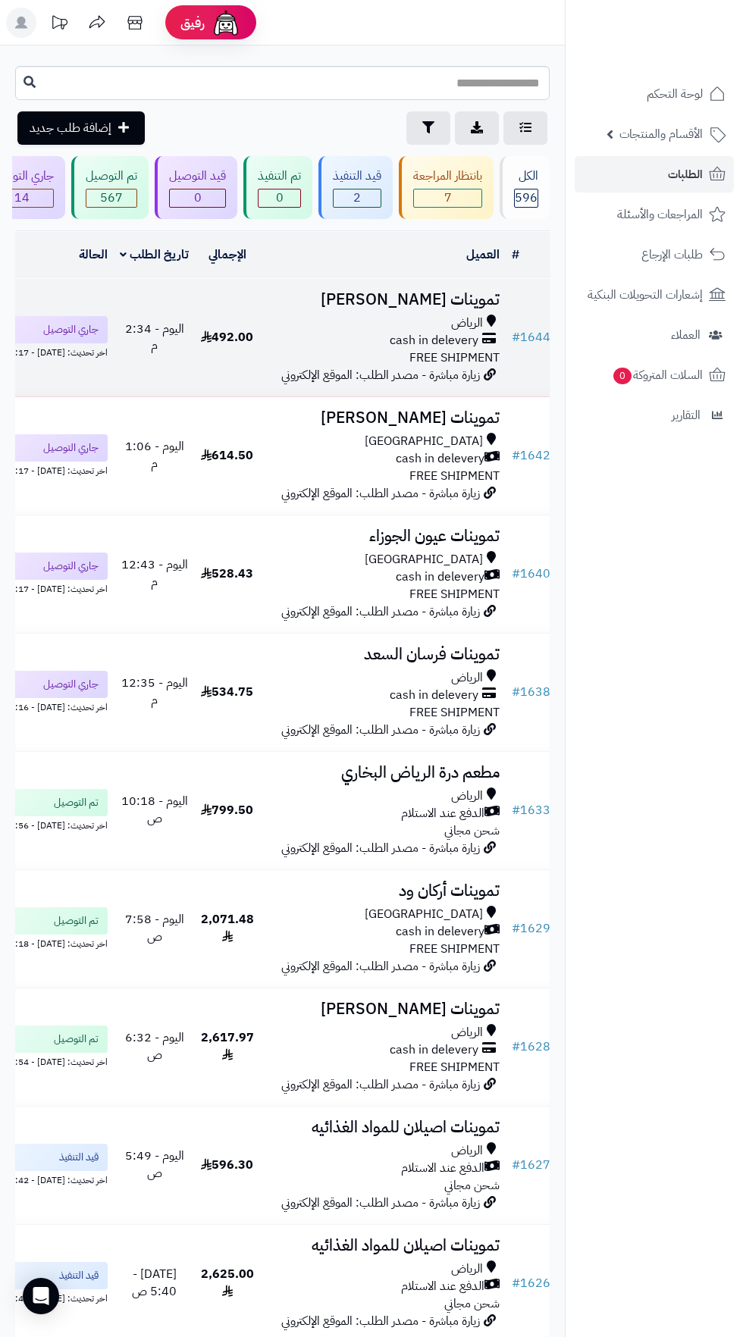
click at [443, 294] on h3 "تموينات [PERSON_NAME]" at bounding box center [382, 299] width 233 height 17
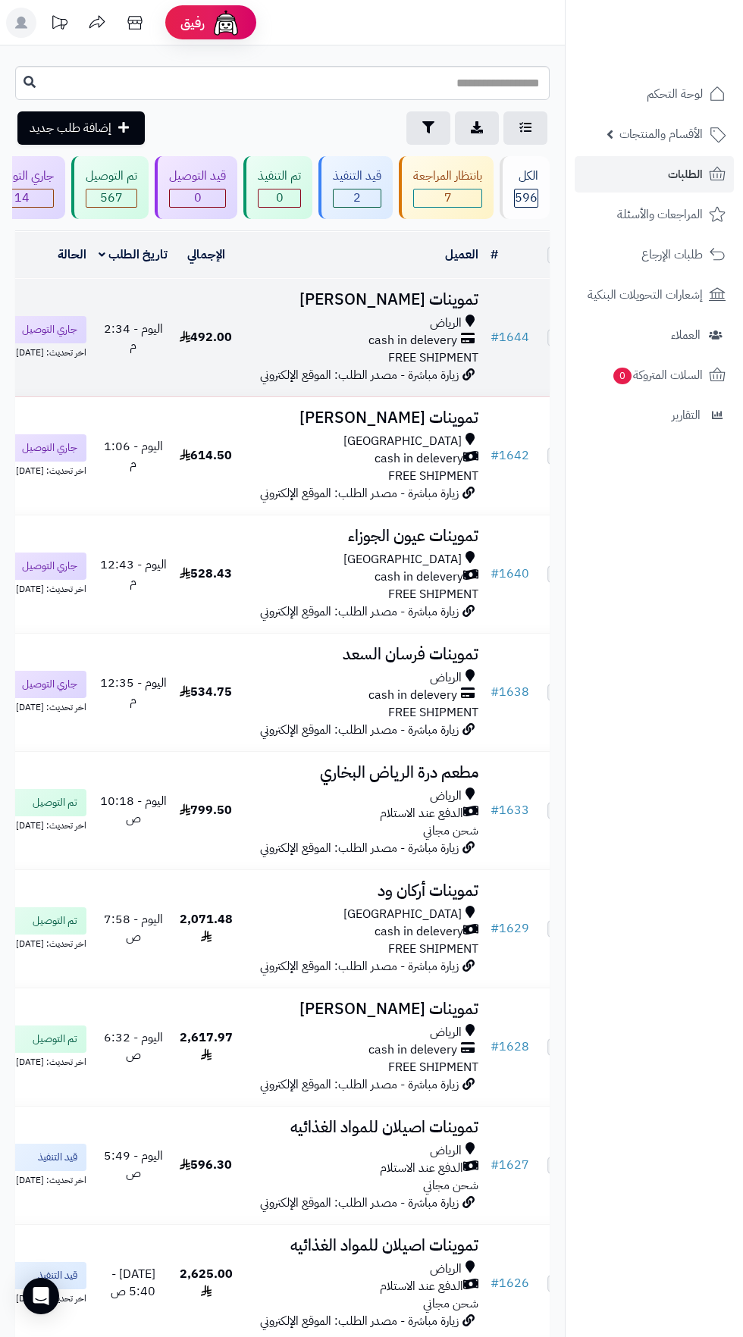
scroll to position [0, -33]
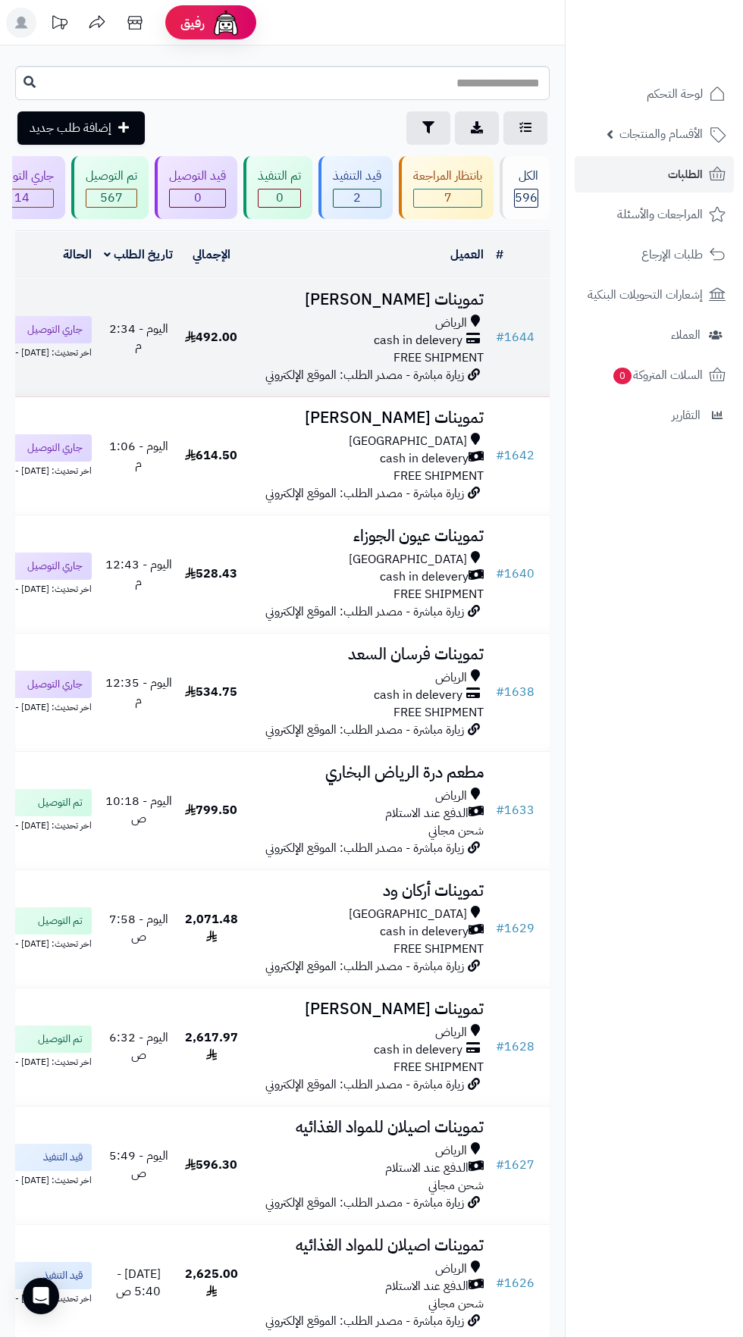
click at [195, 342] on use at bounding box center [190, 336] width 11 height 12
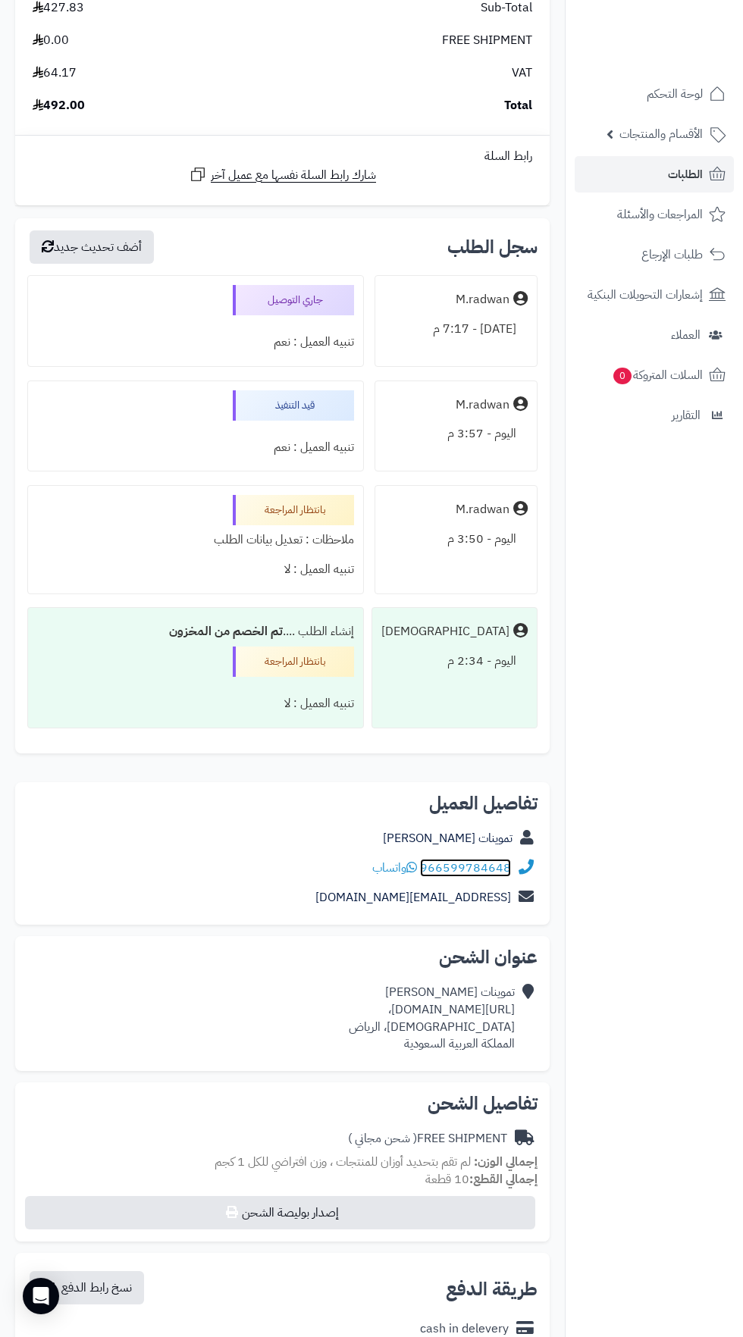
scroll to position [1649, 0]
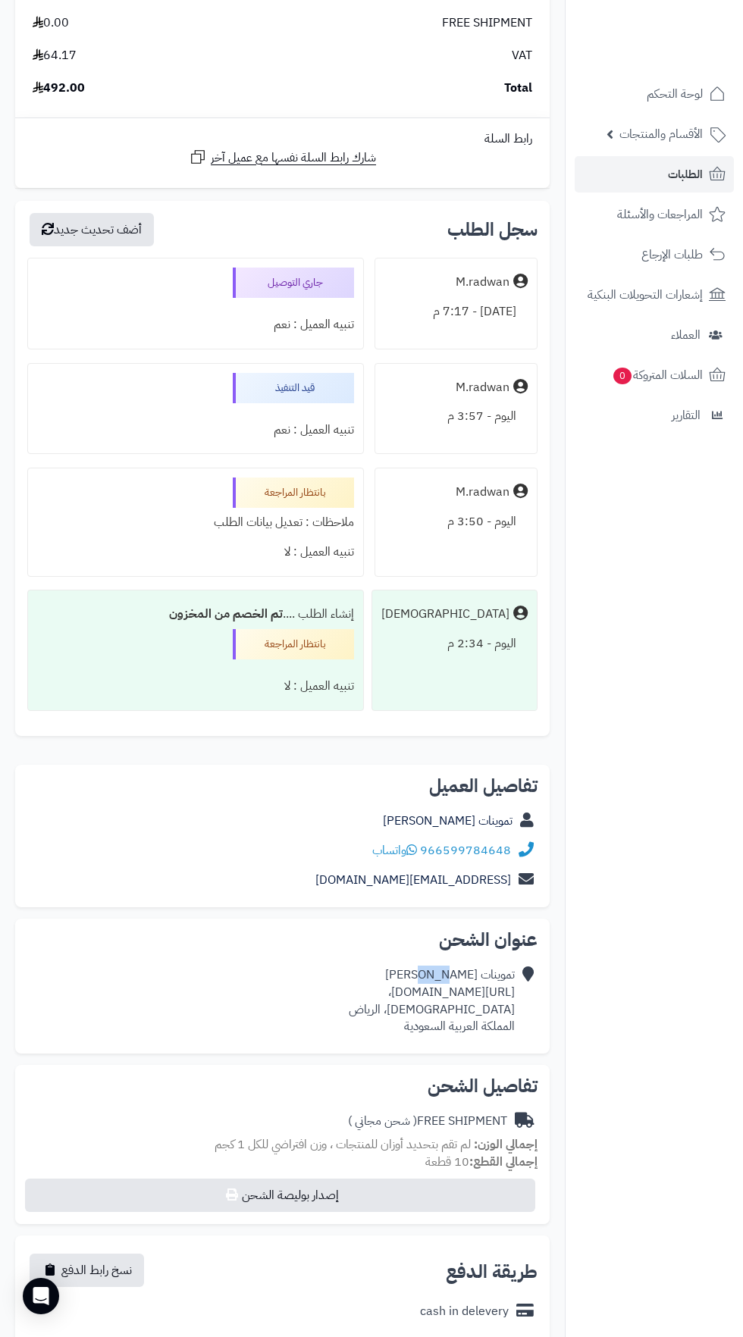
click at [356, 999] on div "تموينات [PERSON_NAME] [URL][DOMAIN_NAME]، الصالحية، [PERSON_NAME] العربية السعو…" at bounding box center [432, 1000] width 166 height 69
copy div "[URL][DOMAIN_NAME]،"
